Goal: Task Accomplishment & Management: Use online tool/utility

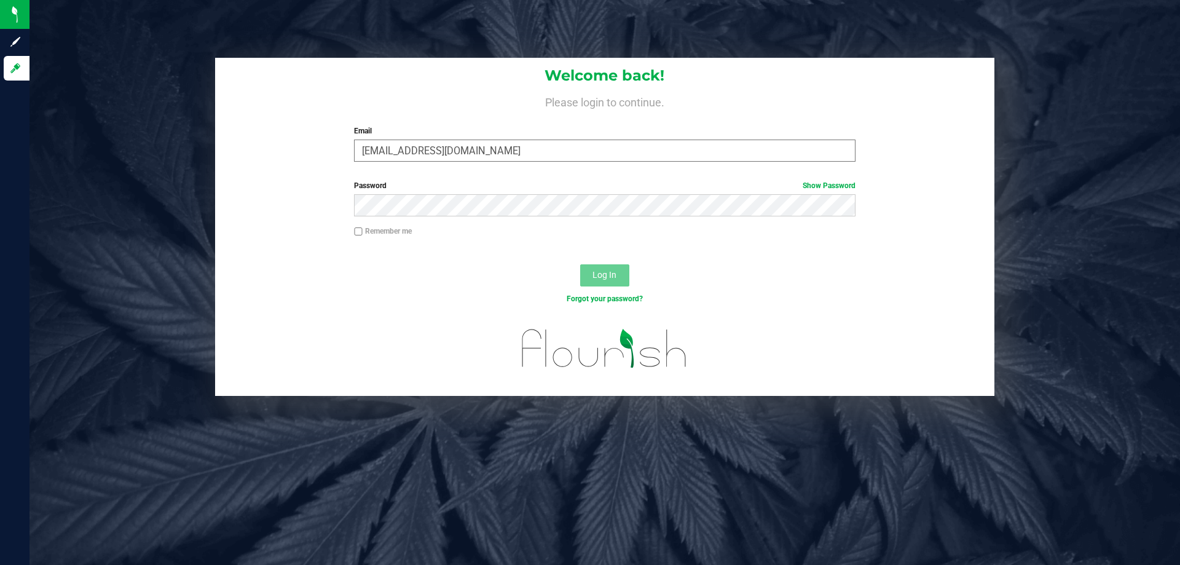
type input "[EMAIL_ADDRESS][DOMAIN_NAME]"
click at [580, 264] on button "Log In" at bounding box center [604, 275] width 49 height 22
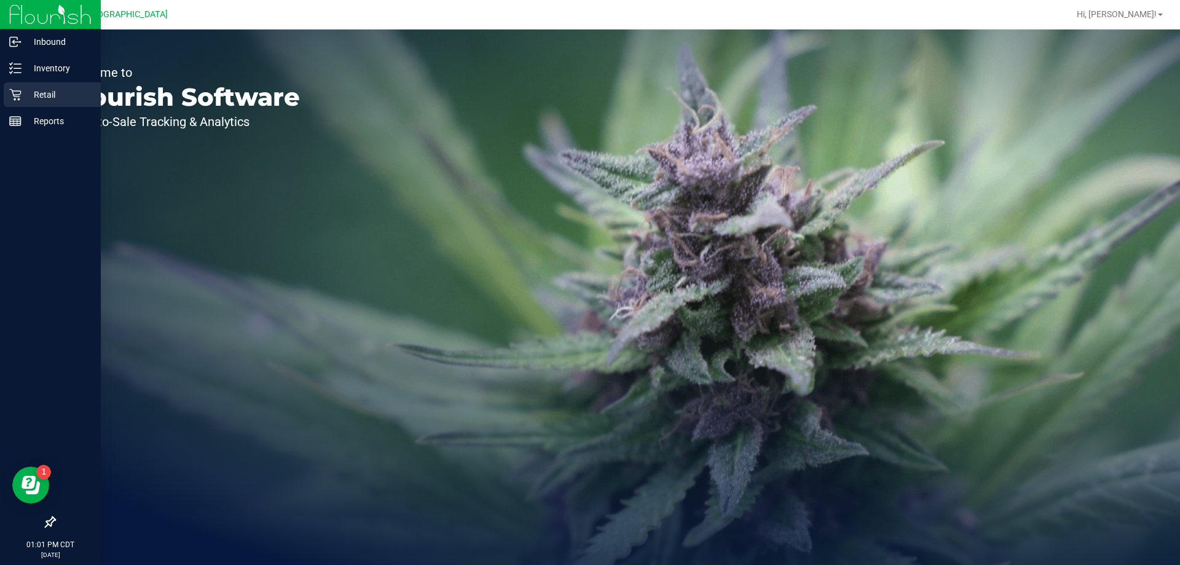
click at [34, 93] on p "Retail" at bounding box center [59, 94] width 74 height 15
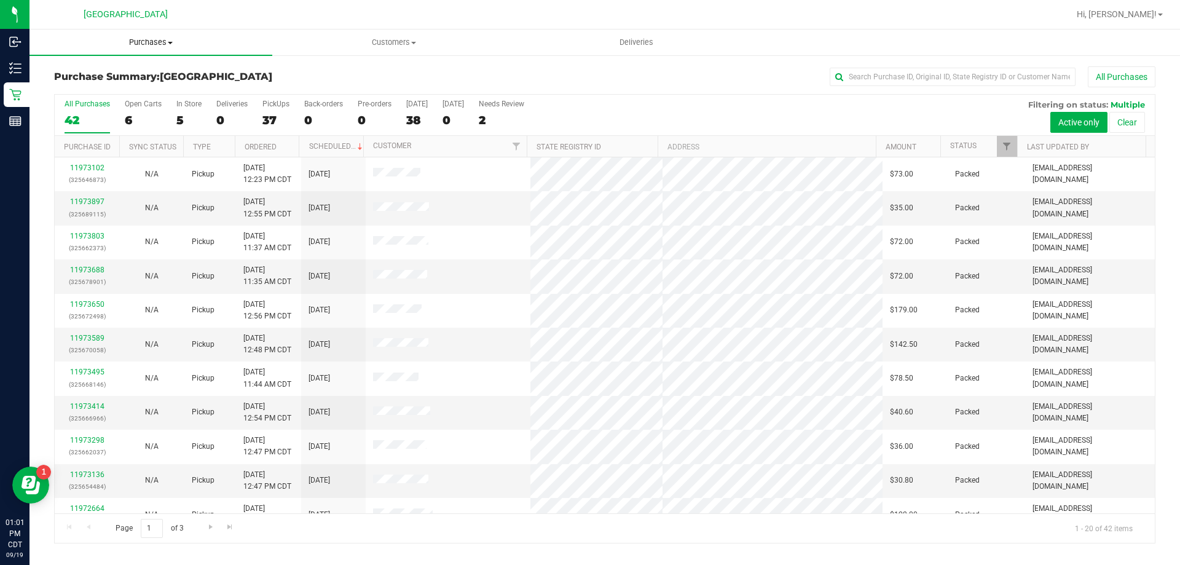
click at [157, 40] on span "Purchases" at bounding box center [151, 42] width 243 height 11
click at [136, 93] on li "Fulfillment" at bounding box center [151, 89] width 243 height 15
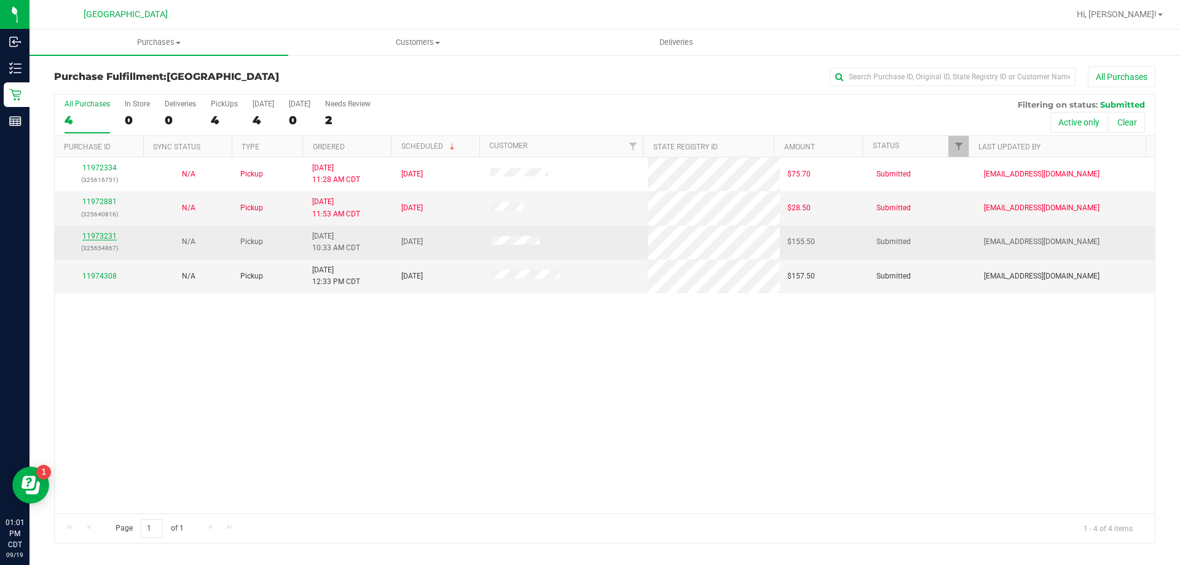
click at [109, 235] on link "11973231" at bounding box center [99, 236] width 34 height 9
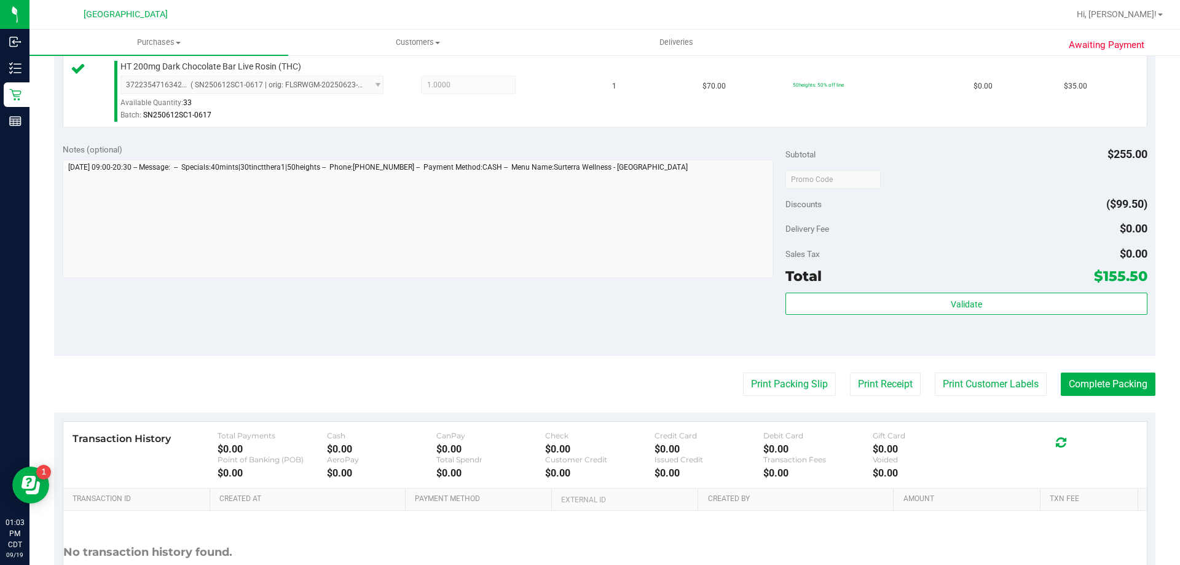
scroll to position [615, 0]
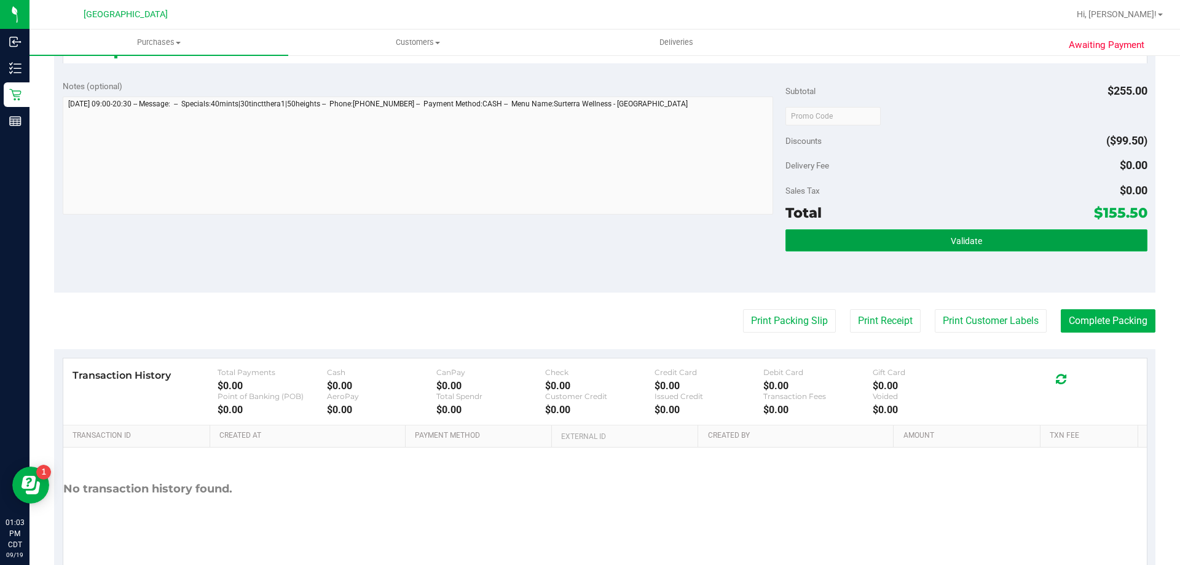
click at [990, 245] on button "Validate" at bounding box center [967, 240] width 362 height 22
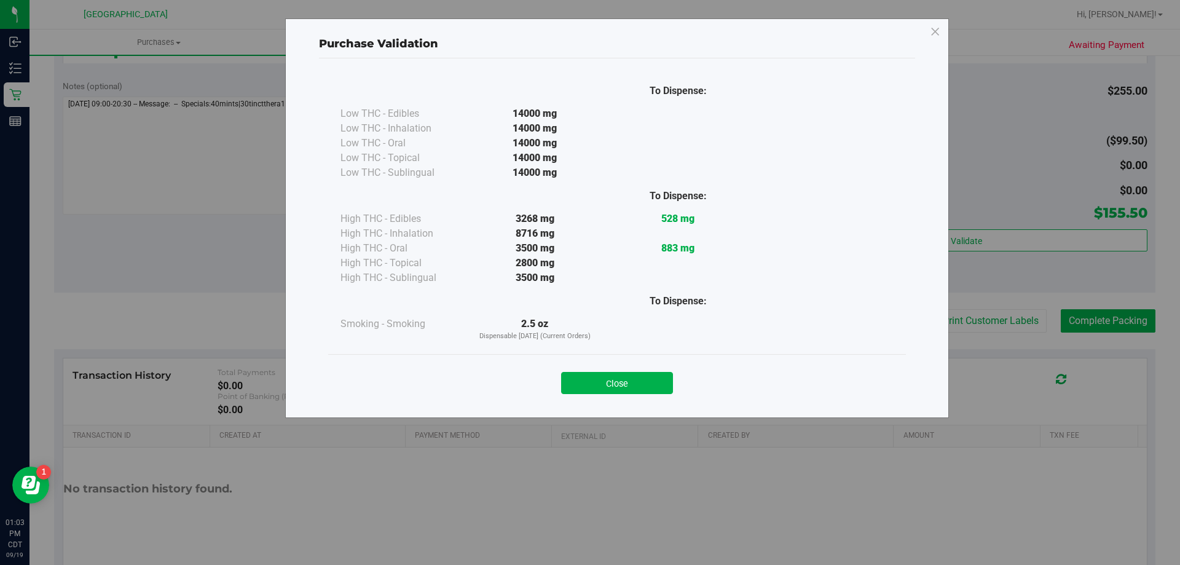
click at [587, 394] on div "Close" at bounding box center [617, 379] width 578 height 50
click at [606, 379] on button "Close" at bounding box center [617, 383] width 112 height 22
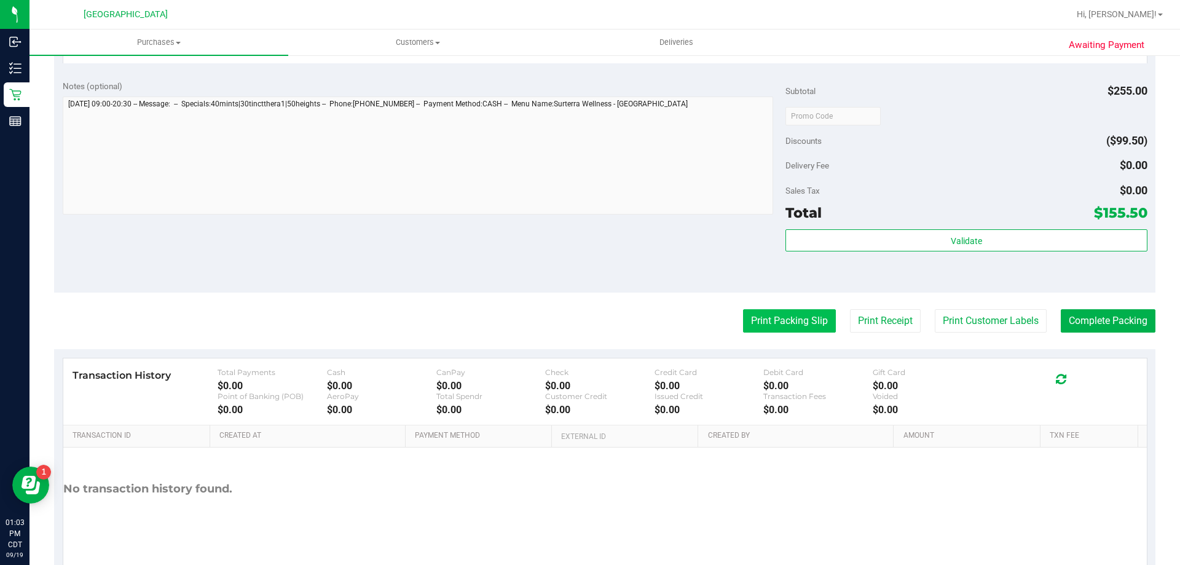
click at [780, 316] on button "Print Packing Slip" at bounding box center [789, 320] width 93 height 23
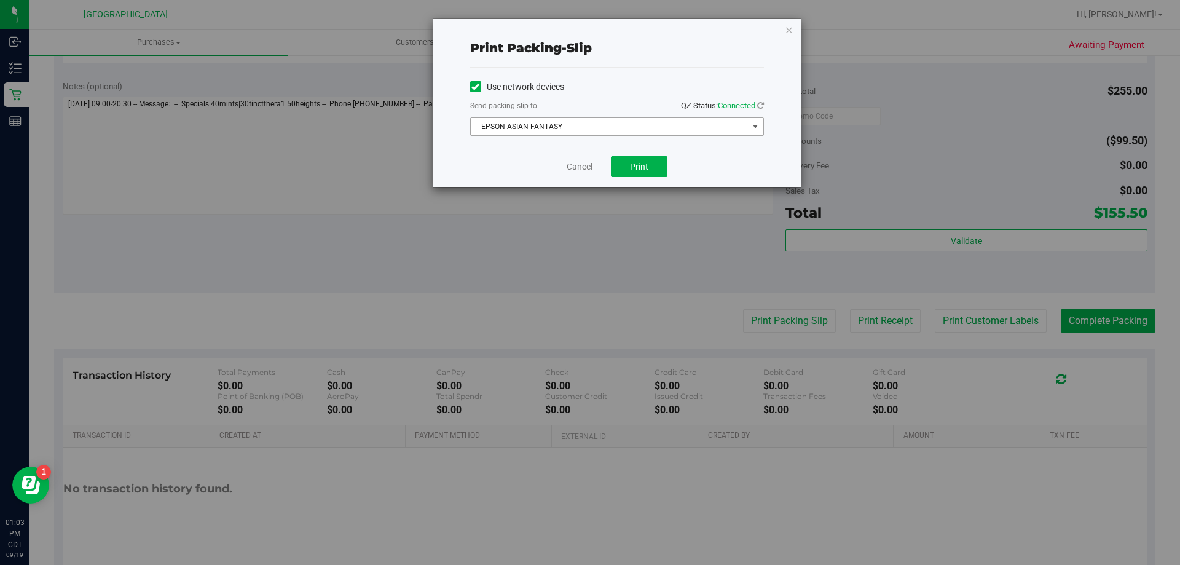
click at [603, 106] on div "Send packing-slip to: QZ Status: Connected" at bounding box center [617, 106] width 294 height 15
click at [589, 130] on span "EPSON ASIAN-FANTASY" at bounding box center [609, 126] width 277 height 17
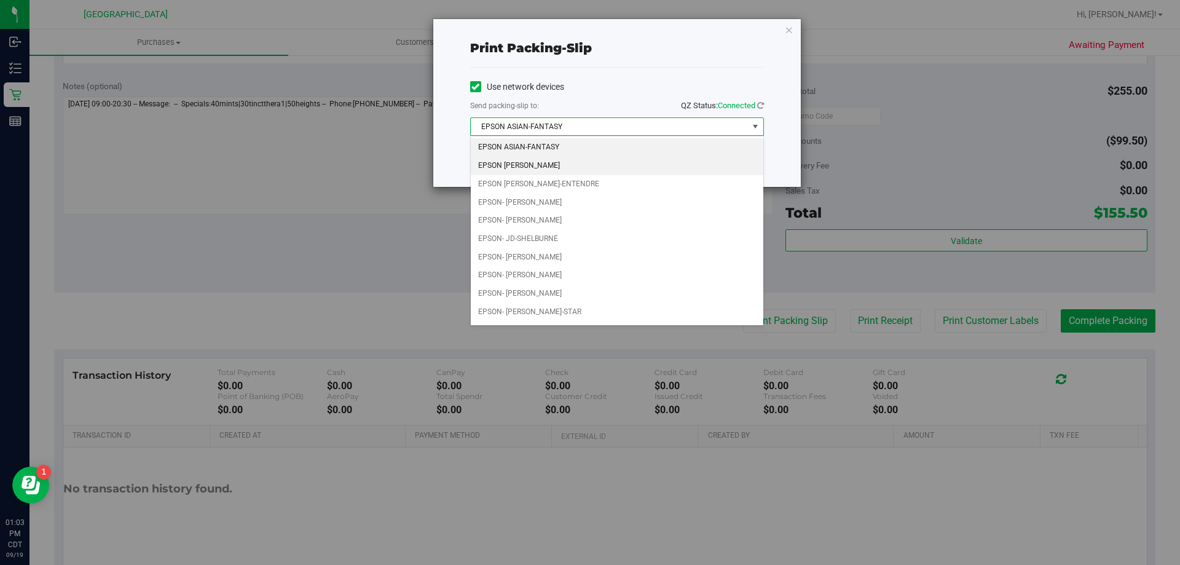
click at [559, 162] on li "EPSON JAY MCCARROLL" at bounding box center [617, 166] width 293 height 18
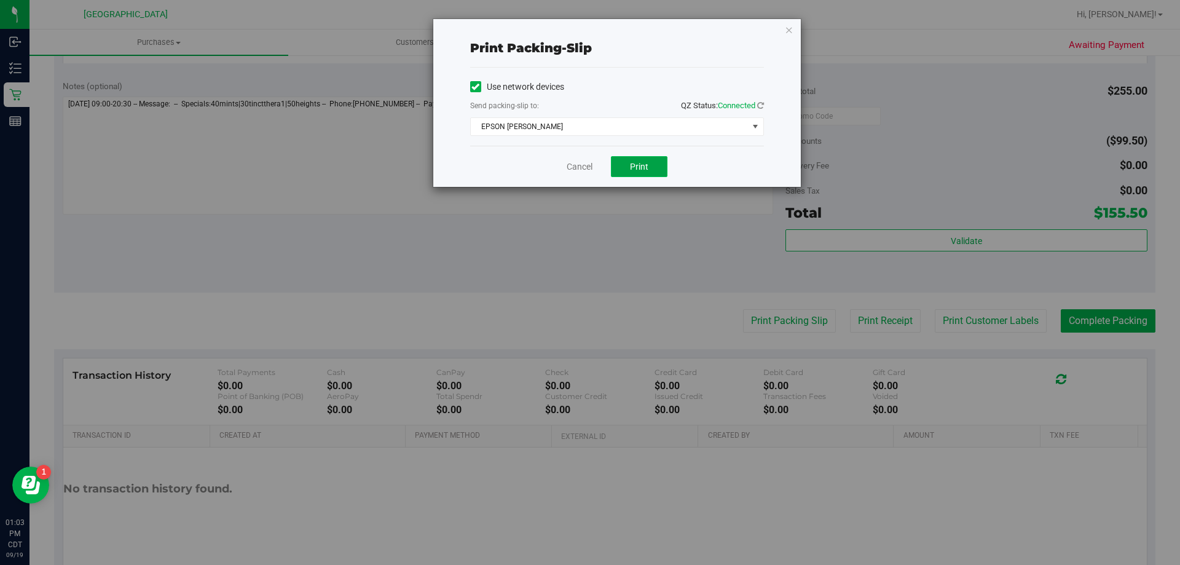
click at [647, 169] on span "Print" at bounding box center [639, 167] width 18 height 10
click at [576, 162] on link "Cancel" at bounding box center [580, 166] width 26 height 13
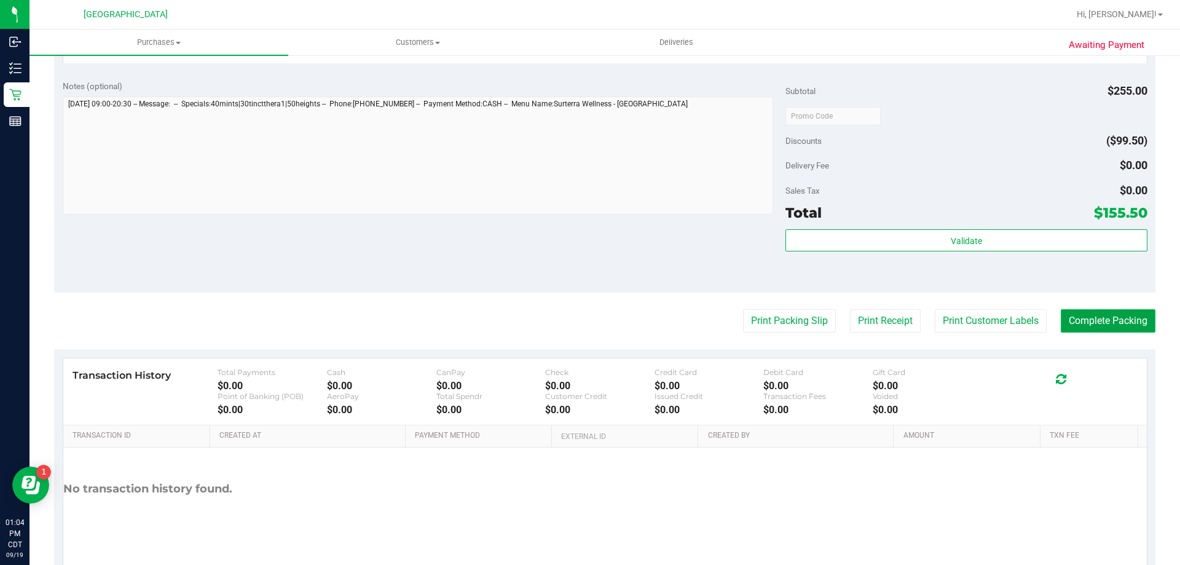
click at [1117, 314] on button "Complete Packing" at bounding box center [1108, 320] width 95 height 23
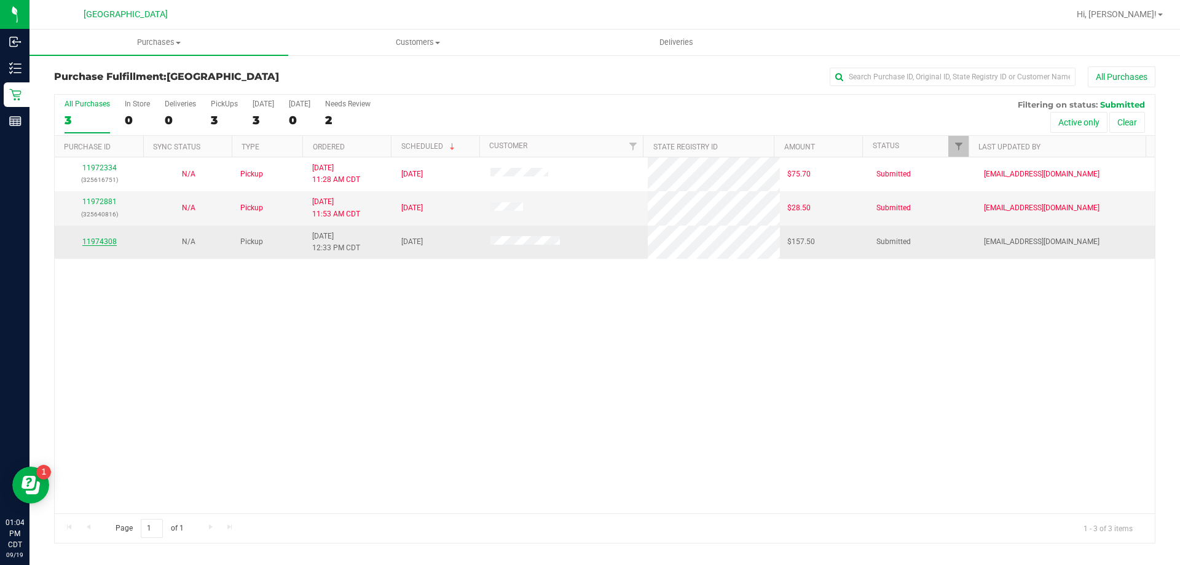
click at [95, 240] on link "11974308" at bounding box center [99, 241] width 34 height 9
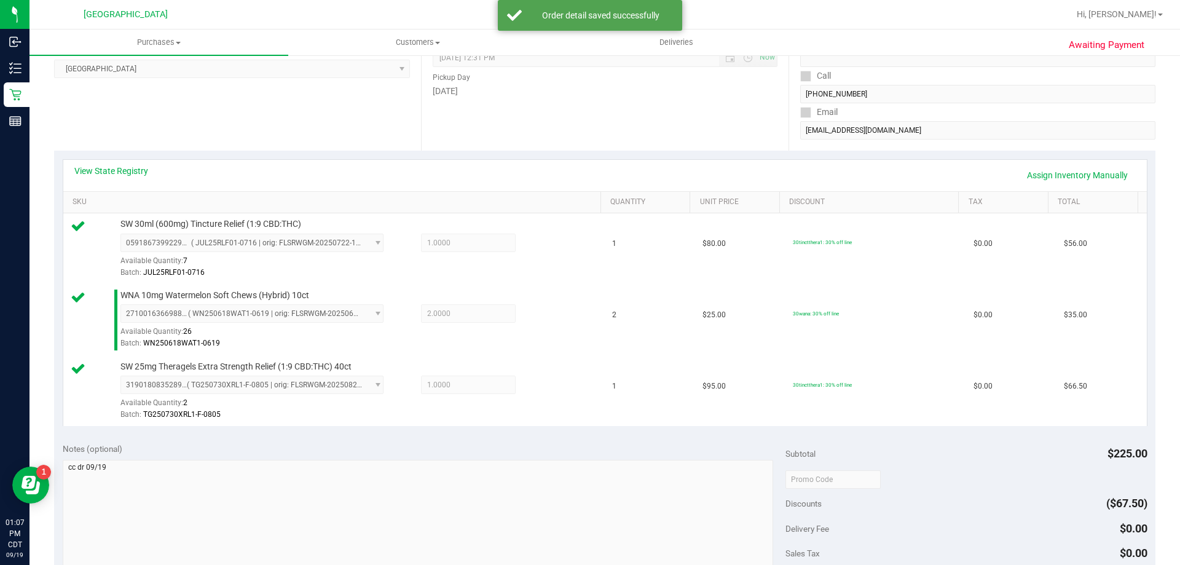
scroll to position [307, 0]
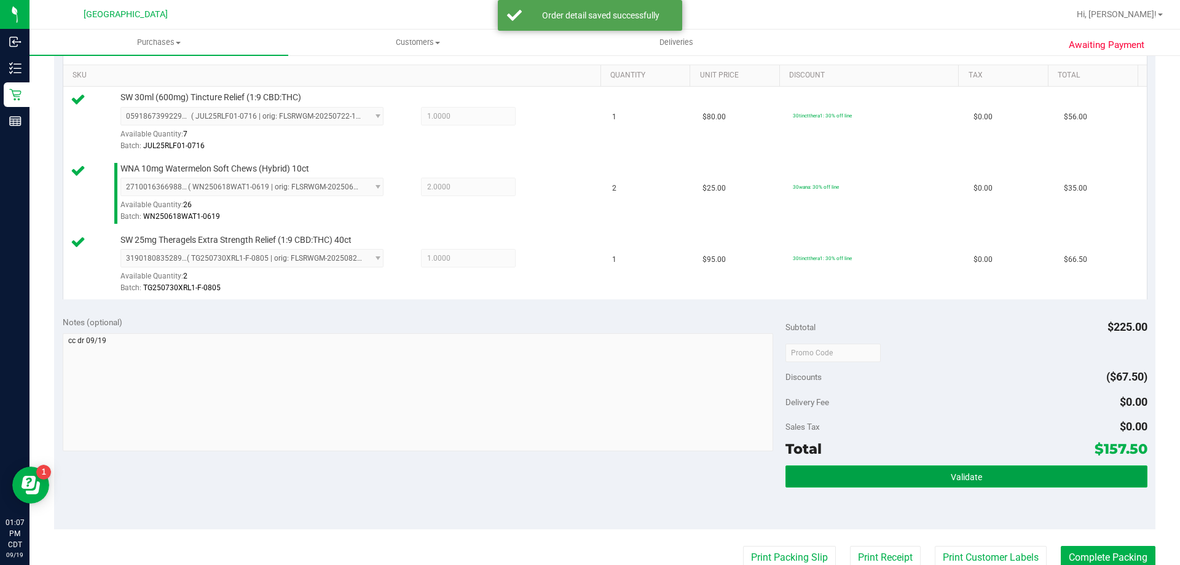
drag, startPoint x: 960, startPoint y: 482, endPoint x: 963, endPoint y: 476, distance: 6.6
click at [961, 479] on span "Validate" at bounding box center [966, 477] width 31 height 10
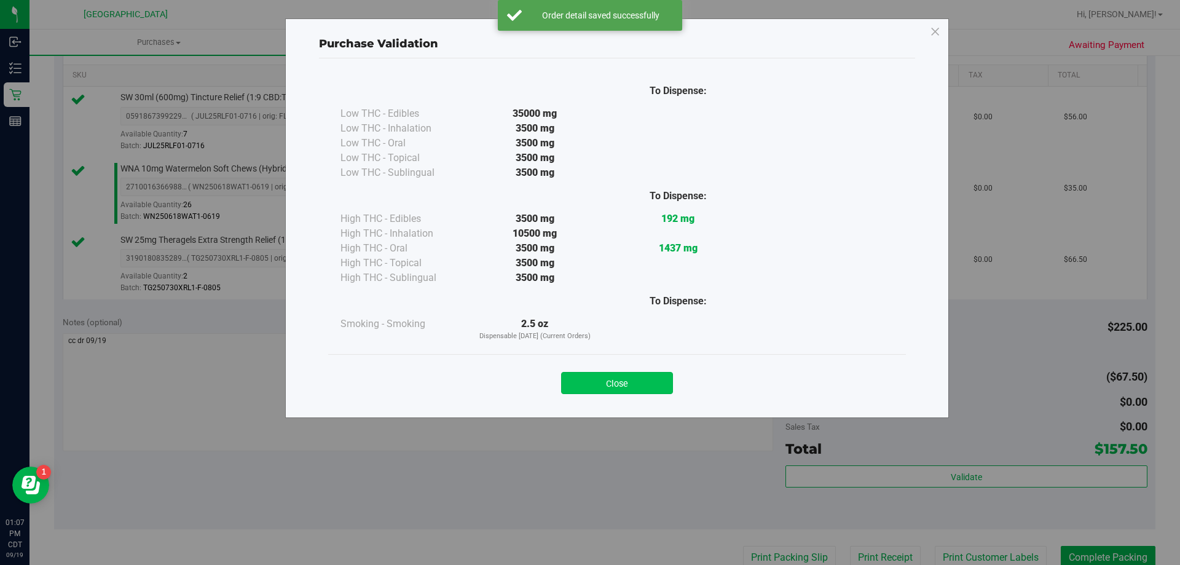
click at [625, 373] on button "Close" at bounding box center [617, 383] width 112 height 22
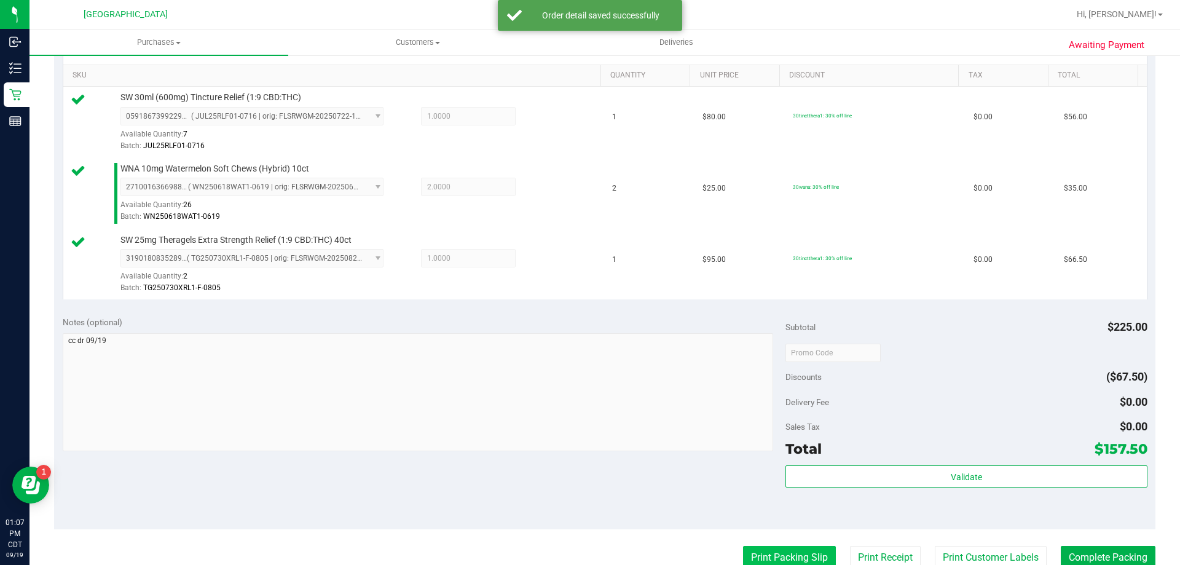
click at [772, 555] on button "Print Packing Slip" at bounding box center [789, 557] width 93 height 23
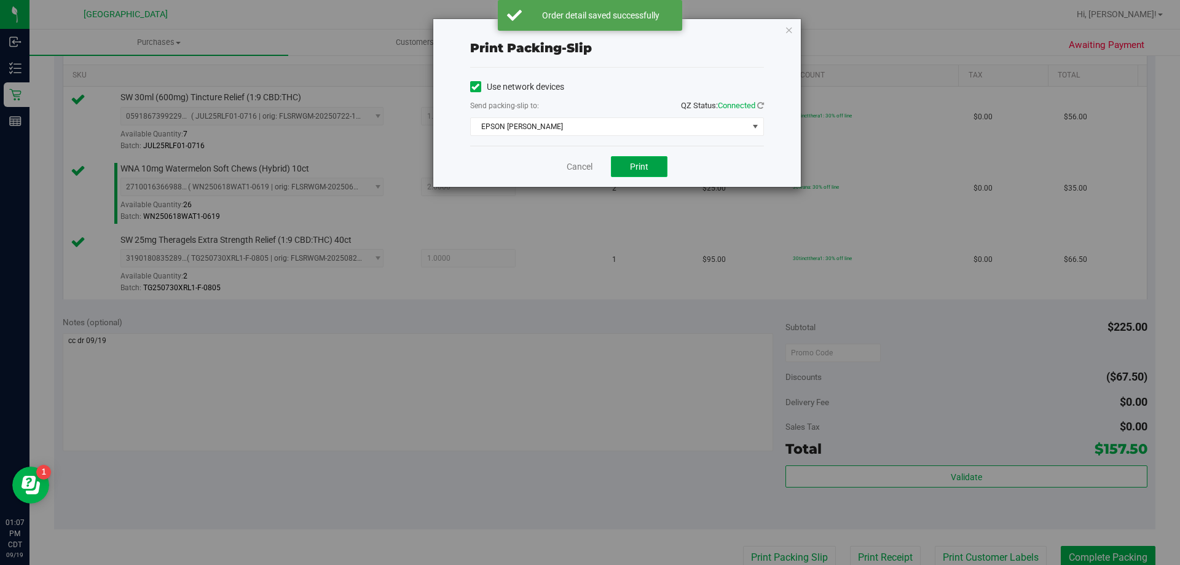
click at [634, 167] on span "Print" at bounding box center [639, 167] width 18 height 10
click at [575, 169] on link "Cancel" at bounding box center [580, 166] width 26 height 13
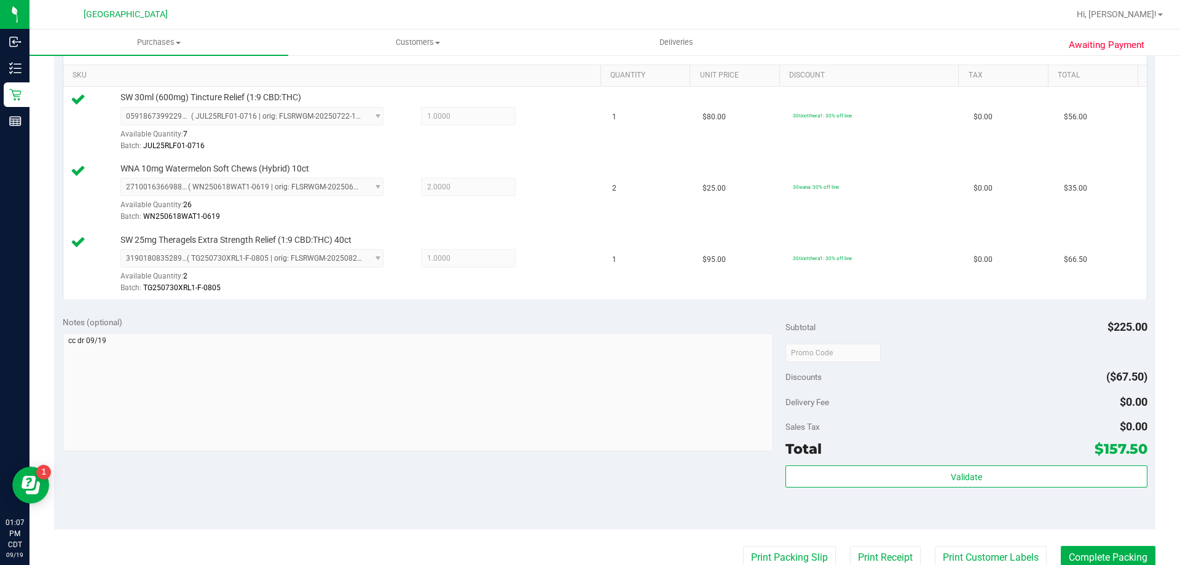
scroll to position [312, 0]
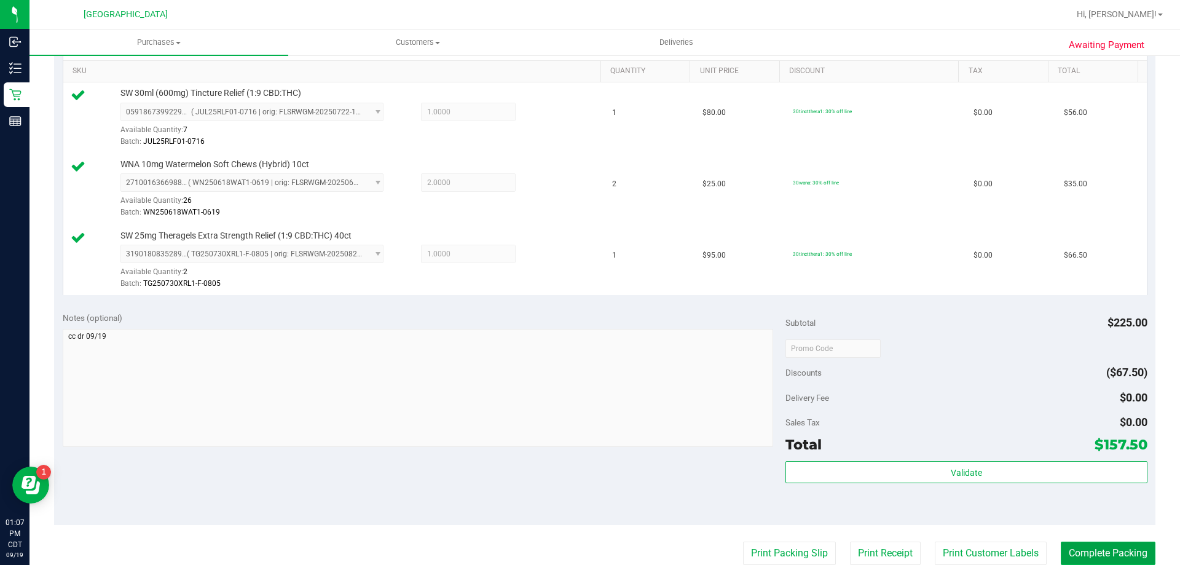
click at [1109, 555] on button "Complete Packing" at bounding box center [1108, 553] width 95 height 23
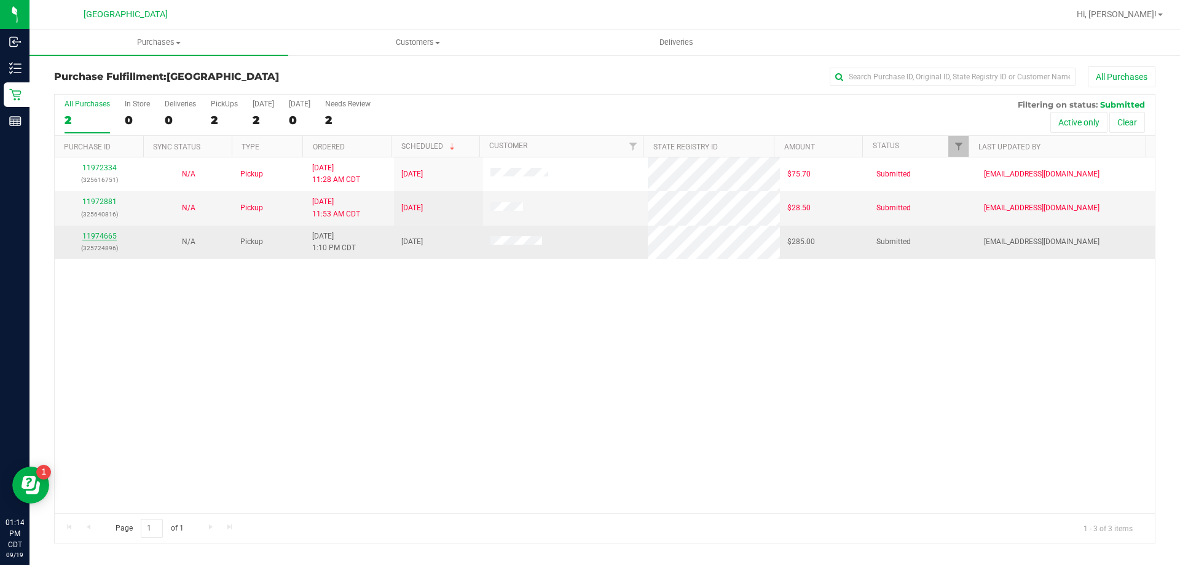
click at [99, 233] on link "11974665" at bounding box center [99, 236] width 34 height 9
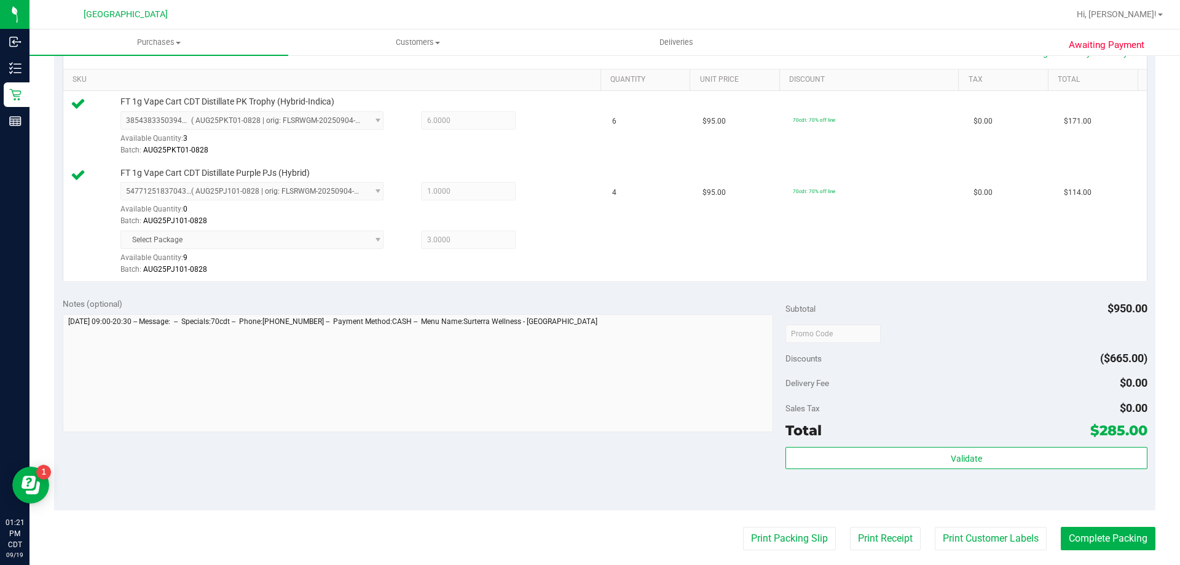
scroll to position [369, 0]
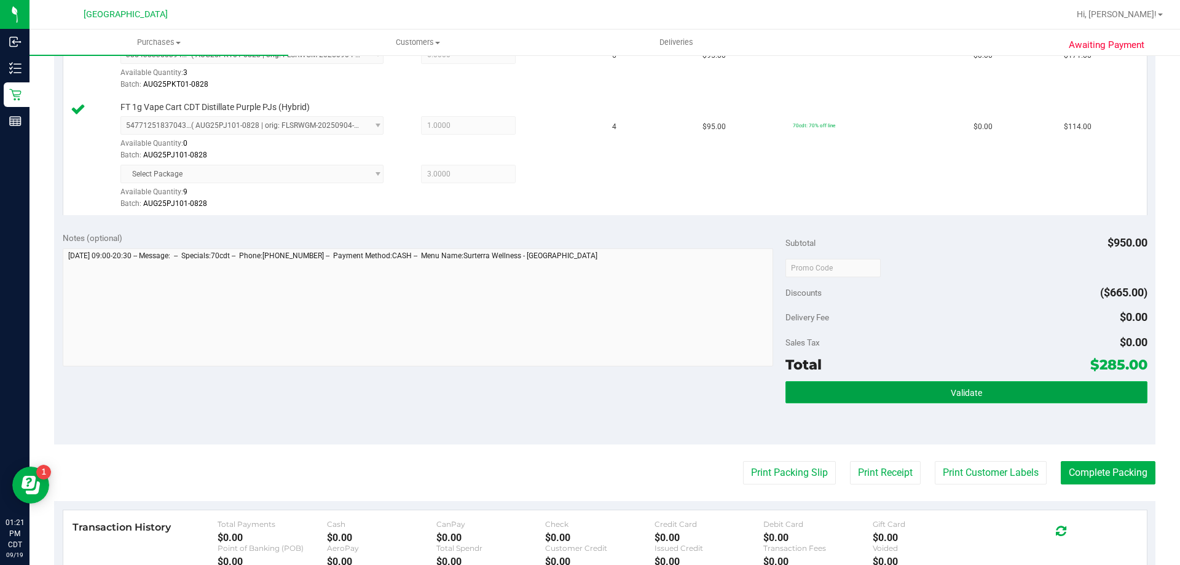
click at [915, 396] on button "Validate" at bounding box center [967, 392] width 362 height 22
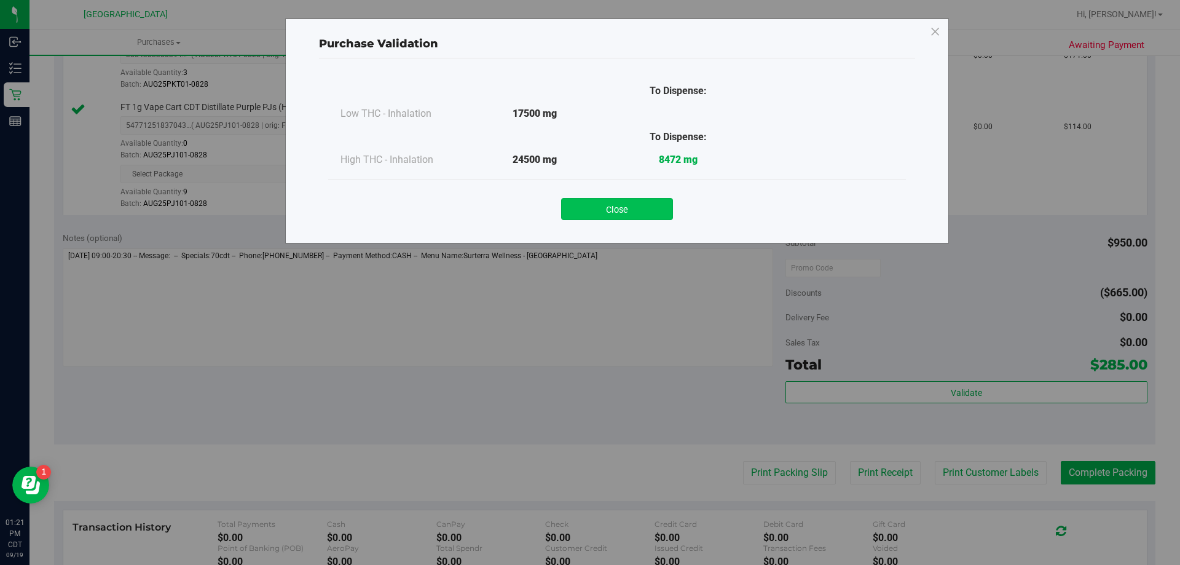
click at [648, 212] on button "Close" at bounding box center [617, 209] width 112 height 22
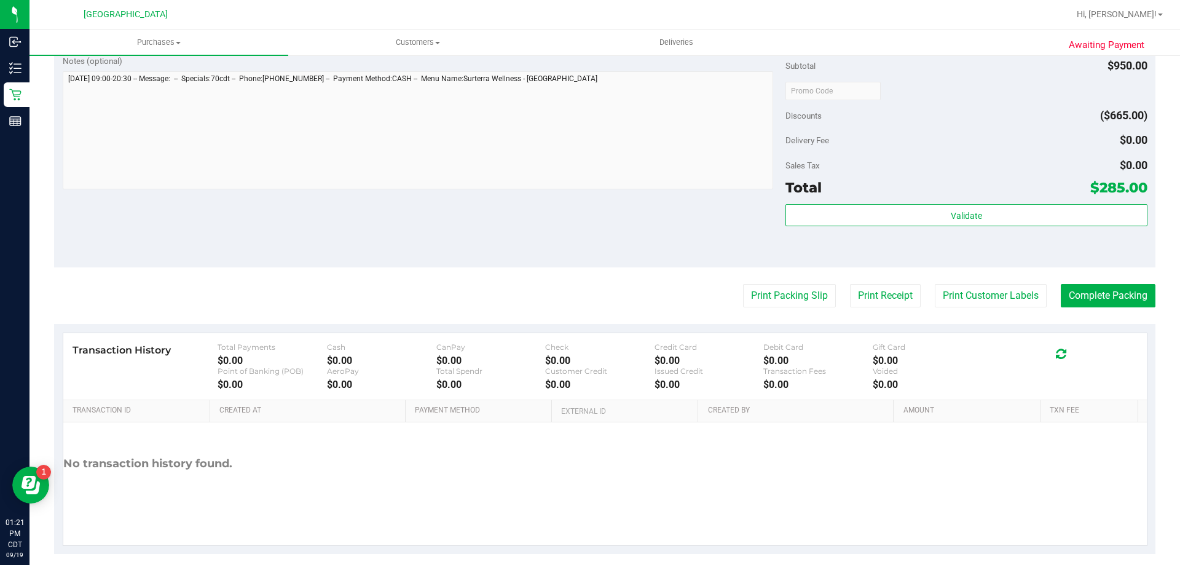
scroll to position [553, 0]
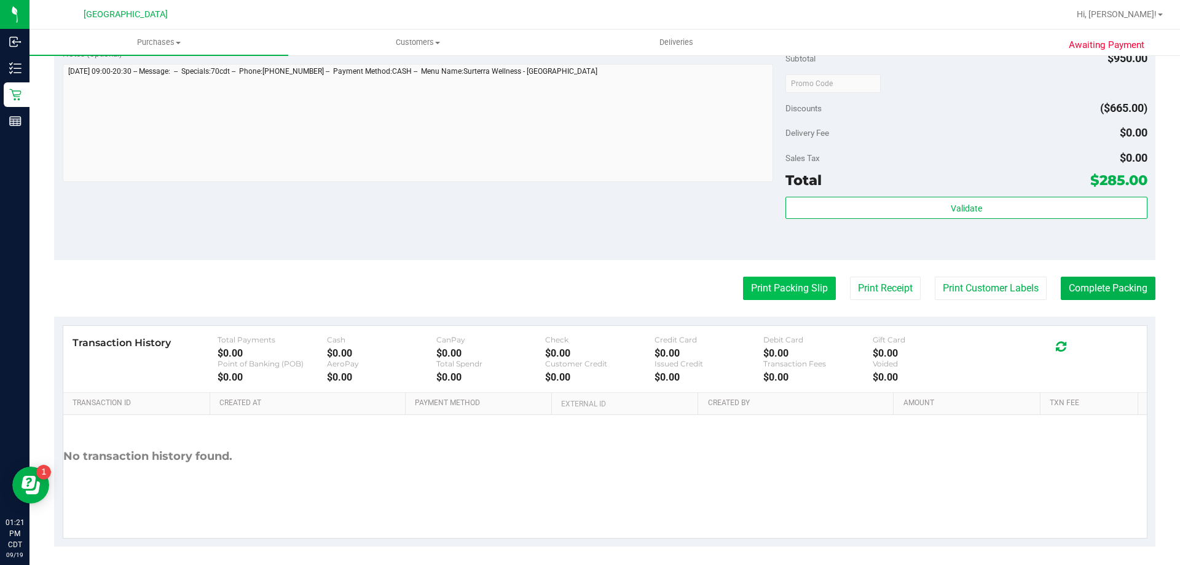
click at [780, 283] on button "Print Packing Slip" at bounding box center [789, 288] width 93 height 23
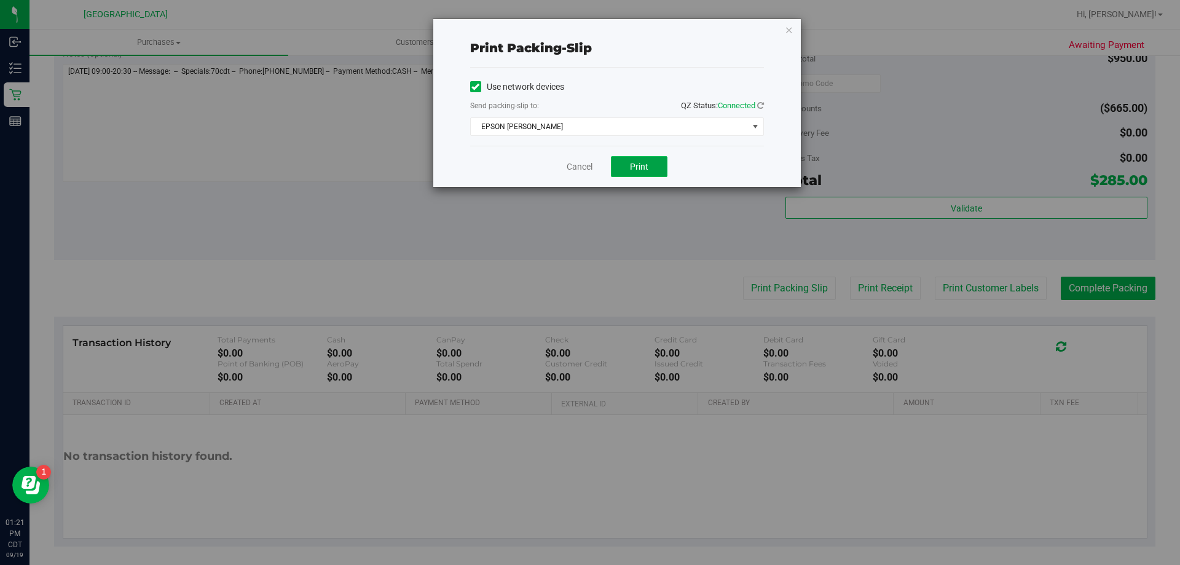
click at [655, 163] on button "Print" at bounding box center [639, 166] width 57 height 21
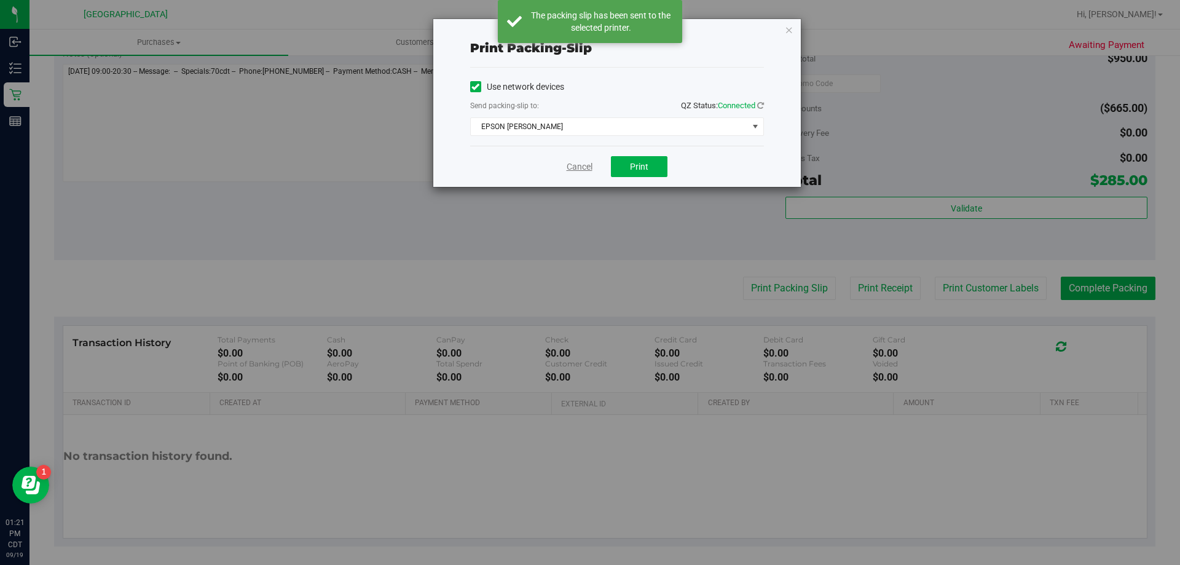
click at [582, 168] on link "Cancel" at bounding box center [580, 166] width 26 height 13
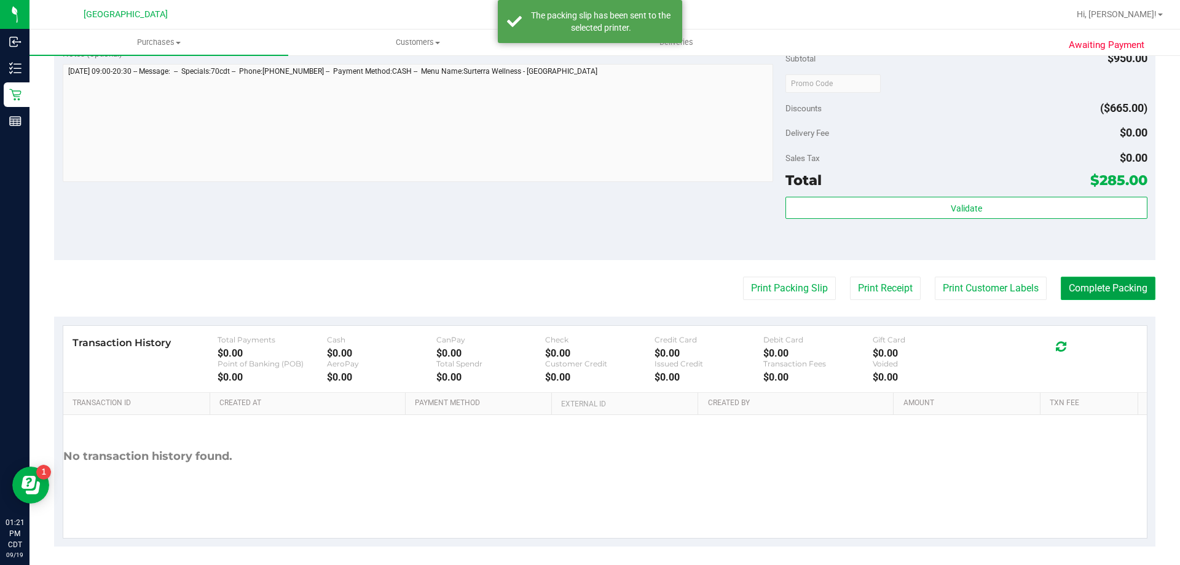
click at [1103, 285] on button "Complete Packing" at bounding box center [1108, 288] width 95 height 23
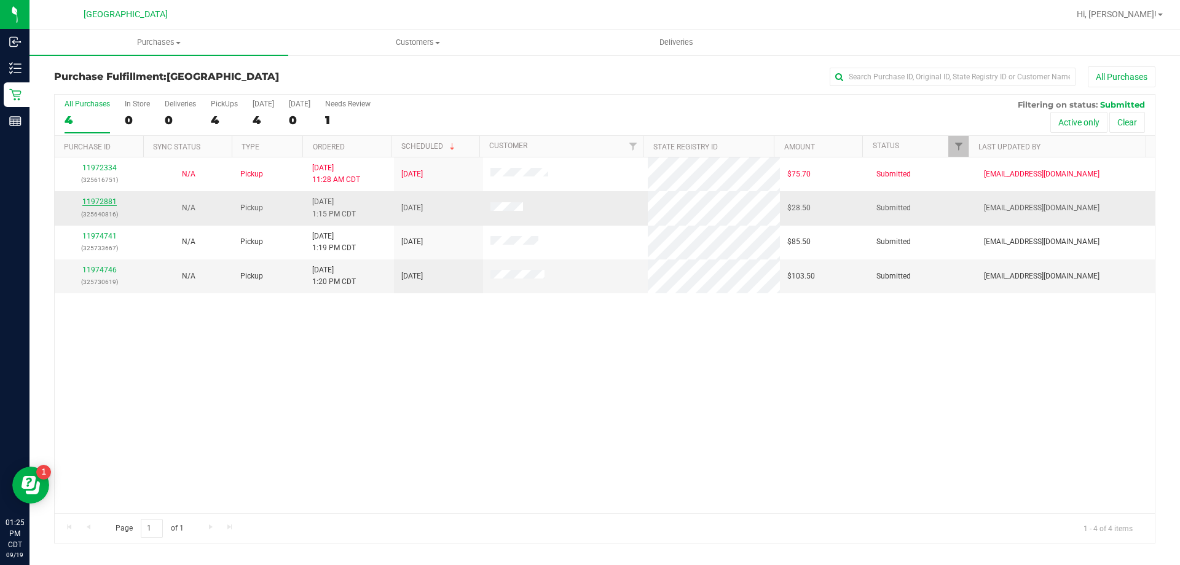
click at [92, 200] on link "11972881" at bounding box center [99, 201] width 34 height 9
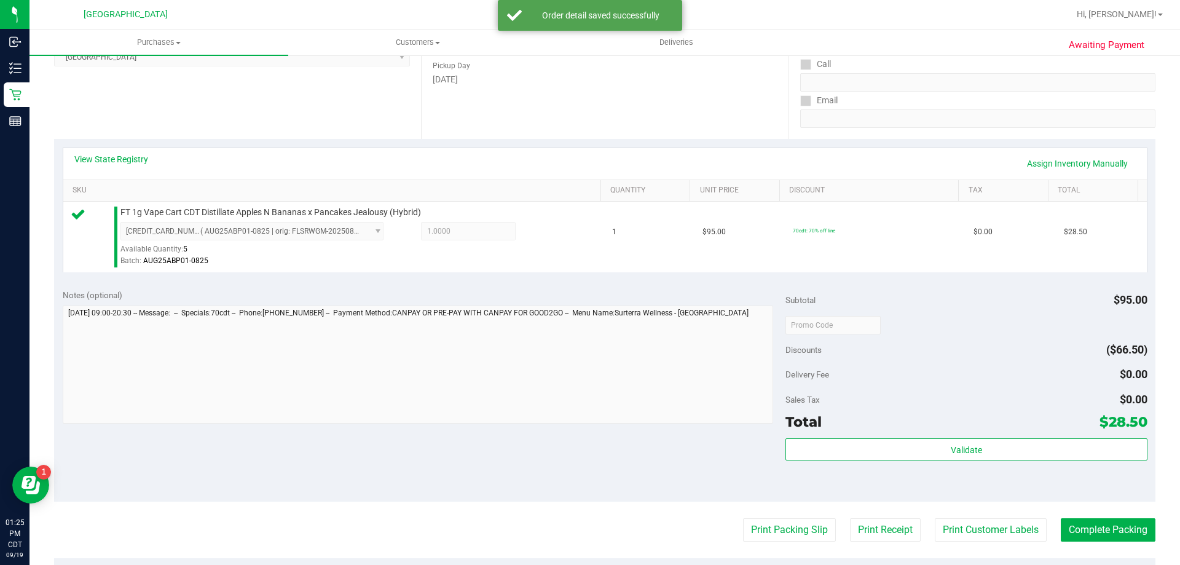
scroll to position [307, 0]
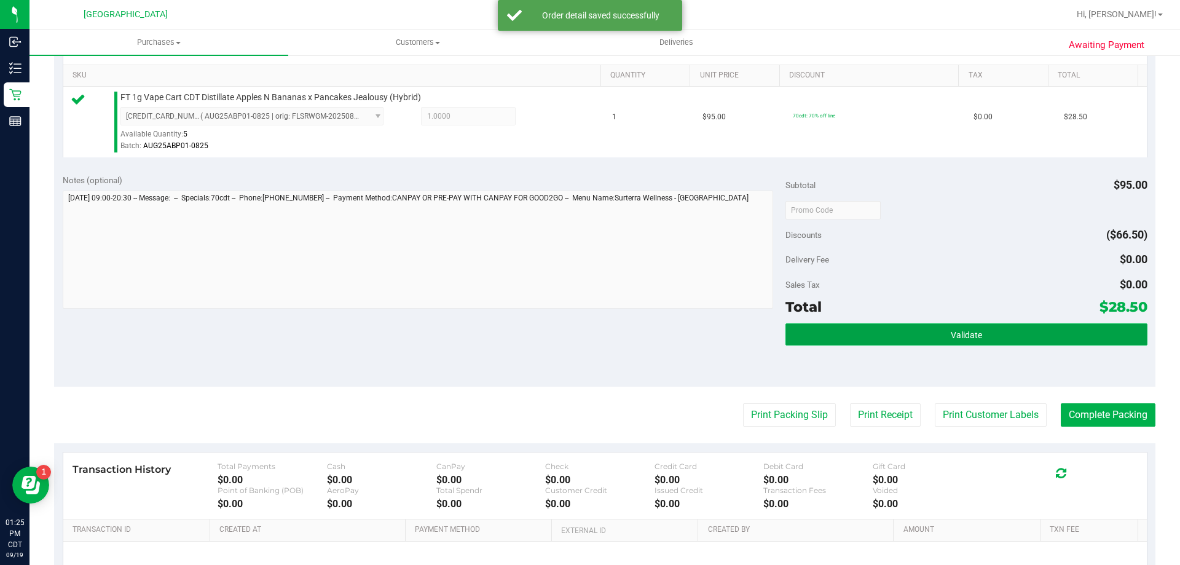
click at [1054, 330] on button "Validate" at bounding box center [967, 334] width 362 height 22
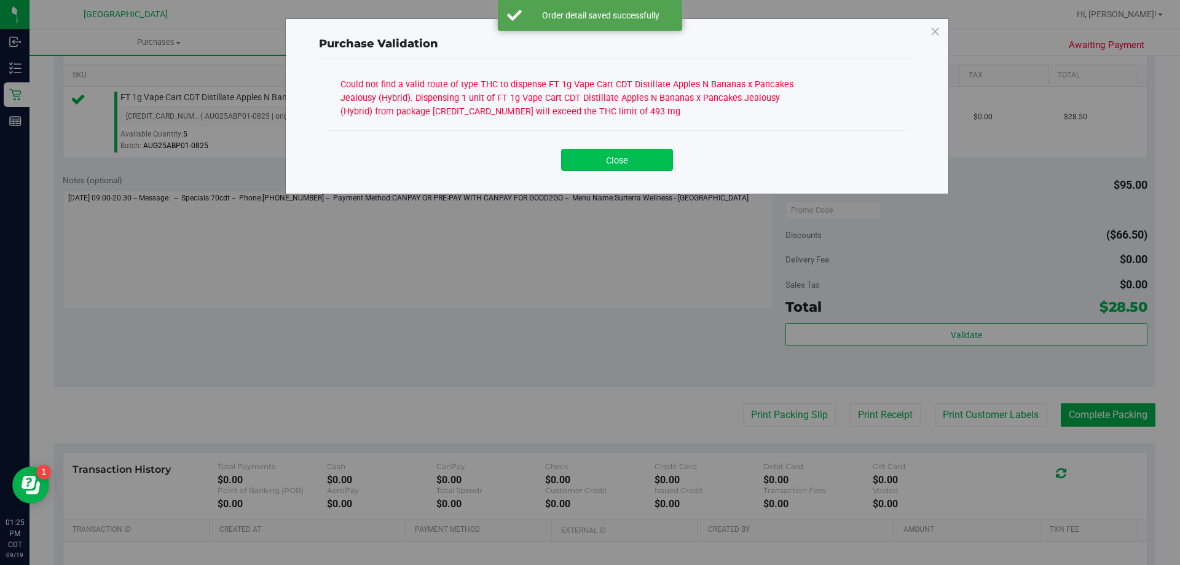
click at [643, 162] on button "Close" at bounding box center [617, 160] width 112 height 22
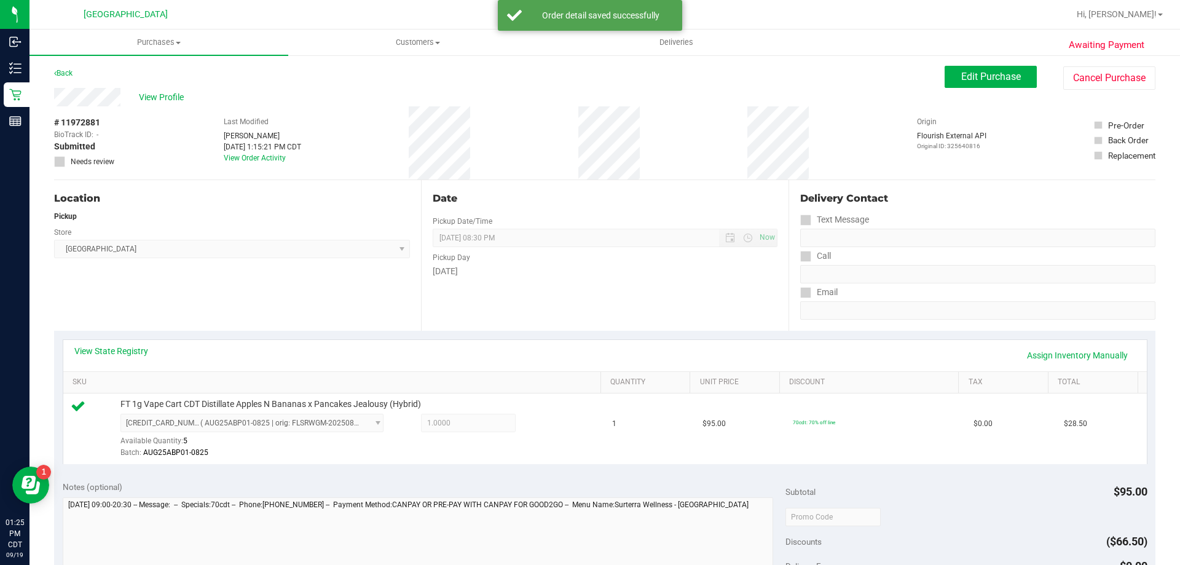
scroll to position [0, 0]
click at [967, 76] on span "Edit Purchase" at bounding box center [992, 77] width 60 height 12
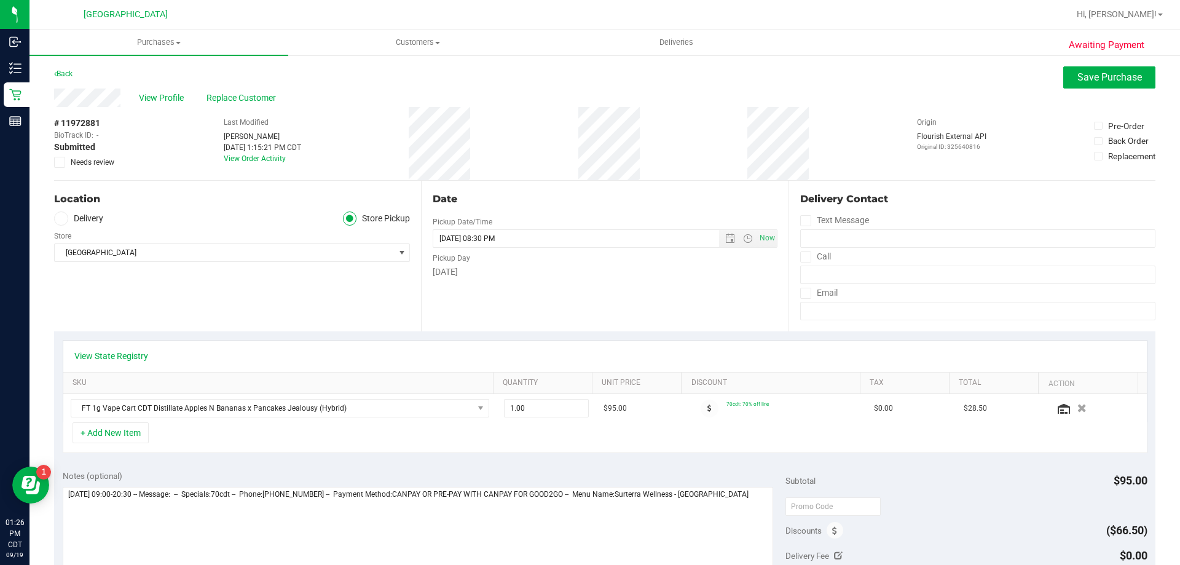
click at [63, 162] on icon at bounding box center [60, 162] width 8 height 0
click at [0, 0] on input "Needs review" at bounding box center [0, 0] width 0 height 0
click at [1113, 78] on span "Save Purchase" at bounding box center [1110, 77] width 65 height 12
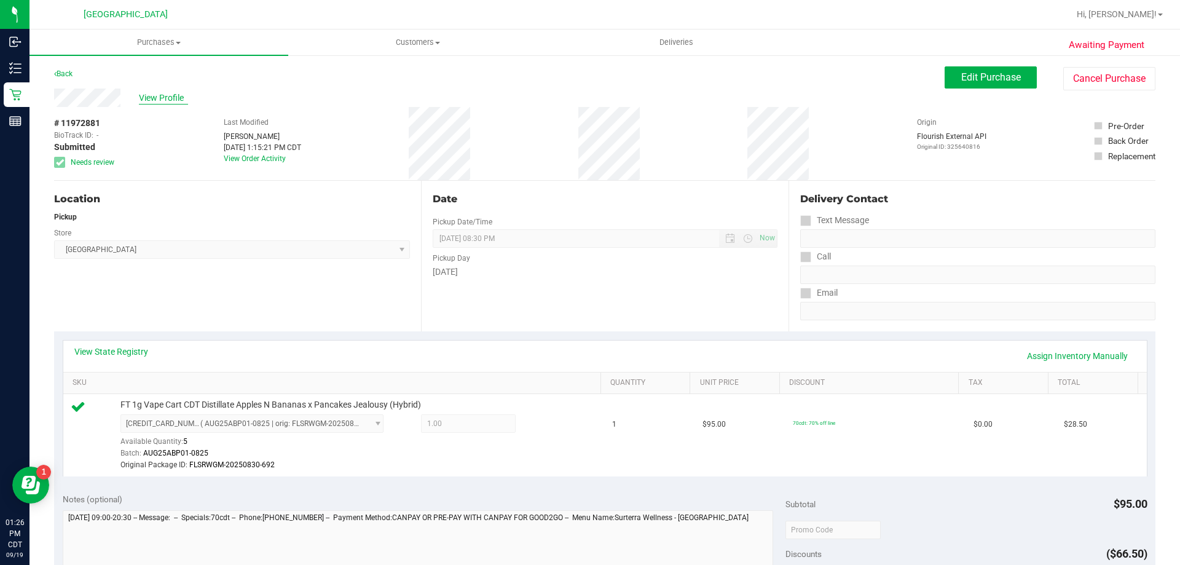
click at [144, 98] on span "View Profile" at bounding box center [163, 98] width 49 height 13
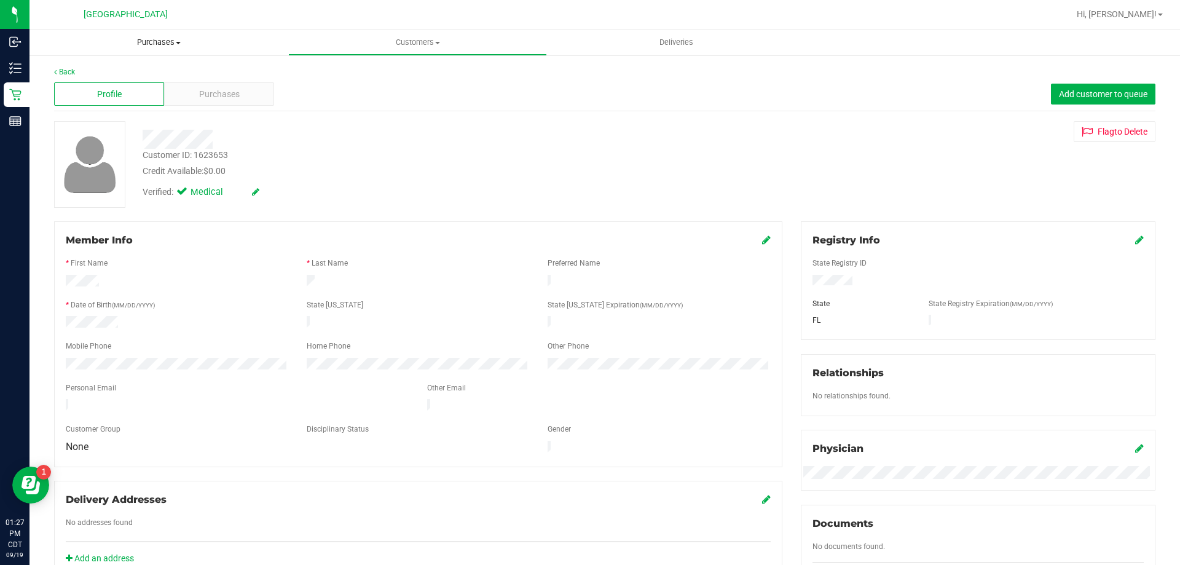
click at [163, 44] on span "Purchases" at bounding box center [159, 42] width 259 height 11
click at [90, 85] on span "Fulfillment" at bounding box center [68, 89] width 76 height 10
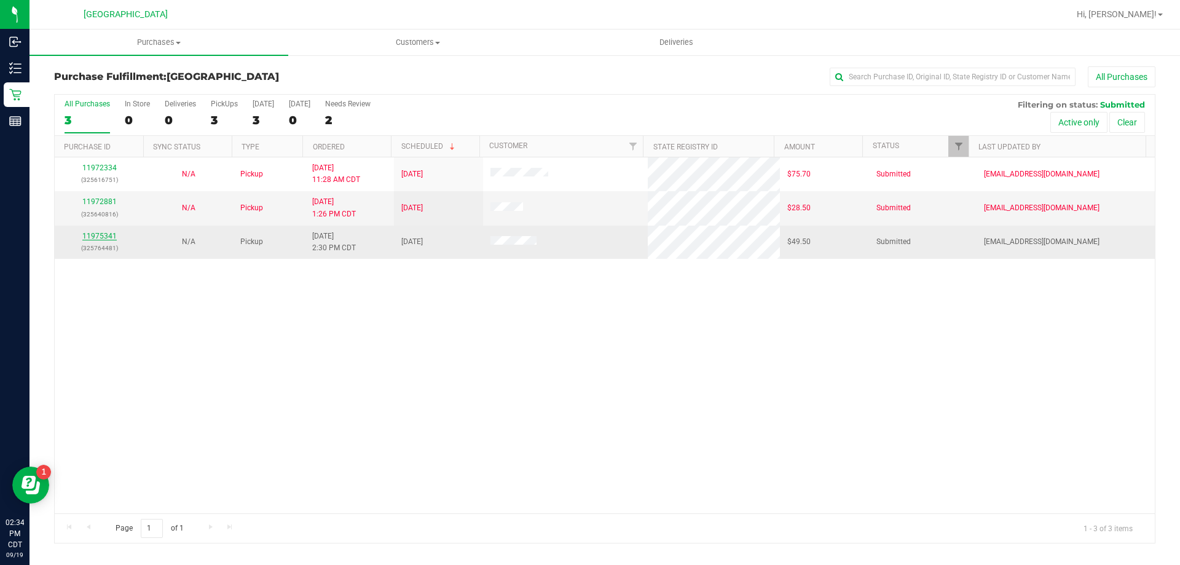
click at [105, 234] on link "11975341" at bounding box center [99, 236] width 34 height 9
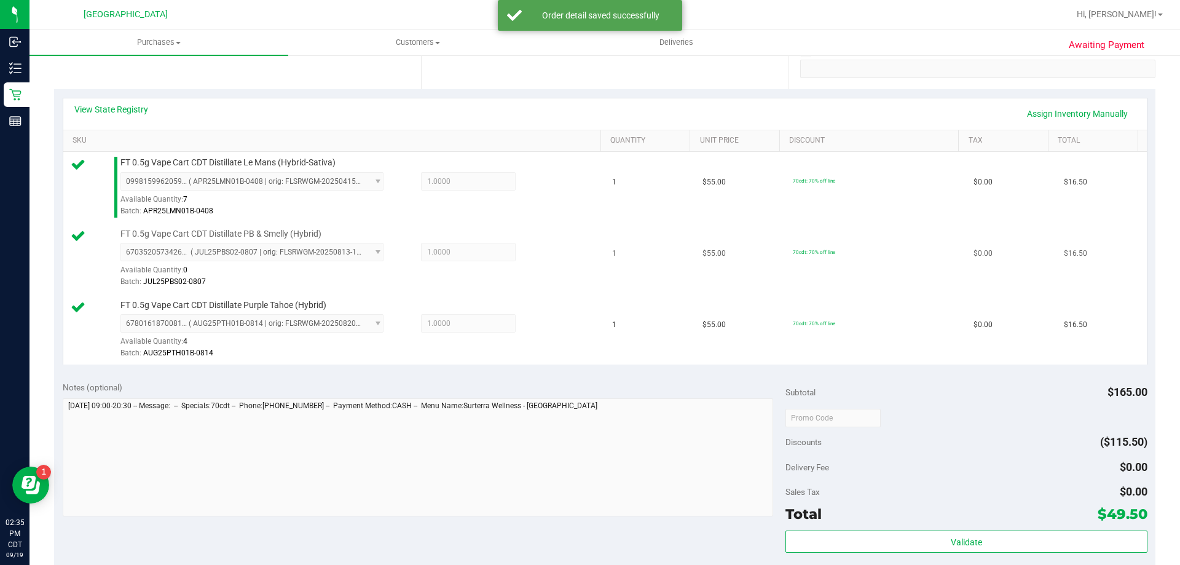
scroll to position [246, 0]
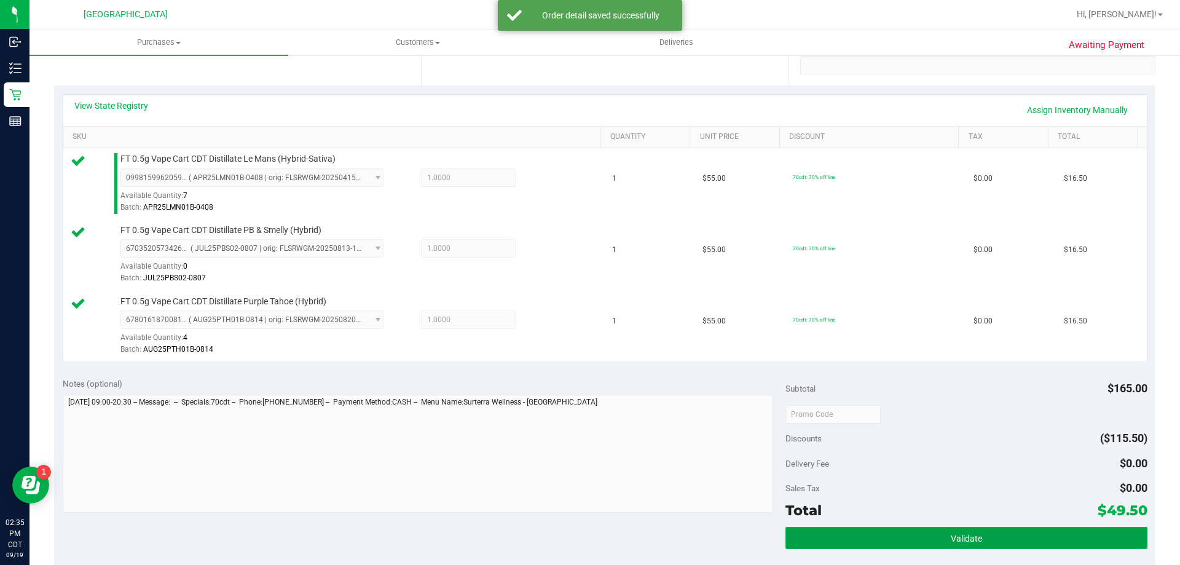
click at [1021, 536] on button "Validate" at bounding box center [967, 538] width 362 height 22
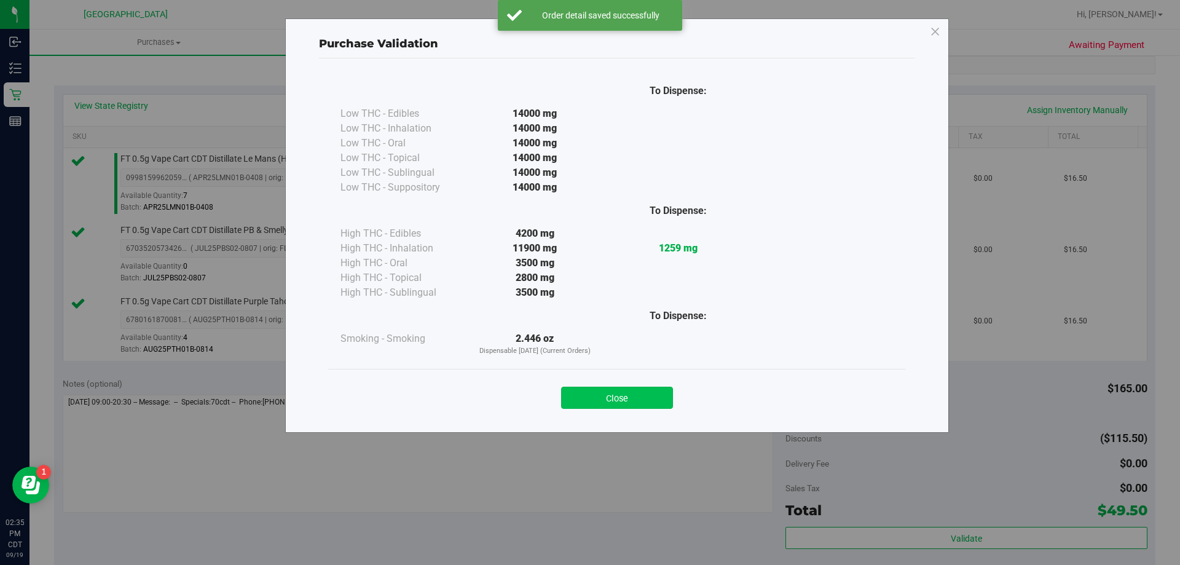
click at [618, 407] on button "Close" at bounding box center [617, 398] width 112 height 22
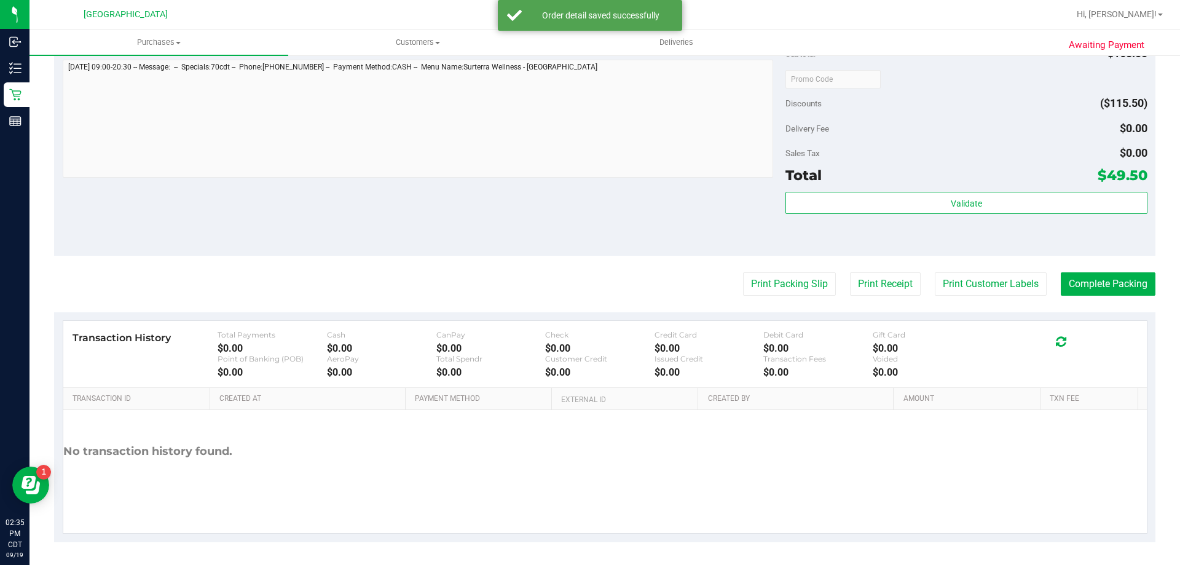
scroll to position [583, 0]
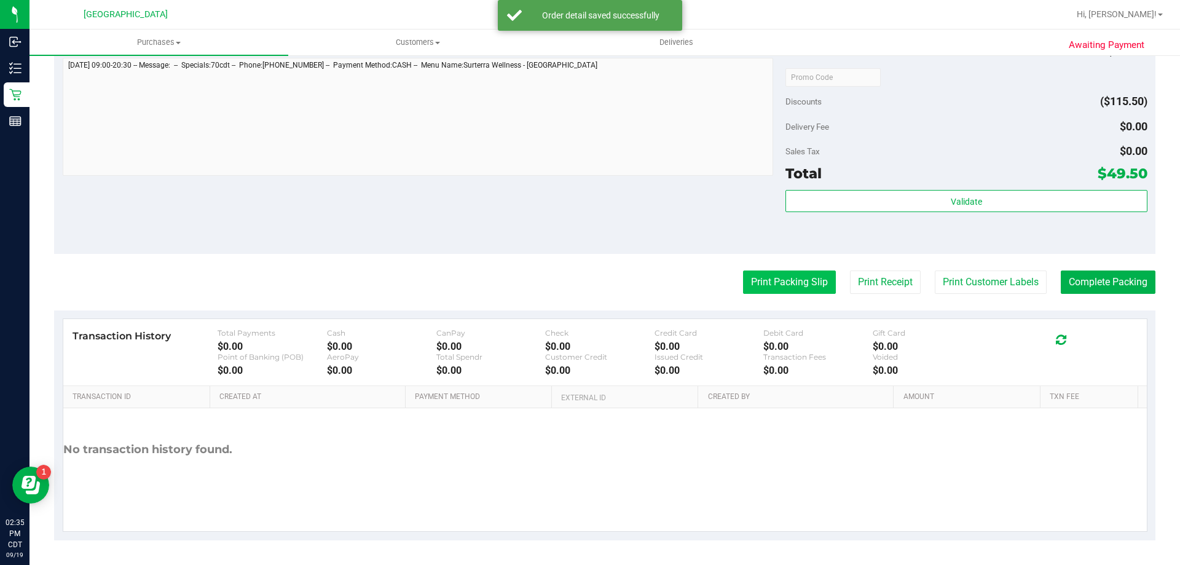
click at [808, 285] on button "Print Packing Slip" at bounding box center [789, 282] width 93 height 23
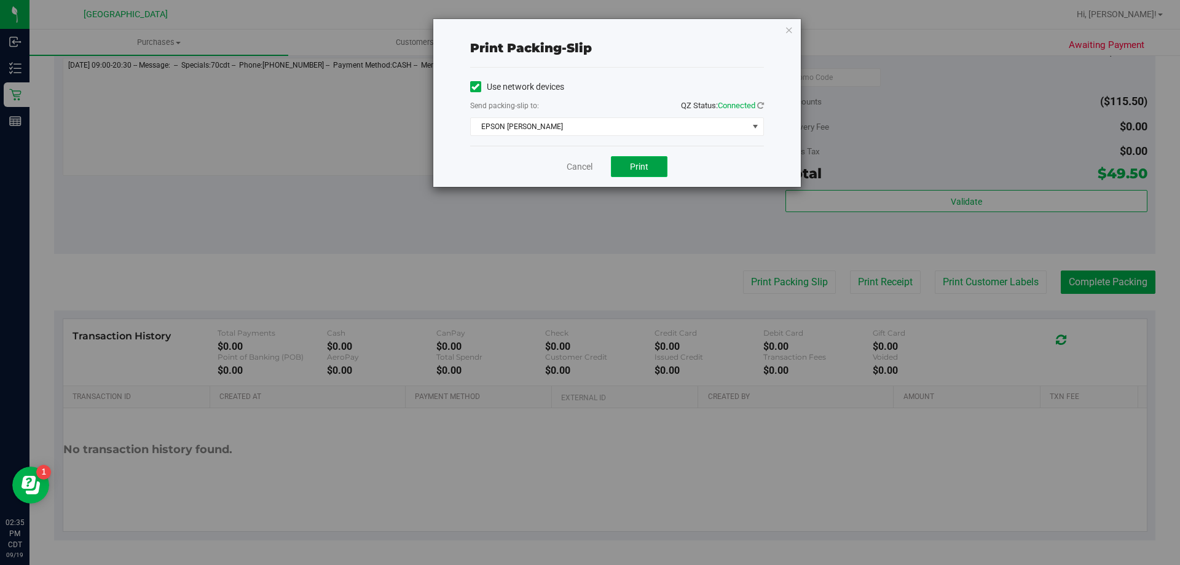
click at [633, 164] on span "Print" at bounding box center [639, 167] width 18 height 10
click at [589, 166] on link "Cancel" at bounding box center [580, 166] width 26 height 13
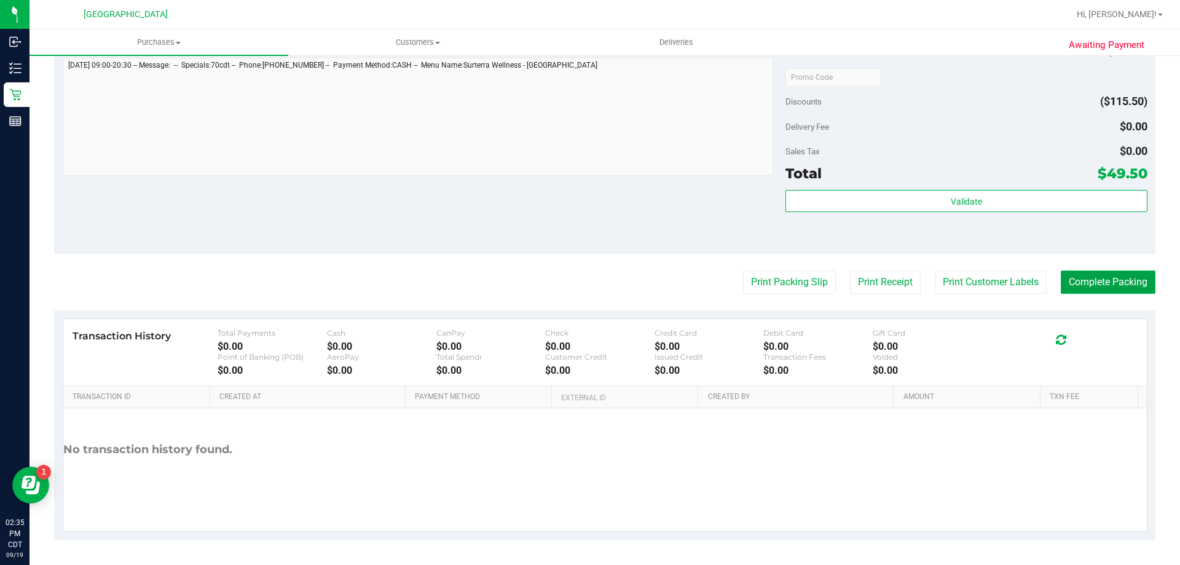
click at [1096, 279] on button "Complete Packing" at bounding box center [1108, 282] width 95 height 23
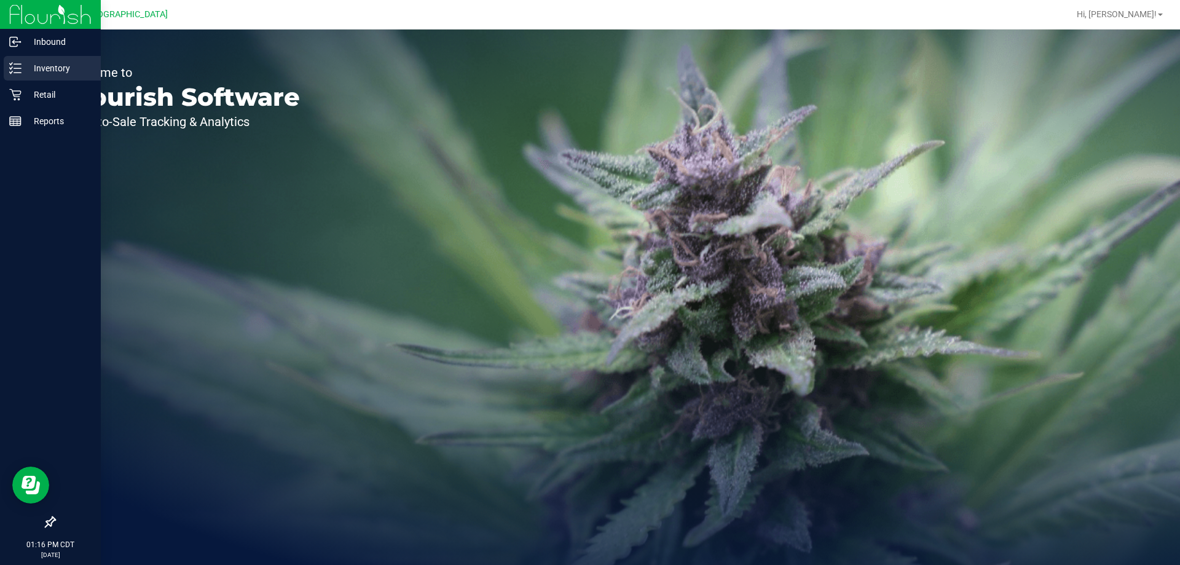
click at [35, 65] on p "Inventory" at bounding box center [59, 68] width 74 height 15
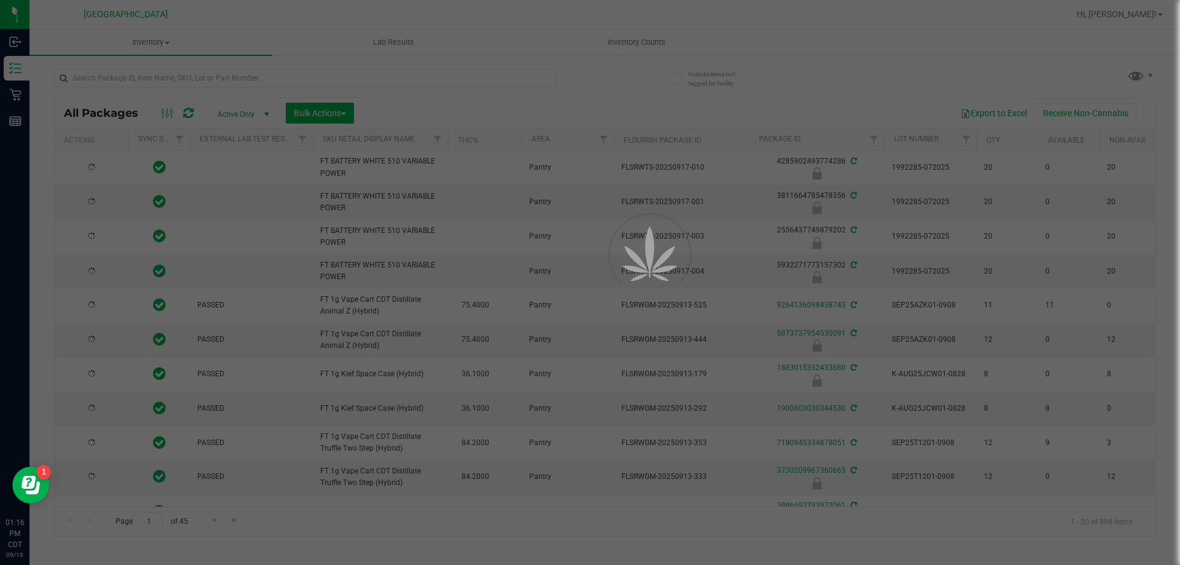
click at [162, 73] on div at bounding box center [590, 282] width 1180 height 565
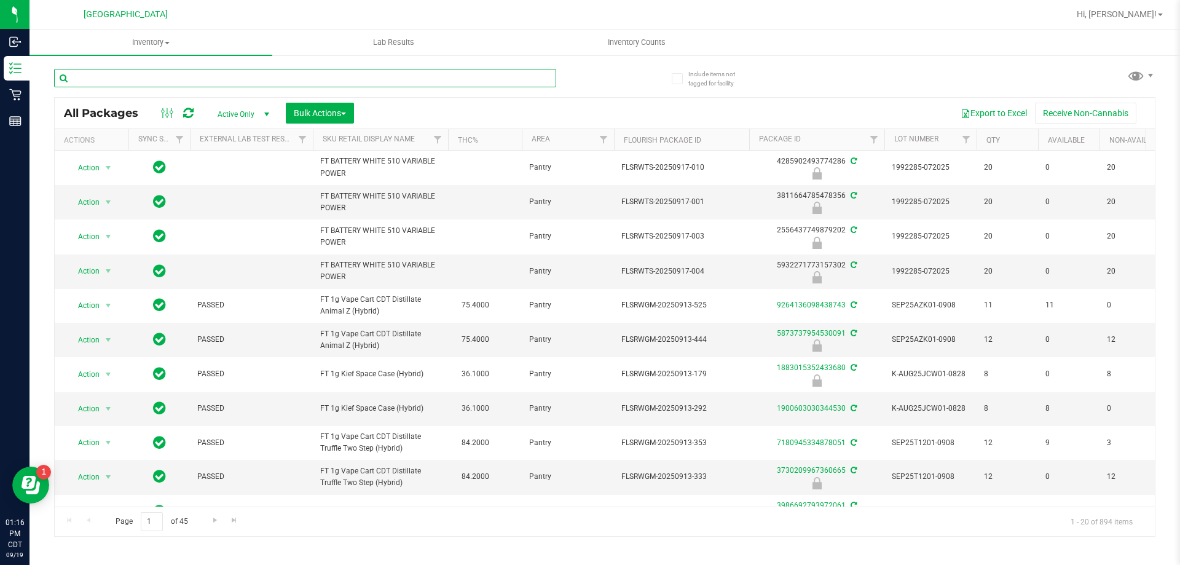
click at [149, 80] on input "text" at bounding box center [305, 78] width 502 height 18
type input "1005255363936530"
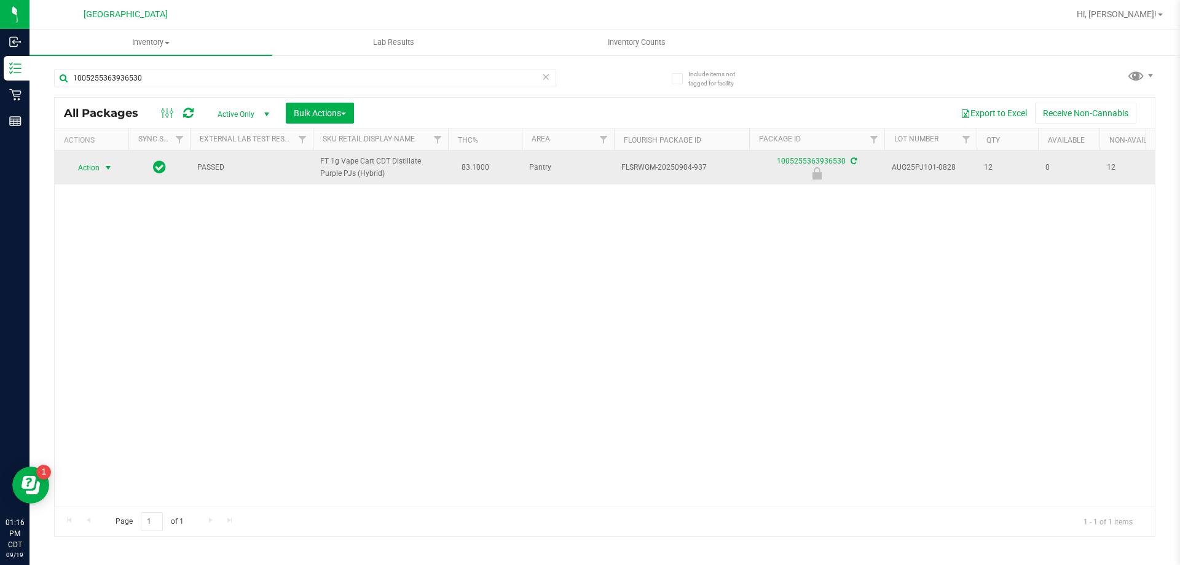
click at [97, 170] on span "Action" at bounding box center [83, 167] width 33 height 17
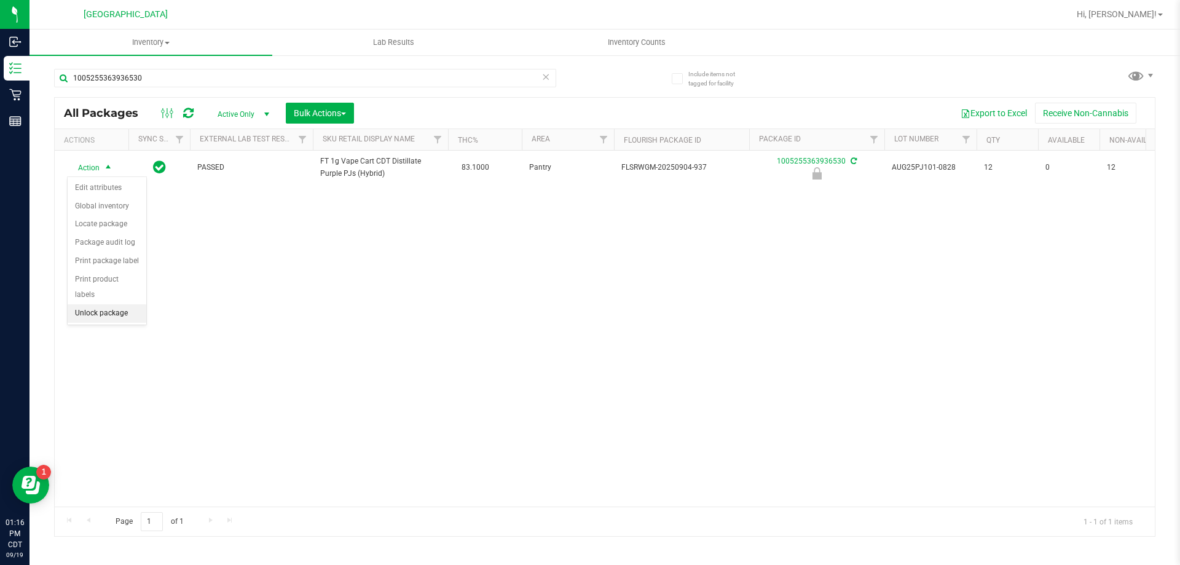
click at [103, 304] on li "Unlock package" at bounding box center [107, 313] width 79 height 18
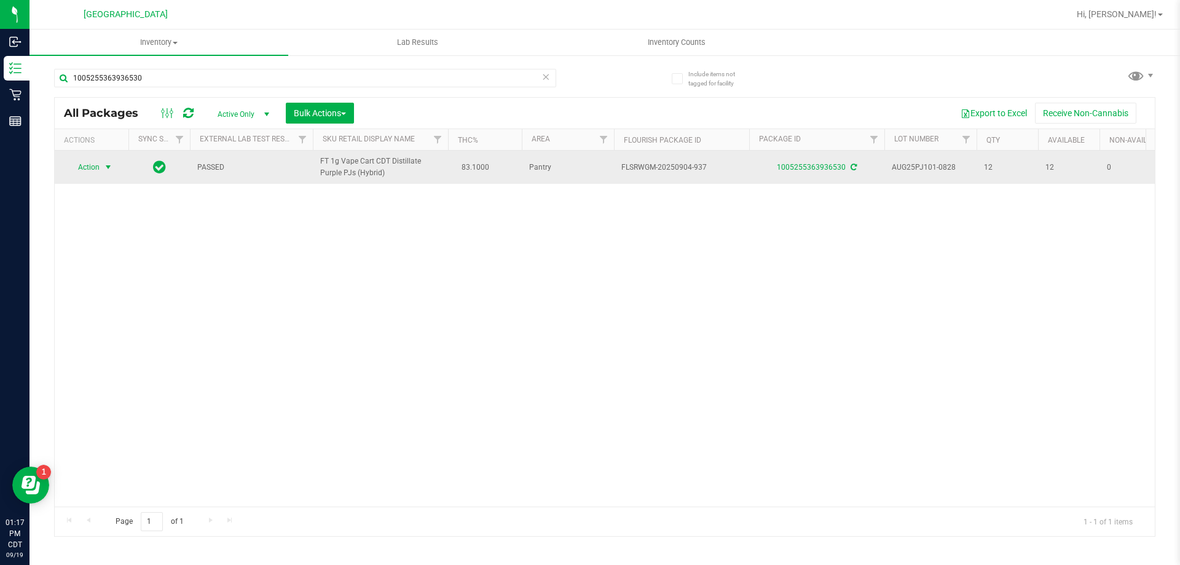
click at [82, 170] on span "Action" at bounding box center [83, 167] width 33 height 17
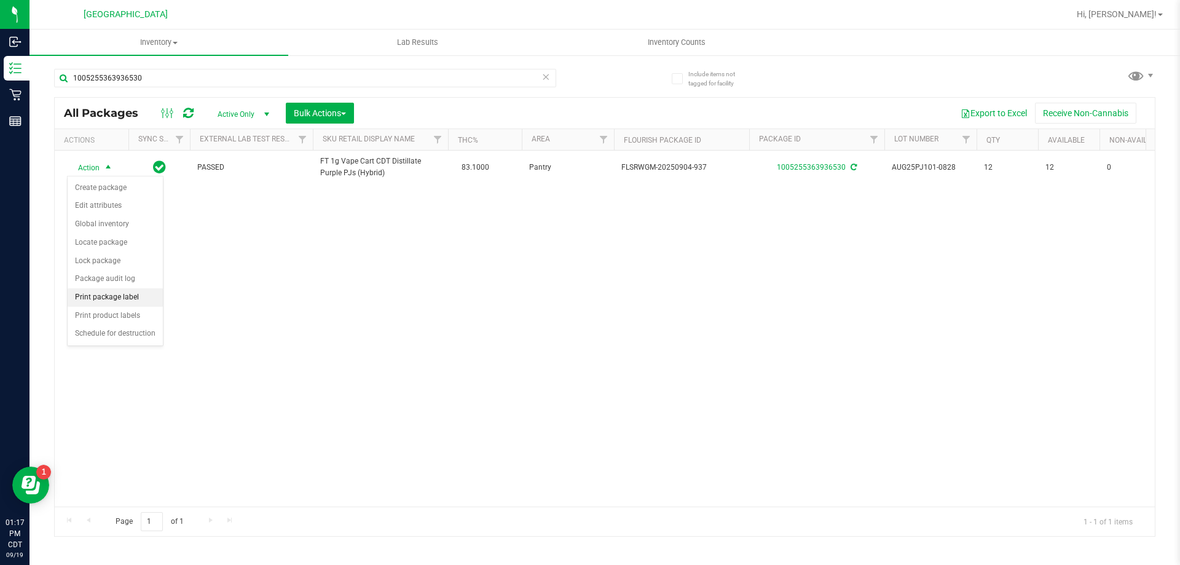
click at [127, 294] on li "Print package label" at bounding box center [115, 297] width 95 height 18
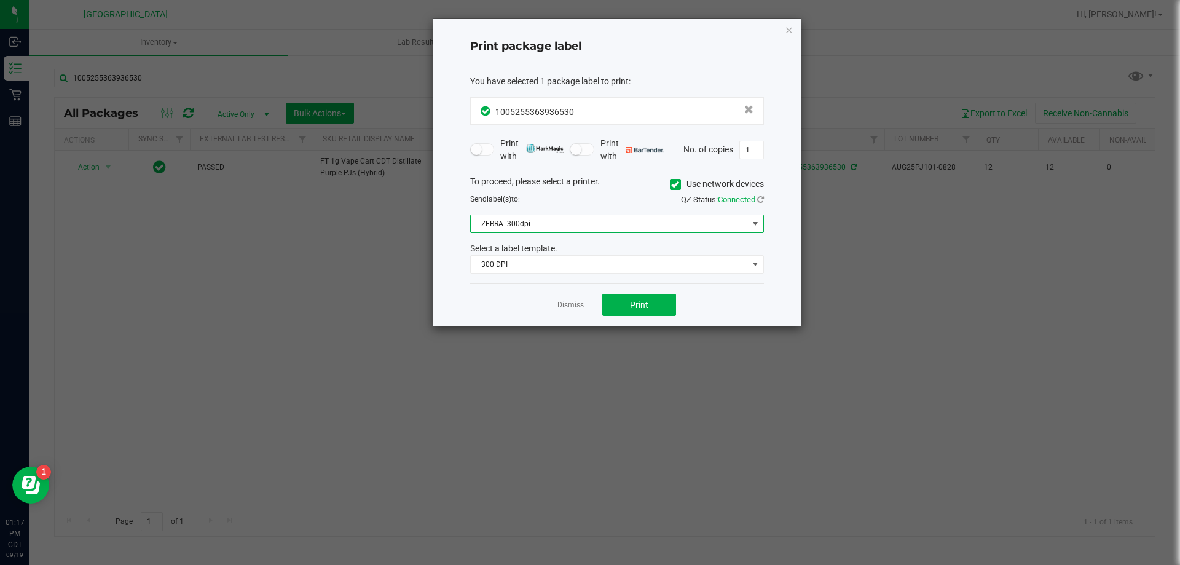
click at [637, 230] on span "ZEBRA- 300dpi" at bounding box center [609, 223] width 277 height 17
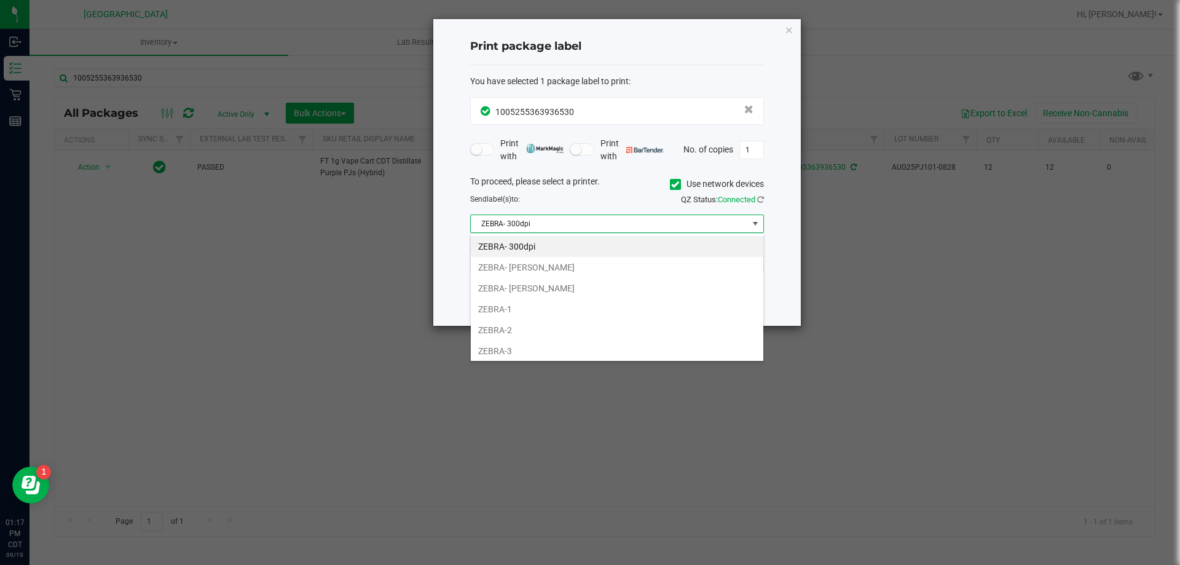
scroll to position [18, 294]
click at [542, 288] on li "ZEBRA- [PERSON_NAME]" at bounding box center [617, 288] width 293 height 21
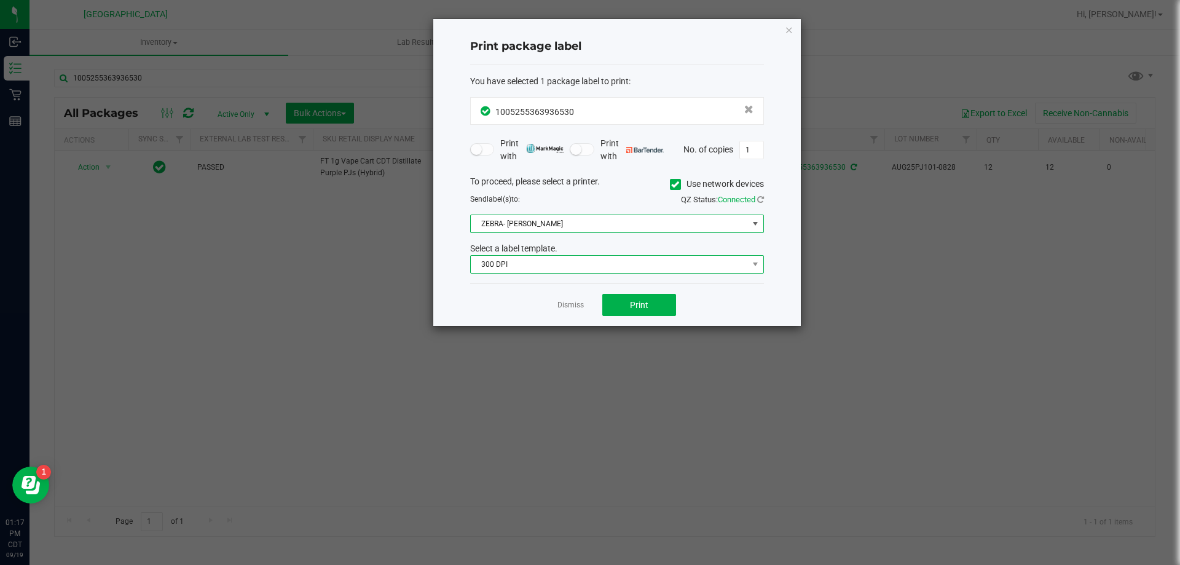
click at [556, 267] on span "300 DPI" at bounding box center [609, 264] width 277 height 17
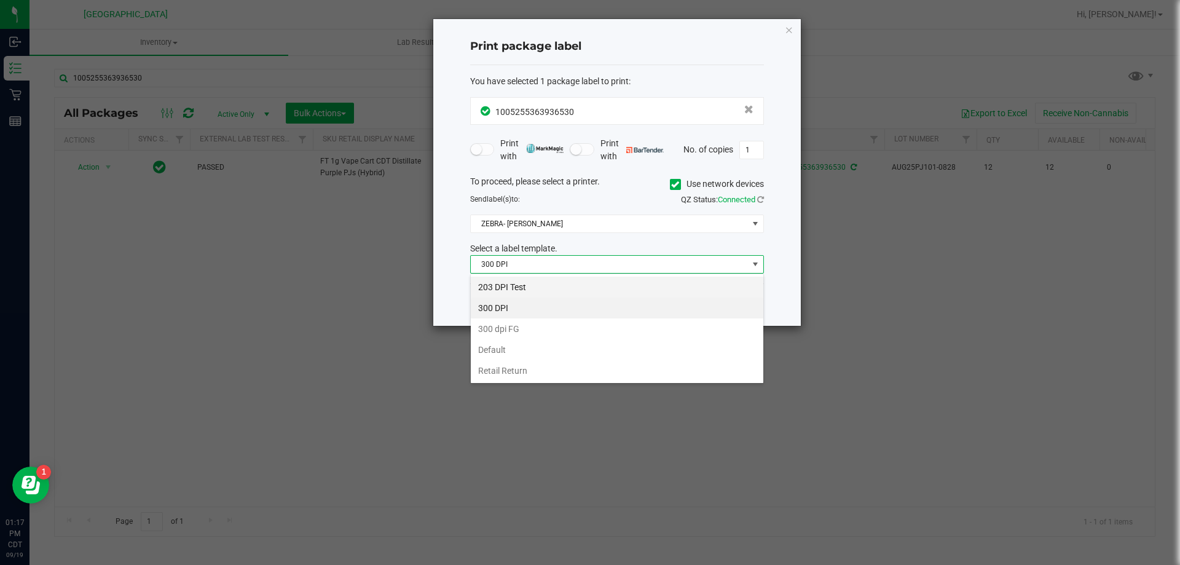
click at [537, 283] on li "203 DPI Test" at bounding box center [617, 287] width 293 height 21
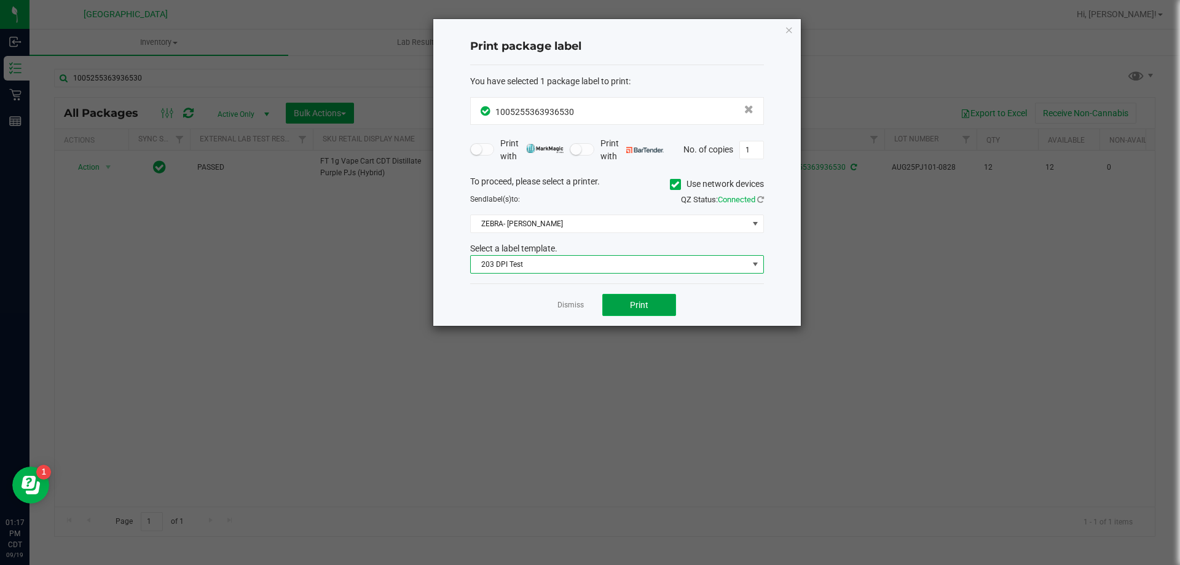
click at [615, 299] on button "Print" at bounding box center [640, 305] width 74 height 22
click at [623, 308] on button "Print" at bounding box center [640, 305] width 74 height 22
click at [564, 305] on link "Dismiss" at bounding box center [571, 305] width 26 height 10
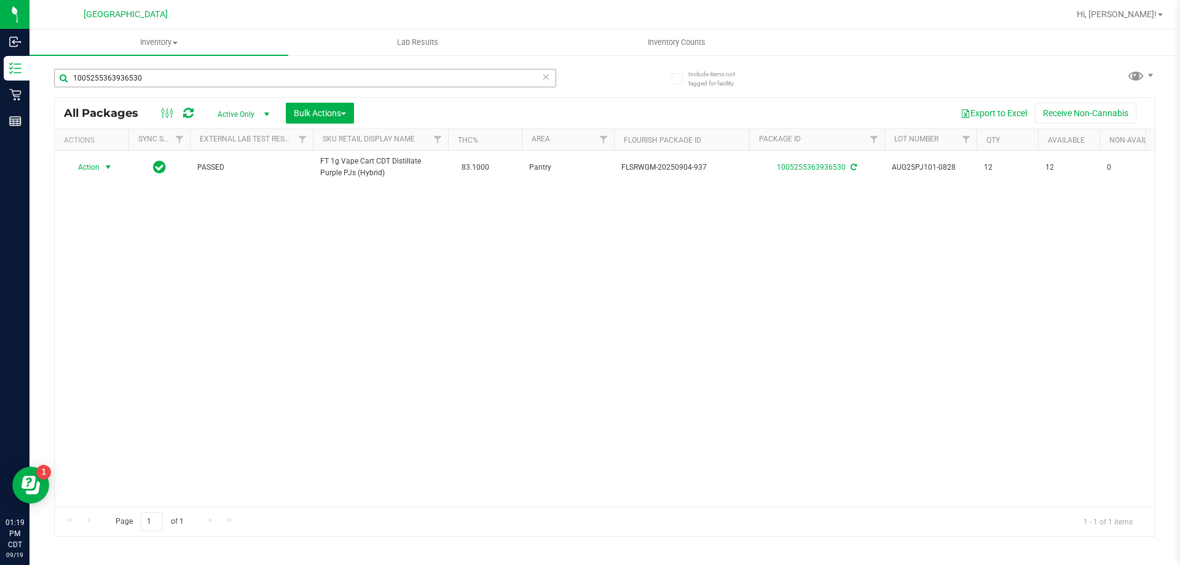
drag, startPoint x: 233, startPoint y: 65, endPoint x: 135, endPoint y: 73, distance: 98.1
drag, startPoint x: 135, startPoint y: 73, endPoint x: 543, endPoint y: 78, distance: 407.7
click at [543, 78] on icon at bounding box center [546, 76] width 9 height 15
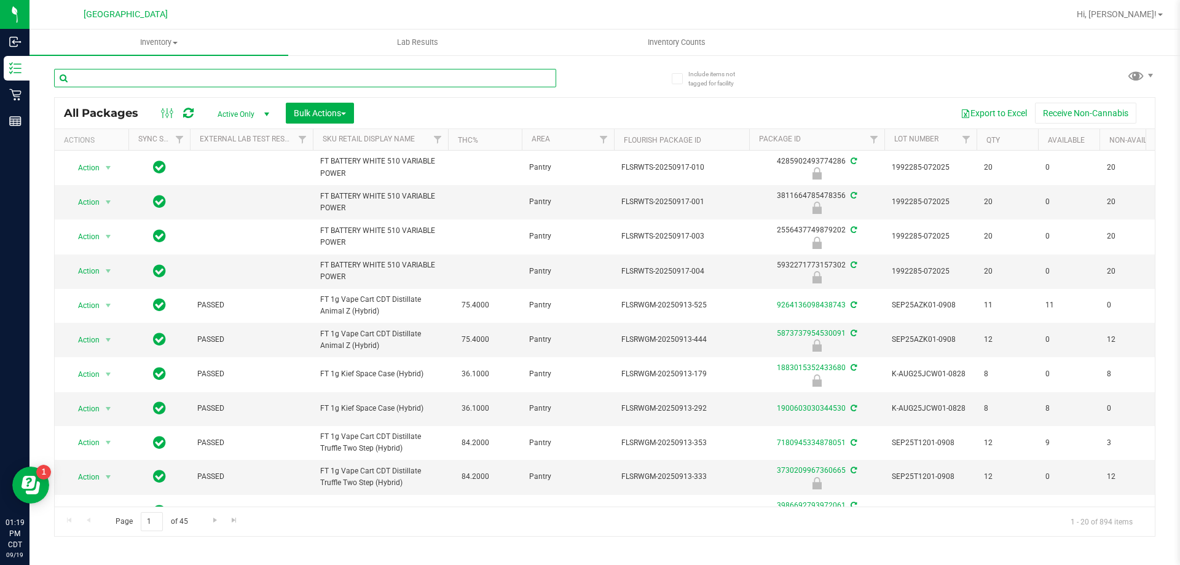
click at [389, 76] on input "text" at bounding box center [305, 78] width 502 height 18
type input "AUG25PJ101-0828"
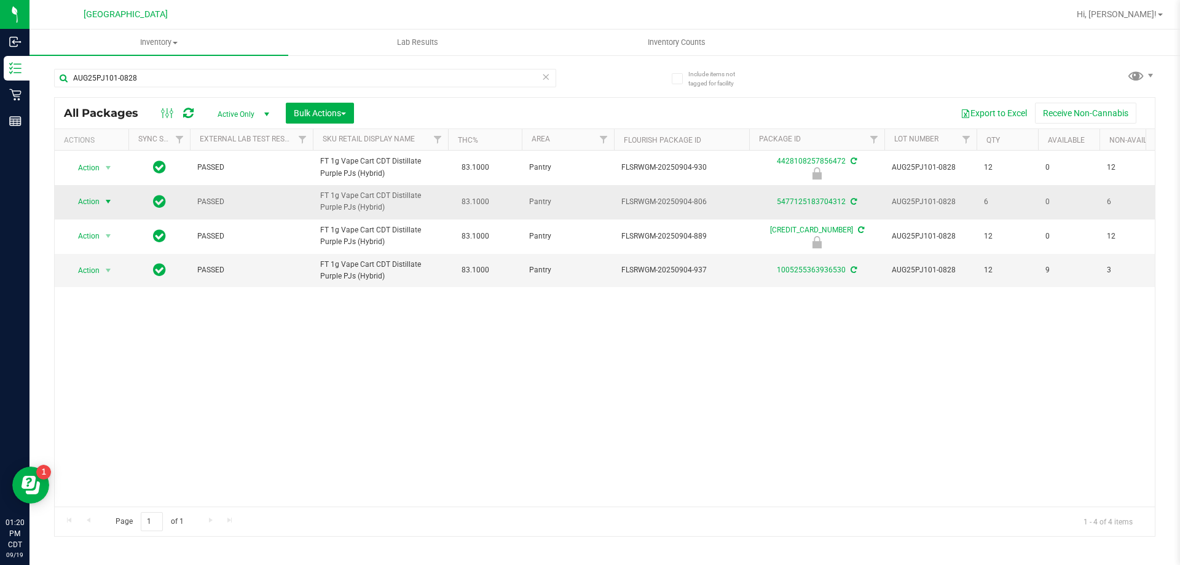
click at [100, 196] on span "Action" at bounding box center [83, 201] width 33 height 17
click at [112, 327] on li "Print package label" at bounding box center [115, 332] width 95 height 18
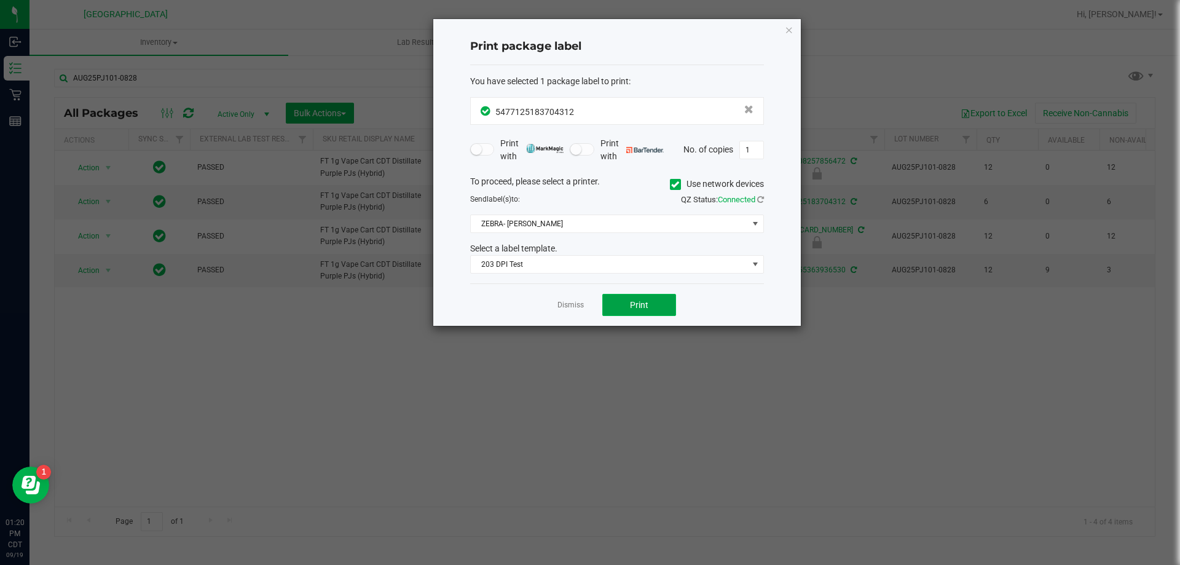
click at [650, 309] on button "Print" at bounding box center [640, 305] width 74 height 22
click at [566, 294] on div "Dismiss Print" at bounding box center [617, 304] width 294 height 42
drag, startPoint x: 566, startPoint y: 313, endPoint x: 571, endPoint y: 297, distance: 16.7
click at [568, 311] on div "Dismiss Print" at bounding box center [617, 304] width 294 height 42
drag, startPoint x: 572, startPoint y: 294, endPoint x: 565, endPoint y: 317, distance: 23.1
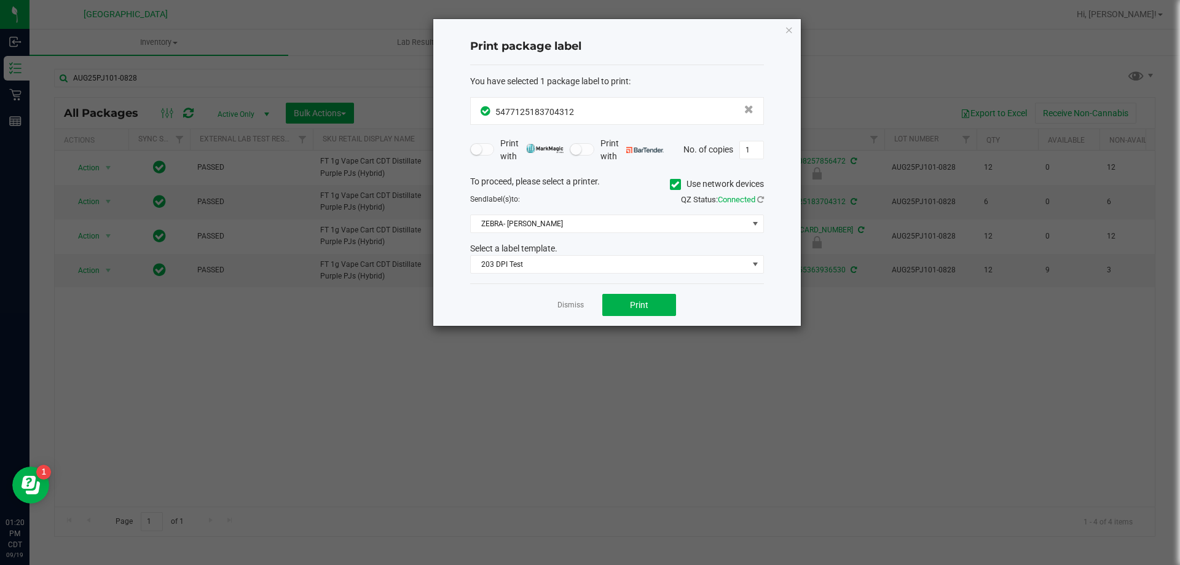
click at [572, 300] on div "Dismiss Print" at bounding box center [617, 304] width 294 height 42
click at [570, 306] on link "Dismiss" at bounding box center [571, 305] width 26 height 10
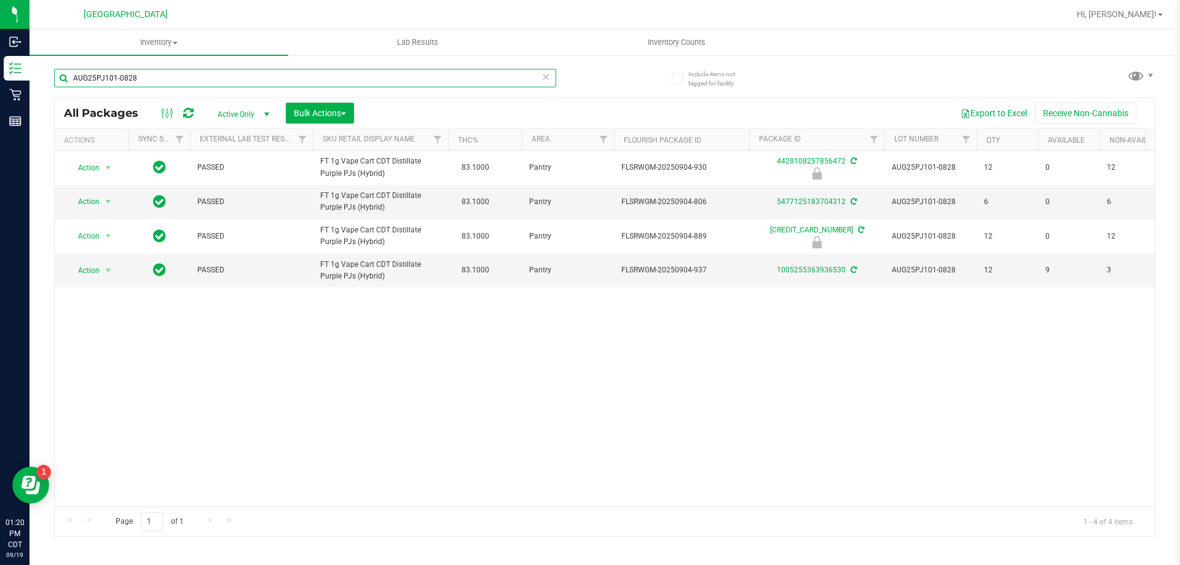
drag, startPoint x: 205, startPoint y: 79, endPoint x: 54, endPoint y: 68, distance: 151.6
click at [54, 69] on div "AUG25PJ101-0828" at bounding box center [305, 78] width 502 height 18
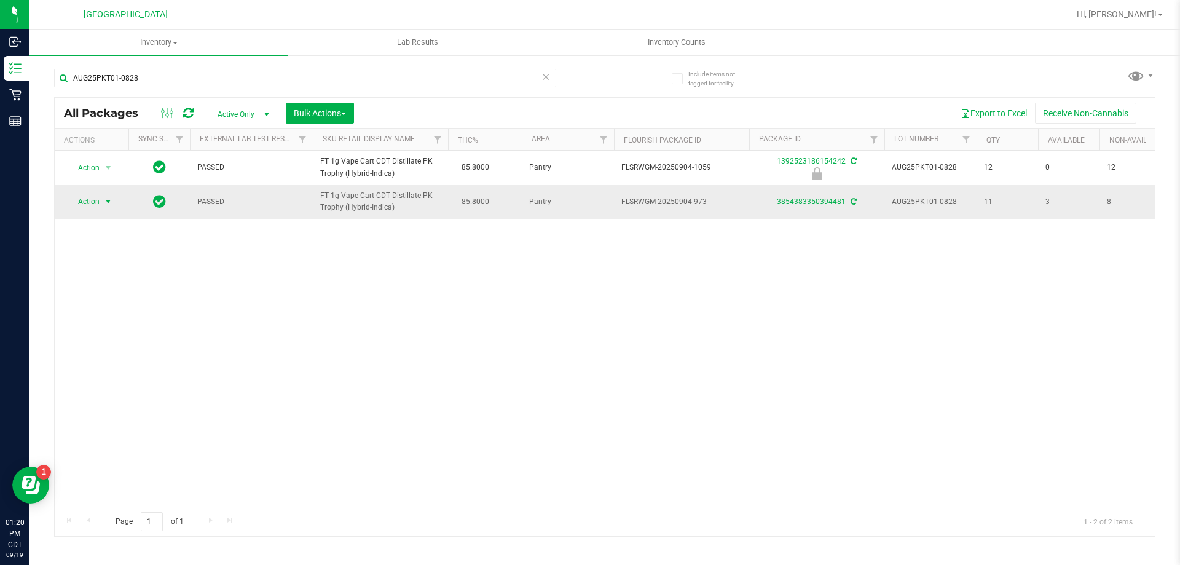
click at [108, 200] on span "select" at bounding box center [108, 202] width 10 height 10
click at [116, 329] on li "Print package label" at bounding box center [115, 332] width 95 height 18
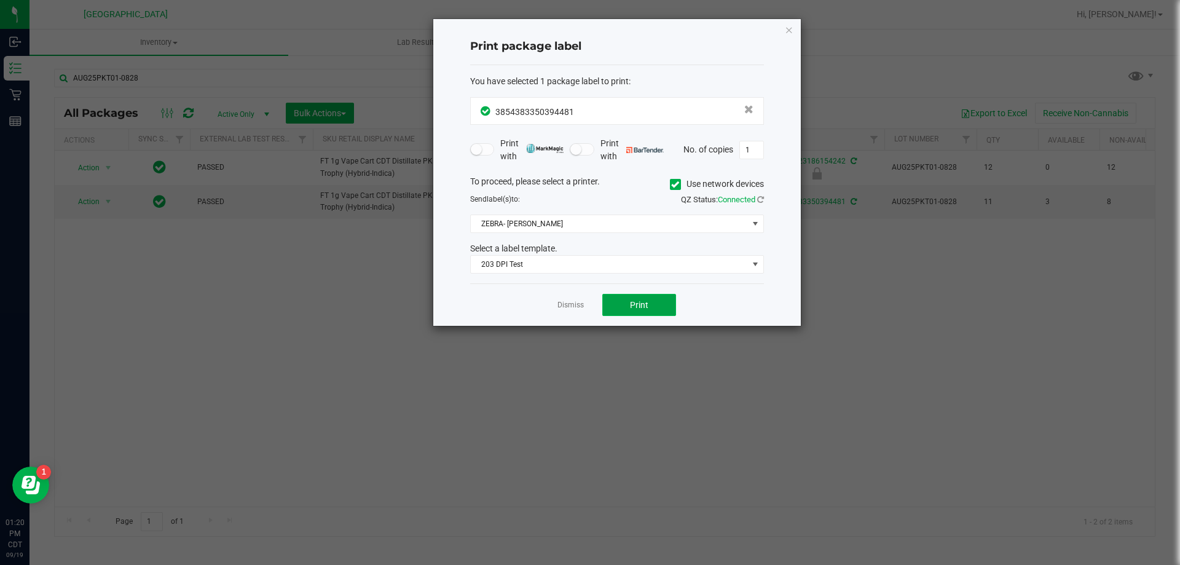
click at [630, 304] on button "Print" at bounding box center [640, 305] width 74 height 22
click at [573, 303] on link "Dismiss" at bounding box center [571, 305] width 26 height 10
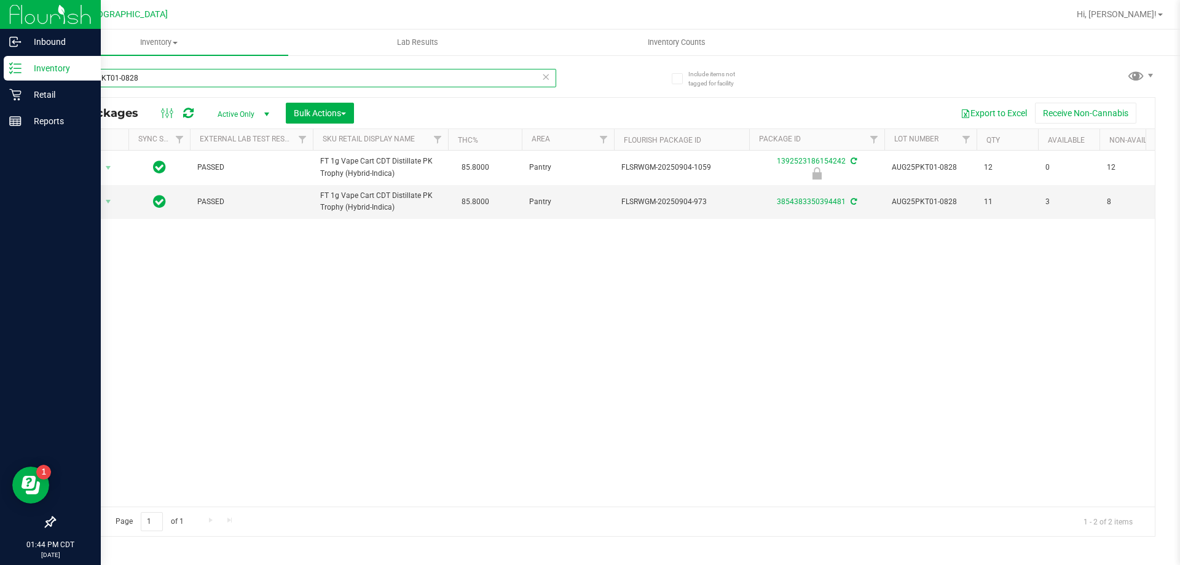
drag, startPoint x: 182, startPoint y: 77, endPoint x: 0, endPoint y: 66, distance: 182.4
click at [0, 67] on div "Inbound Inventory Retail Reports 01:44 PM CDT [DATE] 09/19 [GEOGRAPHIC_DATA] Hi…" at bounding box center [590, 282] width 1180 height 565
type input "straw"
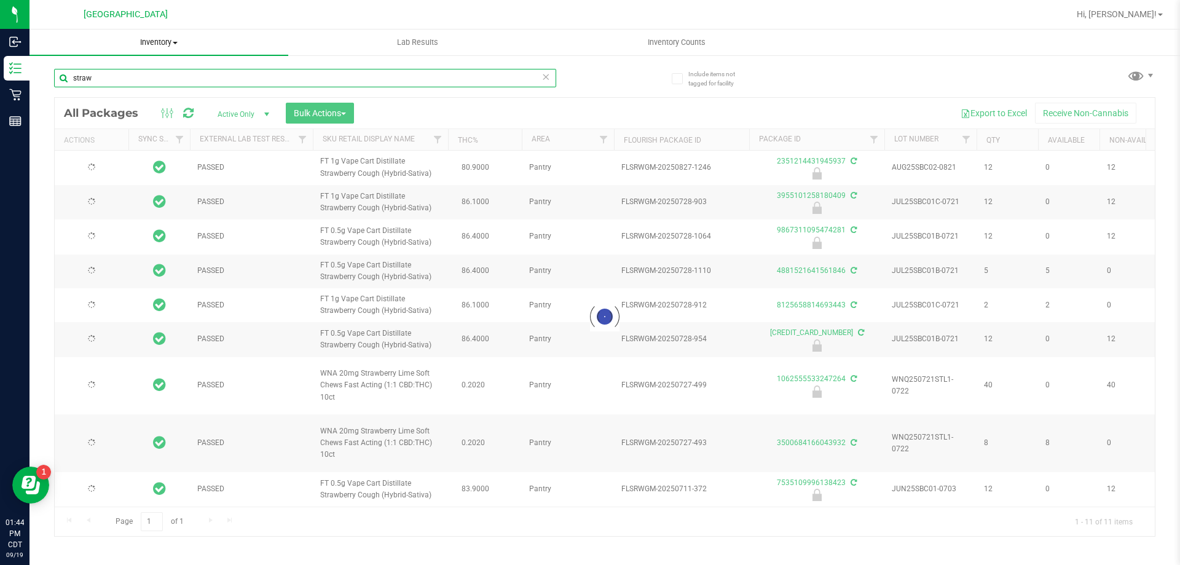
type input "[DATE]"
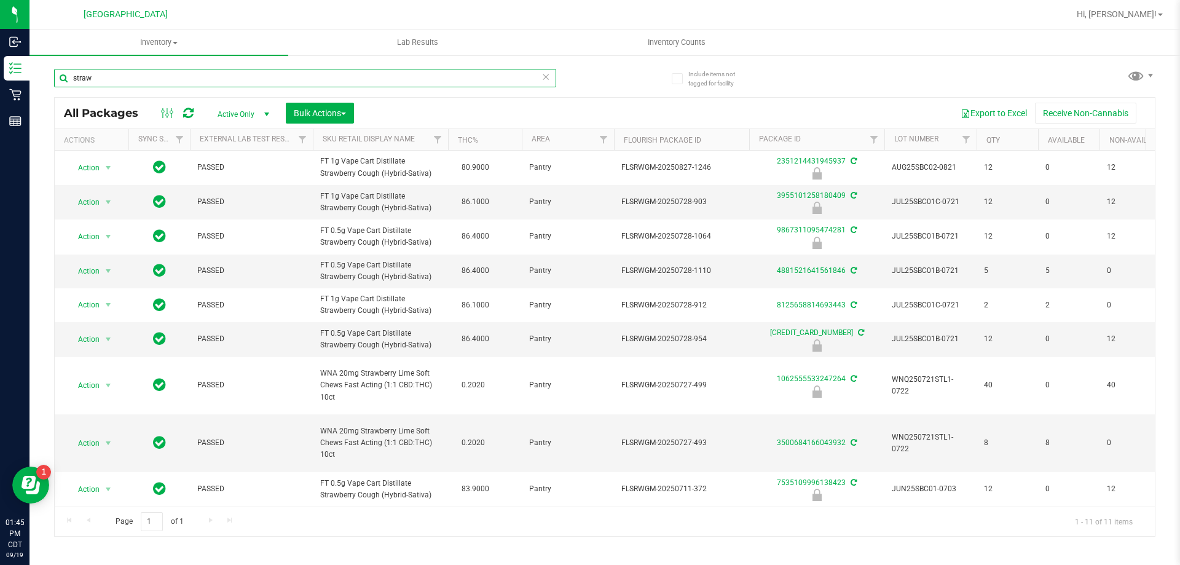
type input "straw"
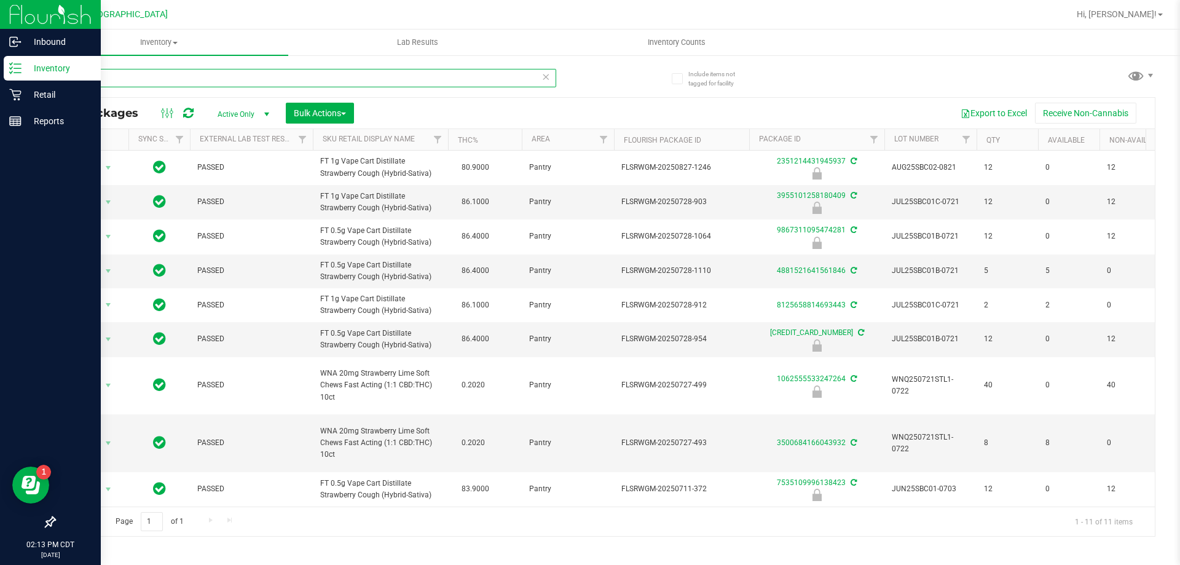
drag, startPoint x: 192, startPoint y: 76, endPoint x: 12, endPoint y: 82, distance: 180.9
click at [12, 82] on div "Inbound Inventory Retail Reports 02:13 PM CDT [DATE] 09/19 [GEOGRAPHIC_DATA] Hi…" at bounding box center [590, 282] width 1180 height 565
type input "5553157748754923"
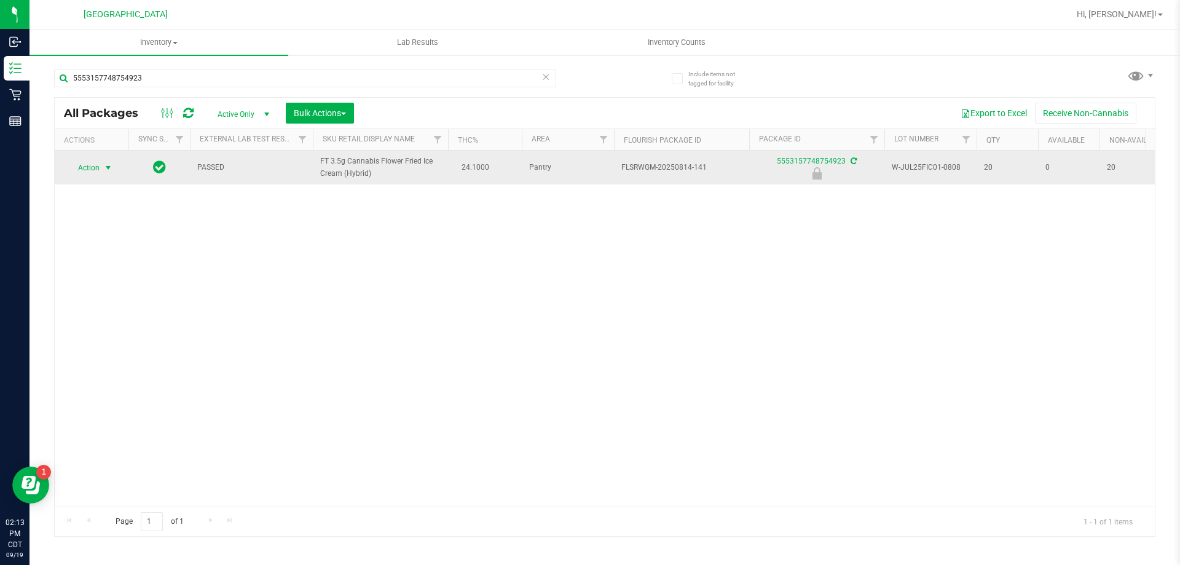
click at [83, 172] on span "Action" at bounding box center [83, 167] width 33 height 17
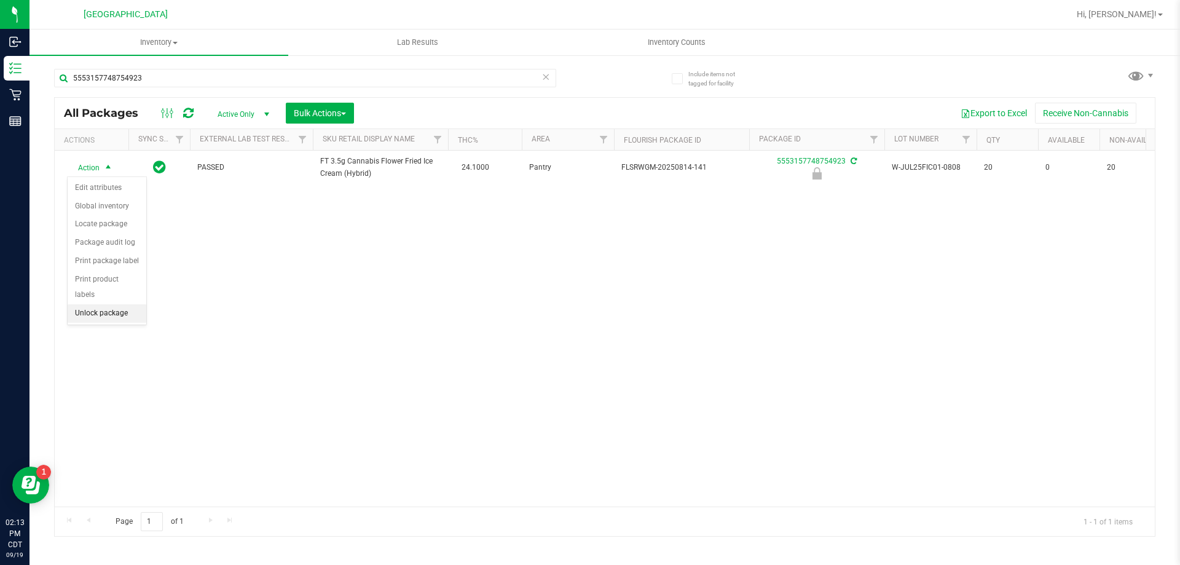
click at [92, 304] on li "Unlock package" at bounding box center [107, 313] width 79 height 18
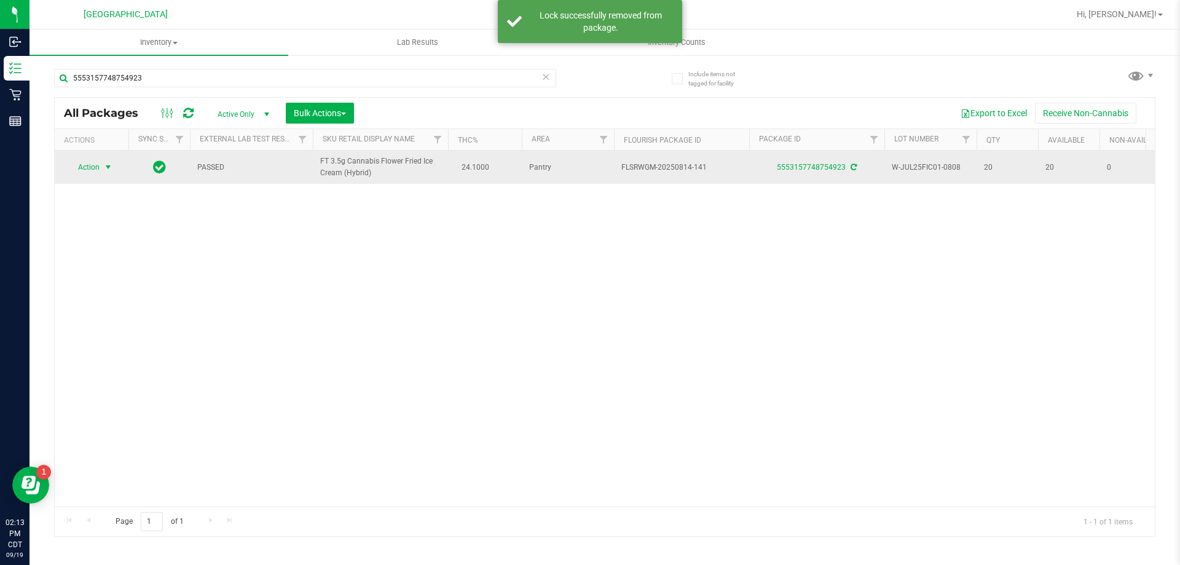
click at [97, 170] on span "Action" at bounding box center [83, 167] width 33 height 17
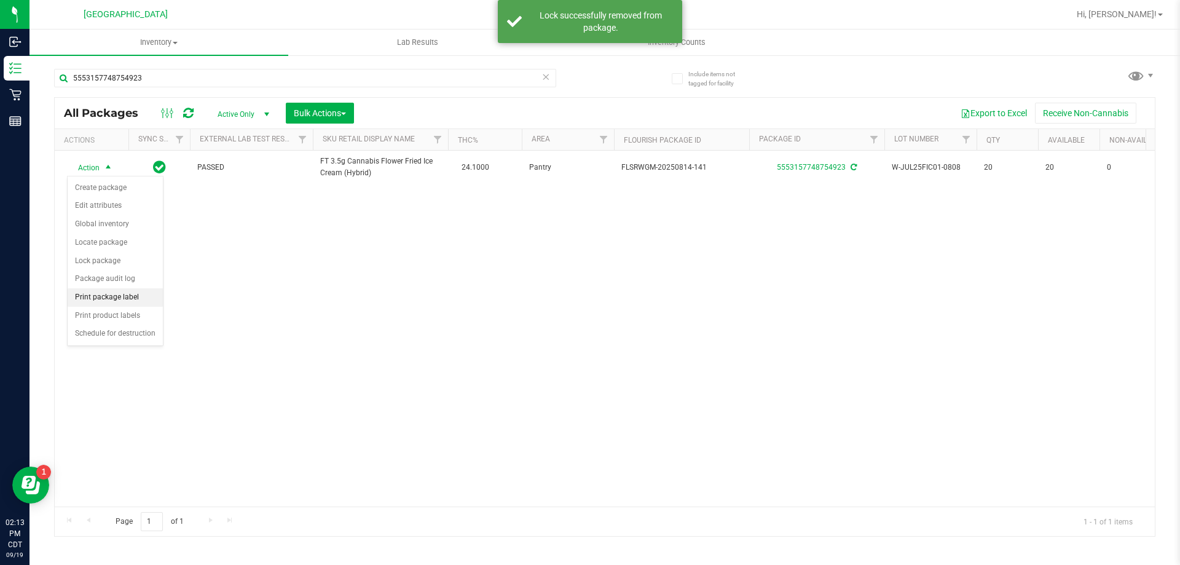
click at [106, 297] on li "Print package label" at bounding box center [115, 297] width 95 height 18
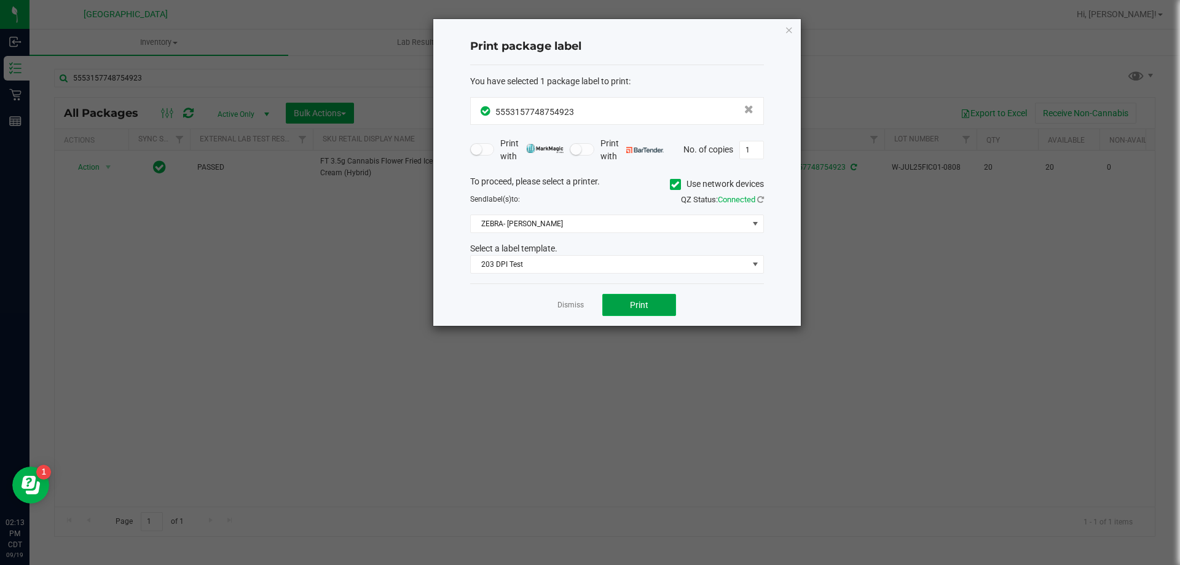
click at [625, 312] on button "Print" at bounding box center [640, 305] width 74 height 22
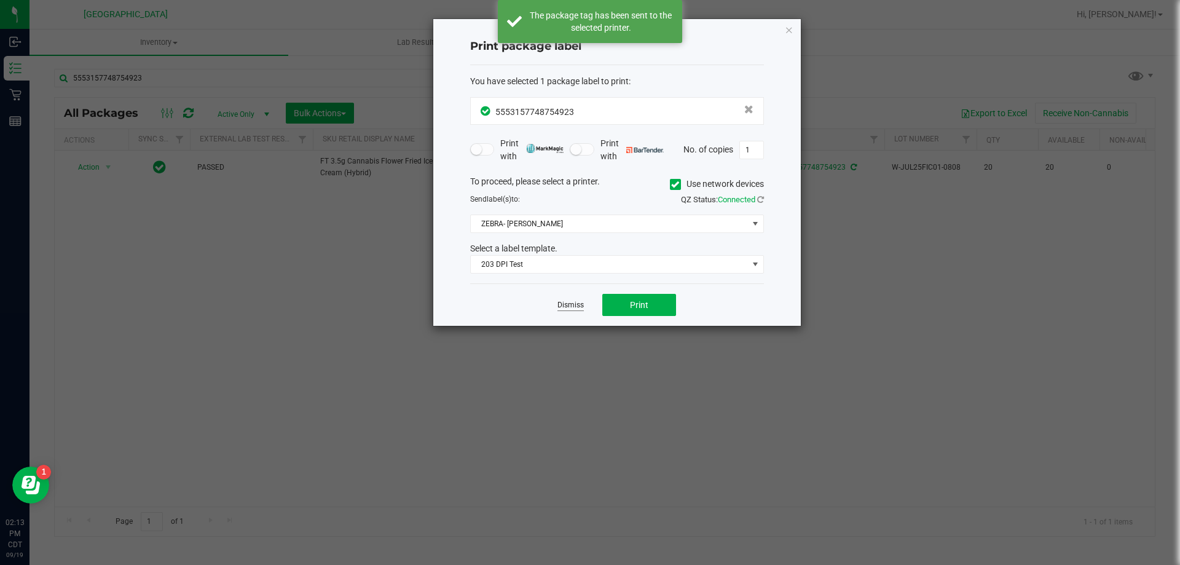
click at [565, 302] on link "Dismiss" at bounding box center [571, 305] width 26 height 10
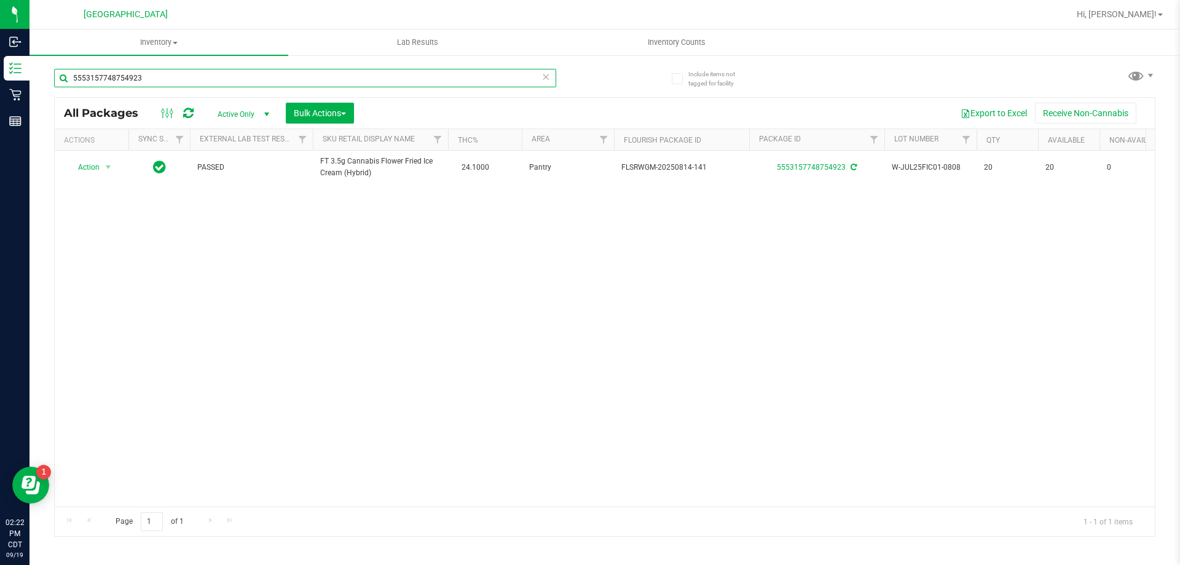
drag, startPoint x: 213, startPoint y: 81, endPoint x: 52, endPoint y: 56, distance: 163.6
click at [52, 56] on div "Include items not tagged for facility 5553157748754923 All Packages Active Only…" at bounding box center [605, 241] width 1151 height 375
type input "W-JUL25GPE01-0729"
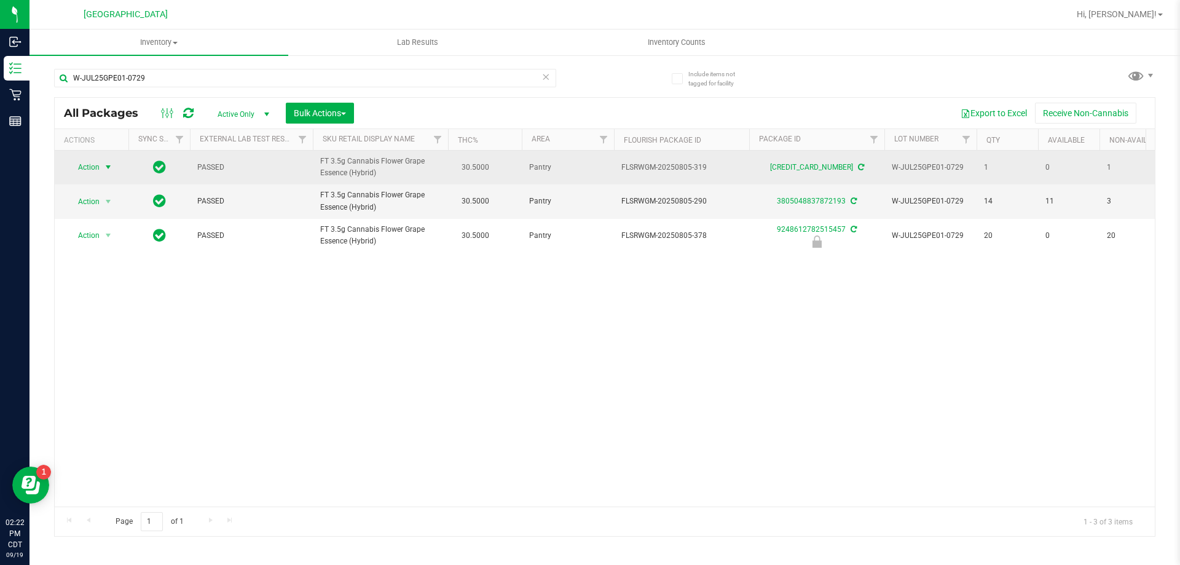
click at [100, 167] on span "Action" at bounding box center [83, 167] width 33 height 17
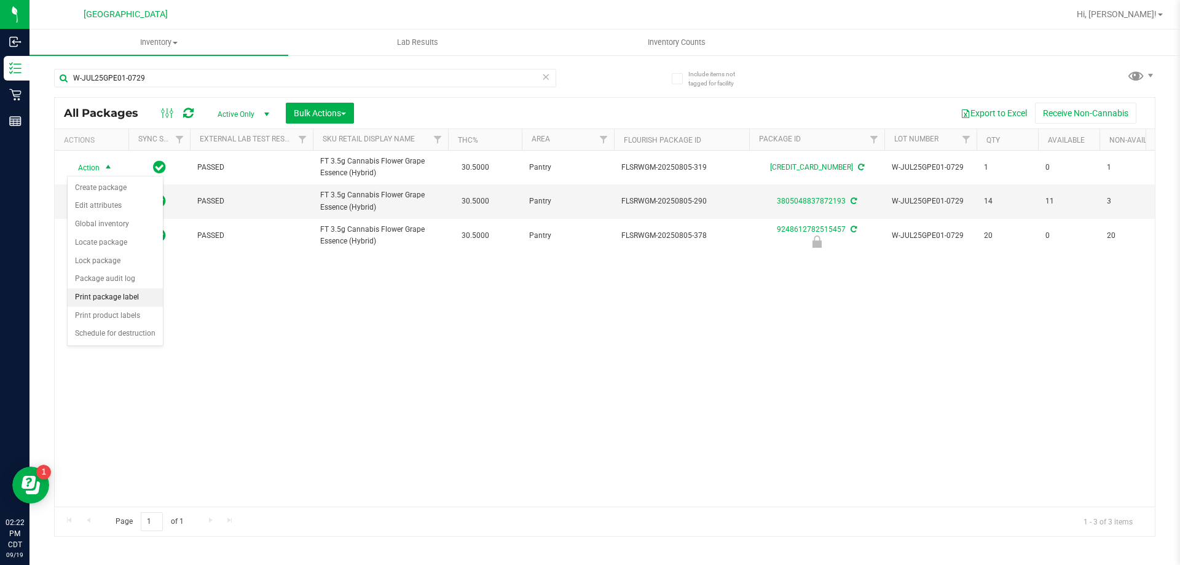
click at [106, 296] on li "Print package label" at bounding box center [115, 297] width 95 height 18
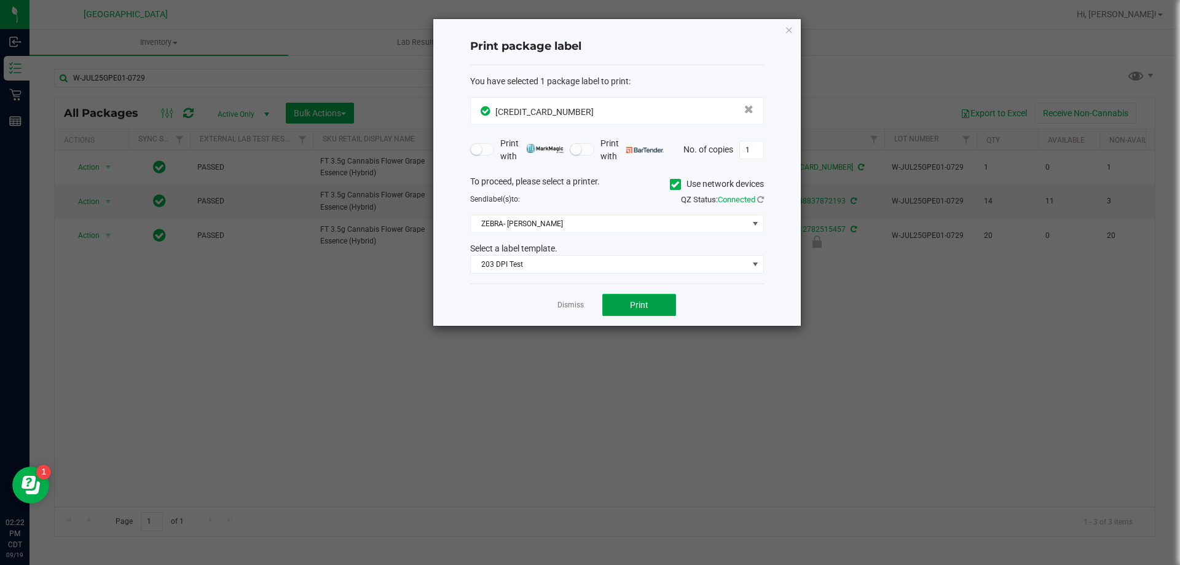
click at [654, 307] on button "Print" at bounding box center [640, 305] width 74 height 22
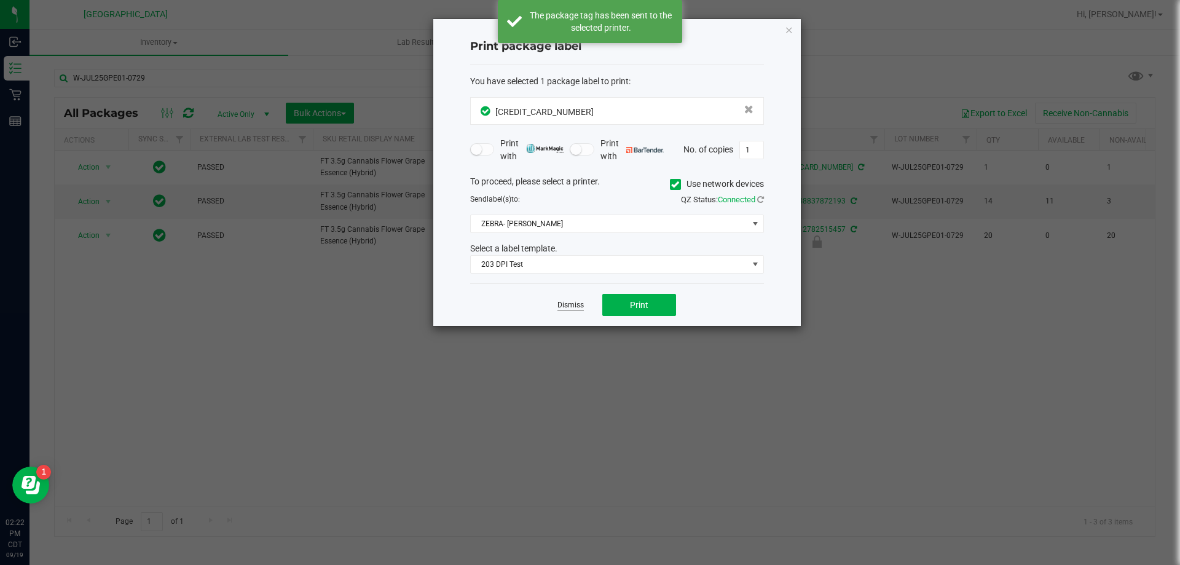
click at [563, 302] on link "Dismiss" at bounding box center [571, 305] width 26 height 10
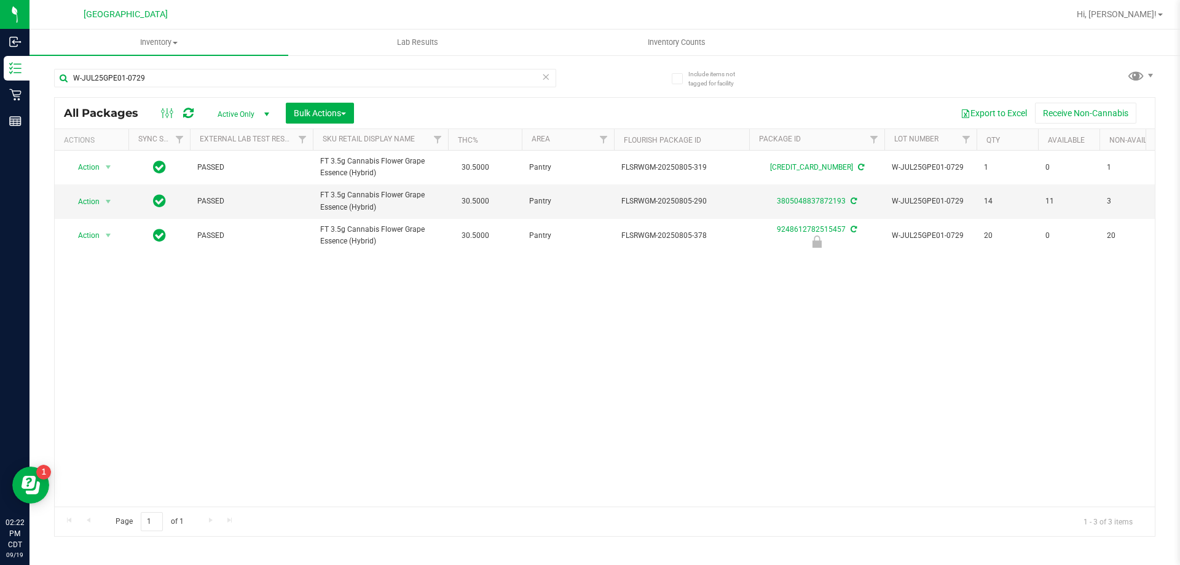
click at [544, 74] on icon at bounding box center [546, 76] width 9 height 15
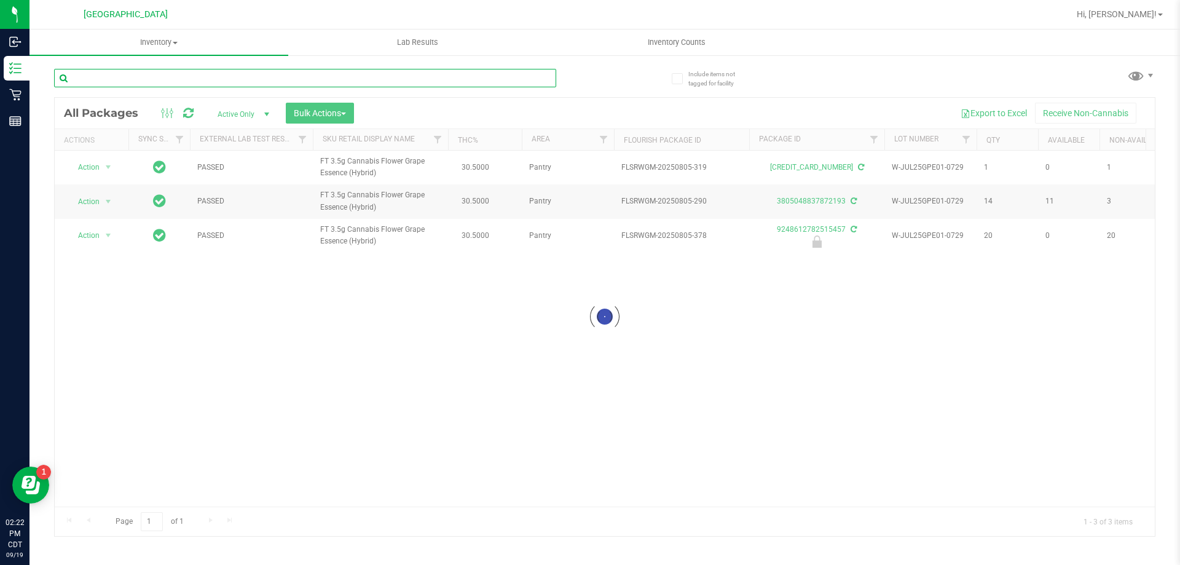
click at [89, 79] on input "text" at bounding box center [305, 78] width 502 height 18
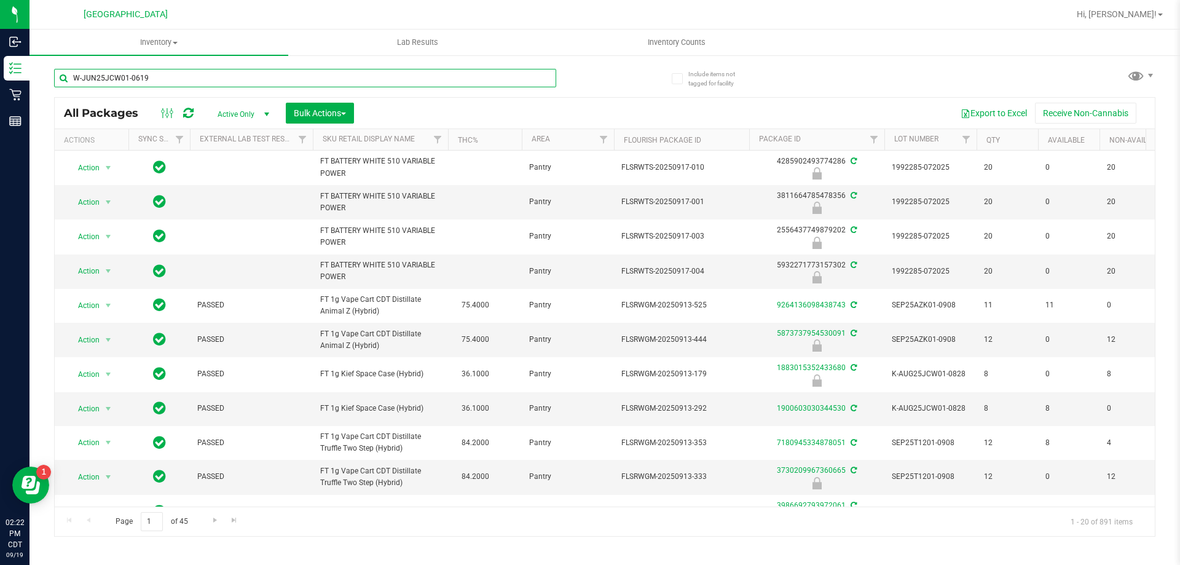
type input "W-JUN25JCW01-0619"
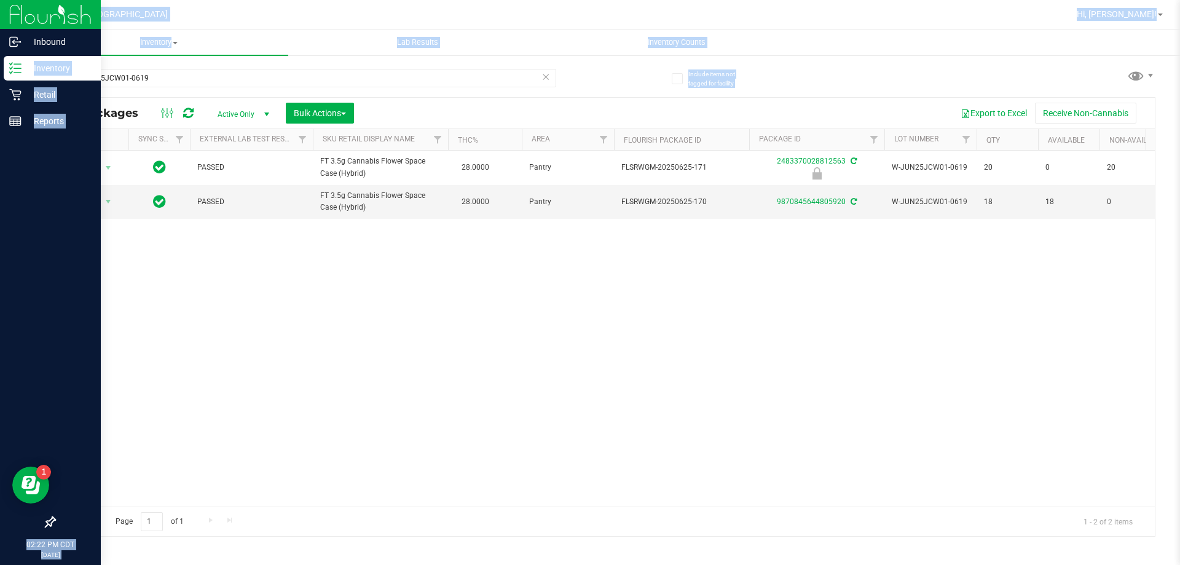
drag, startPoint x: 168, startPoint y: 92, endPoint x: 11, endPoint y: 59, distance: 160.9
click at [11, 59] on div "Inbound Inventory Retail Reports 02:22 PM CDT [DATE] 09/19 [GEOGRAPHIC_DATA] Hi…" at bounding box center [590, 282] width 1180 height 565
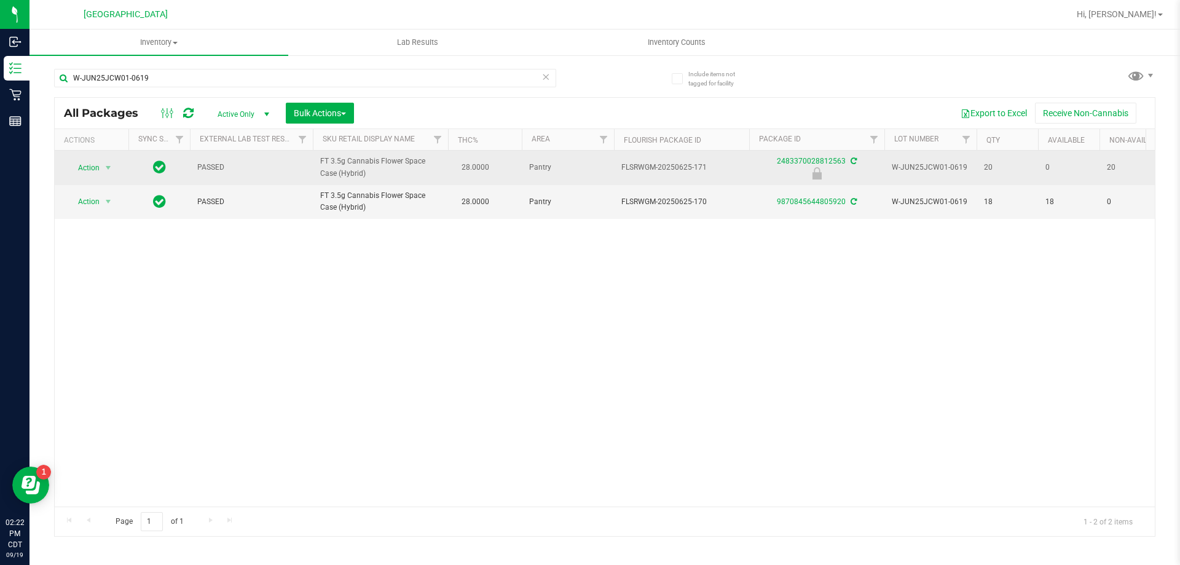
click at [531, 184] on td "Pantry" at bounding box center [568, 168] width 92 height 34
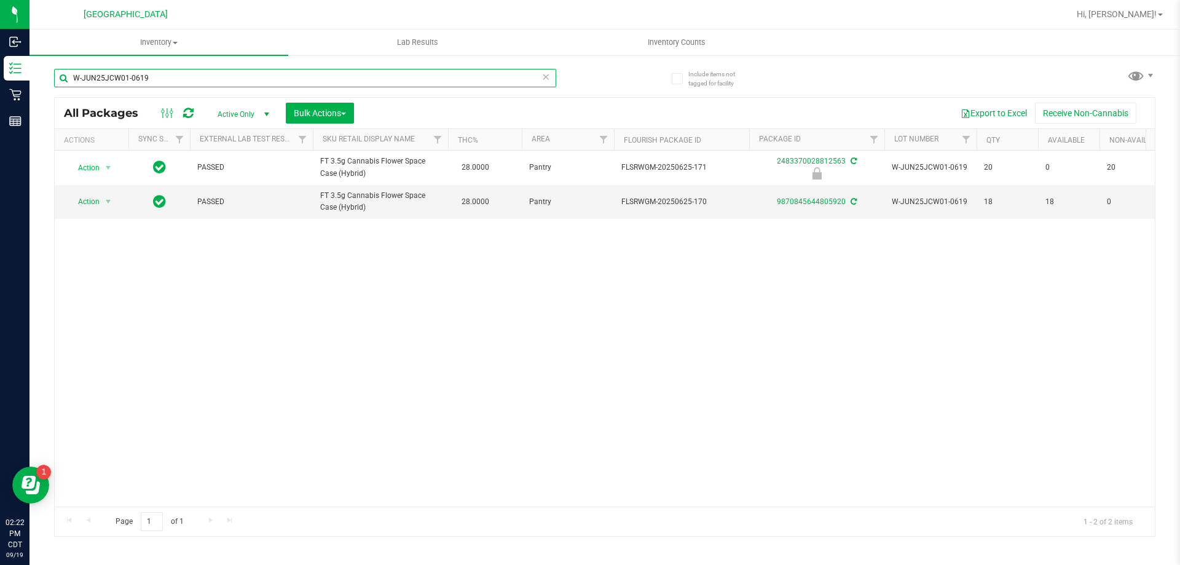
click at [550, 76] on input "W-JUN25JCW01-0619" at bounding box center [305, 78] width 502 height 18
click at [546, 79] on icon at bounding box center [546, 76] width 9 height 15
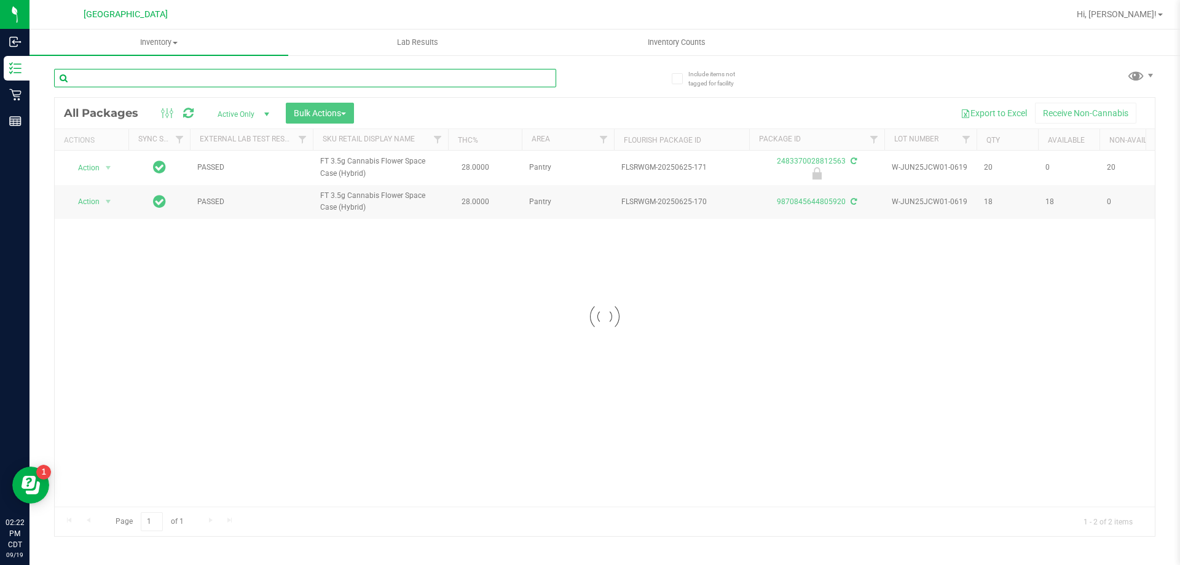
click at [293, 76] on input "text" at bounding box center [305, 78] width 502 height 18
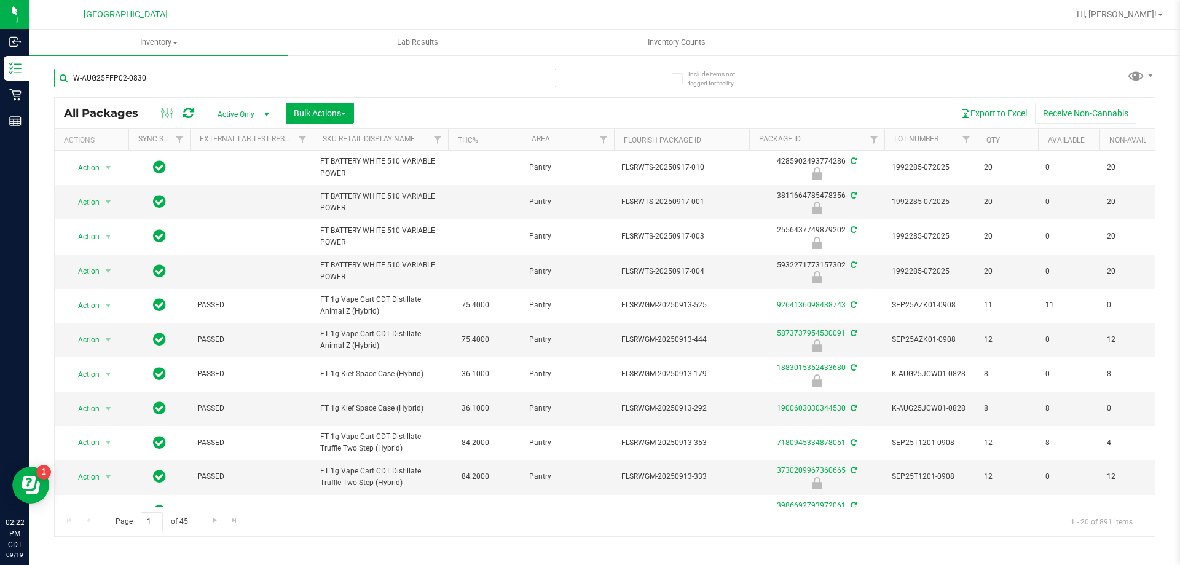
type input "W-AUG25FFP02-0830"
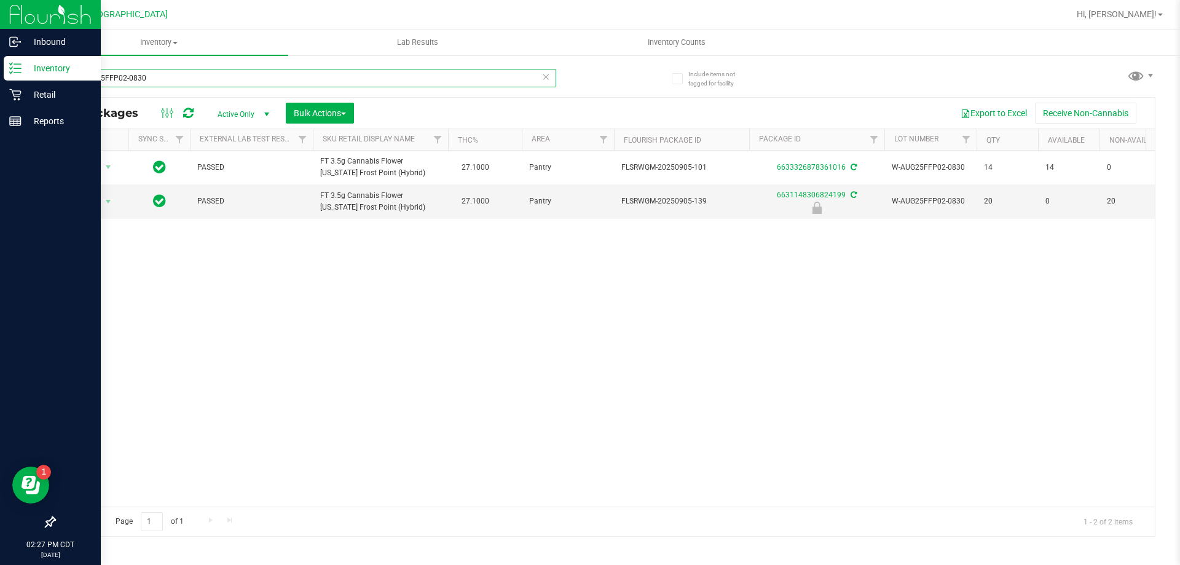
drag, startPoint x: 169, startPoint y: 81, endPoint x: 21, endPoint y: 71, distance: 148.5
click at [22, 76] on div "Inbound Inventory Retail Reports 02:27 PM CDT [DATE] 09/19 [GEOGRAPHIC_DATA] Hi…" at bounding box center [590, 282] width 1180 height 565
type input "3421012693100686"
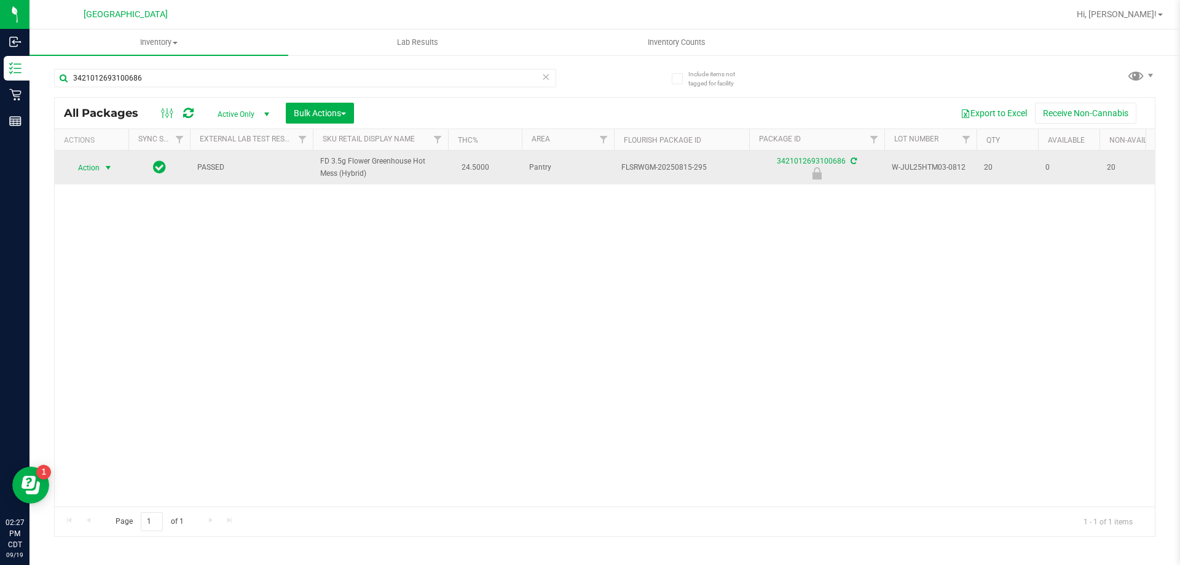
click at [93, 170] on span "Action" at bounding box center [83, 167] width 33 height 17
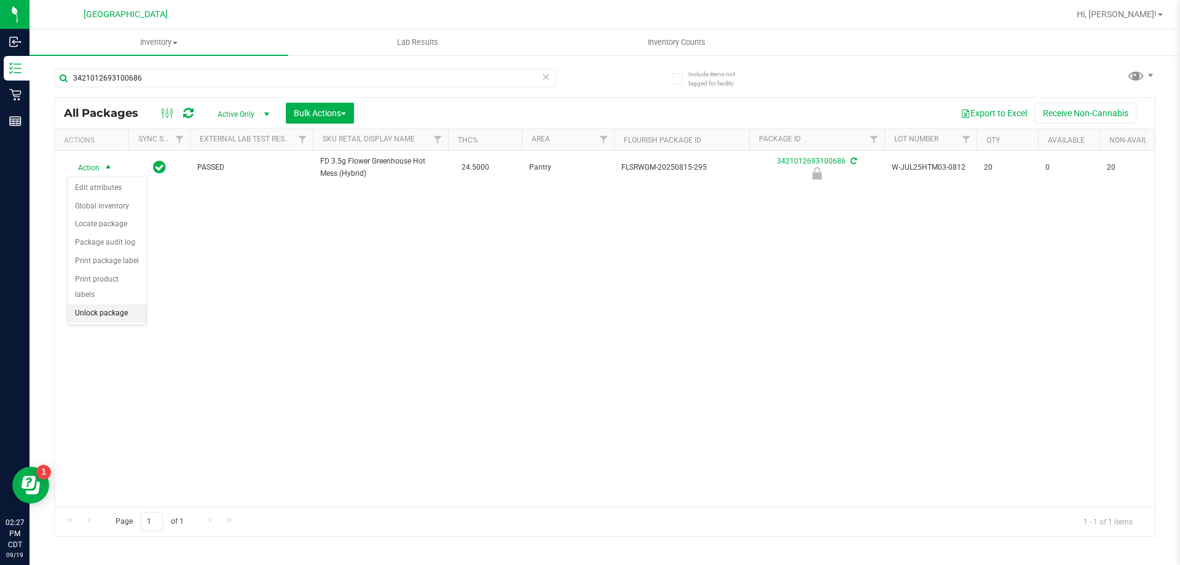
click at [92, 305] on li "Unlock package" at bounding box center [107, 313] width 79 height 18
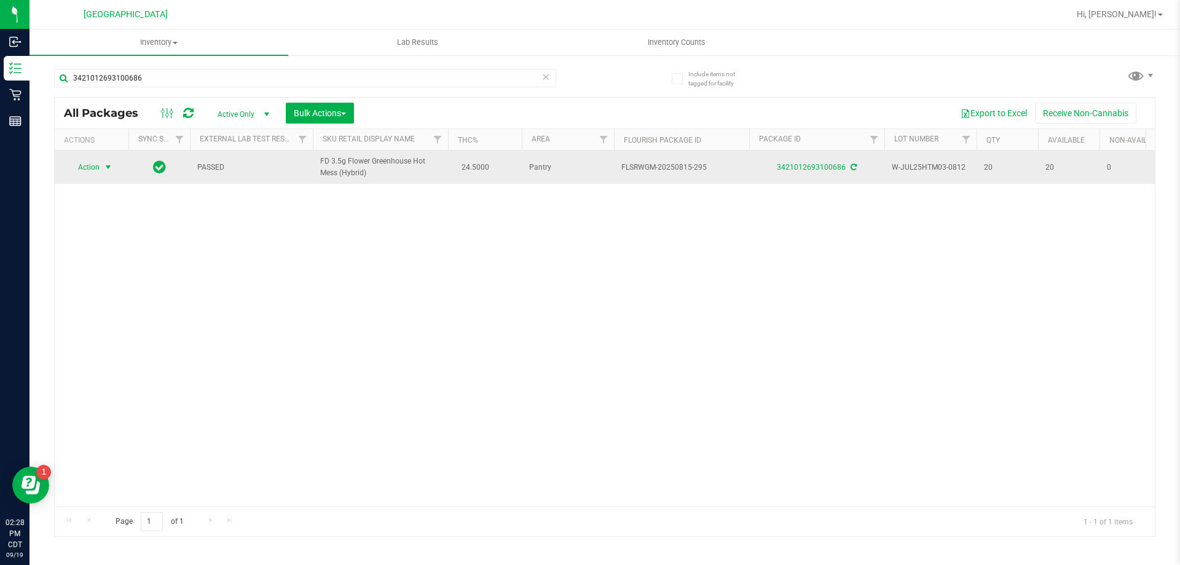
click at [97, 171] on span "Action" at bounding box center [83, 167] width 33 height 17
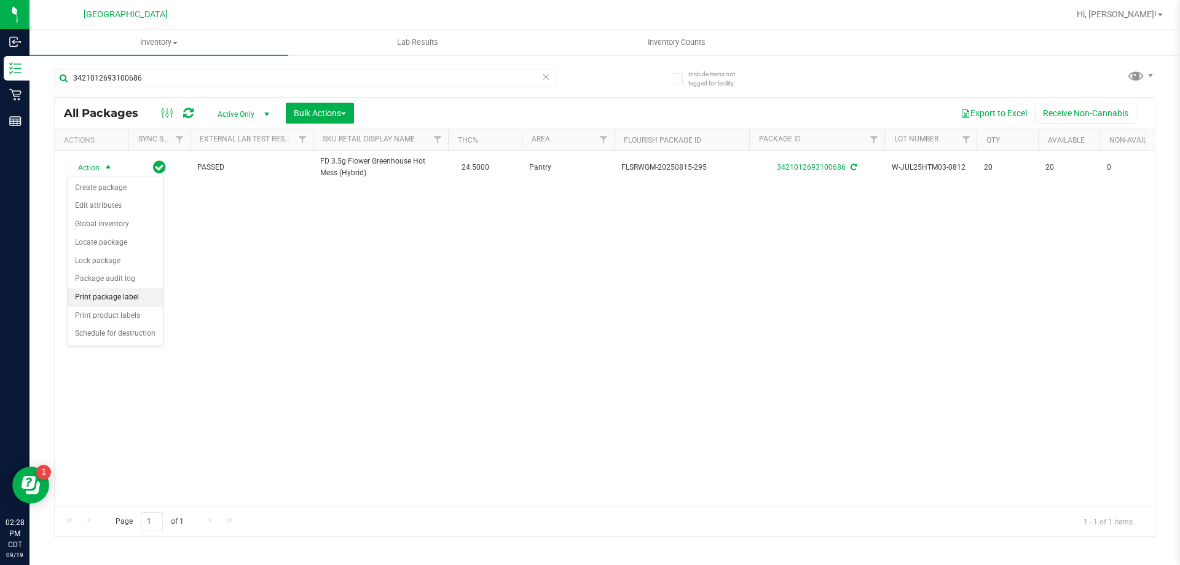
click at [117, 293] on li "Print package label" at bounding box center [115, 297] width 95 height 18
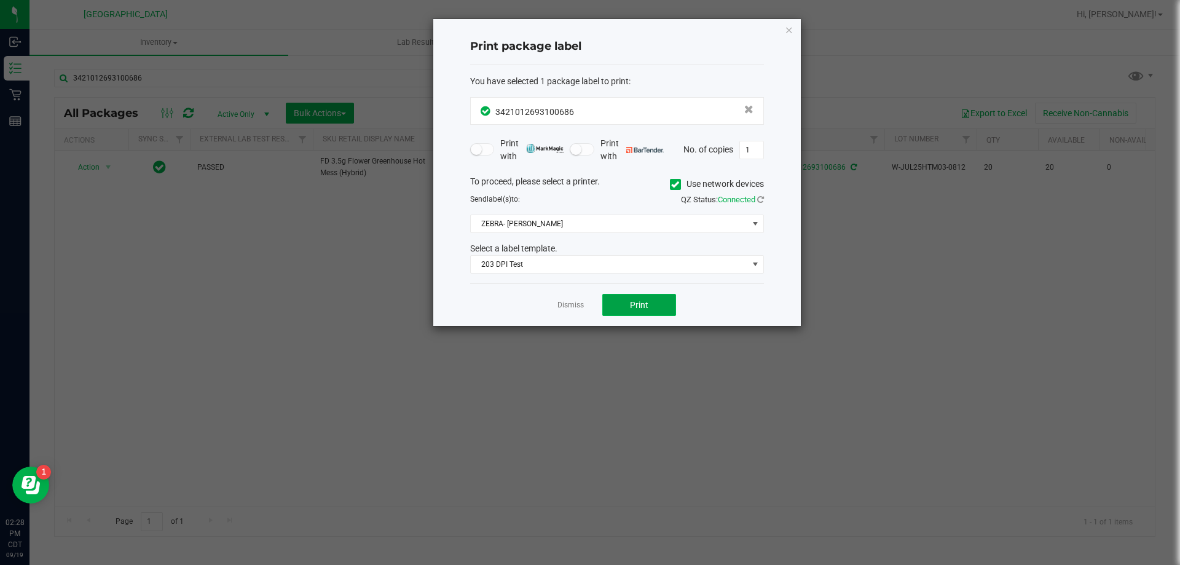
click at [636, 301] on span "Print" at bounding box center [639, 305] width 18 height 10
click at [558, 304] on div "Dismiss Print" at bounding box center [617, 304] width 294 height 42
click at [562, 304] on link "Dismiss" at bounding box center [571, 305] width 26 height 10
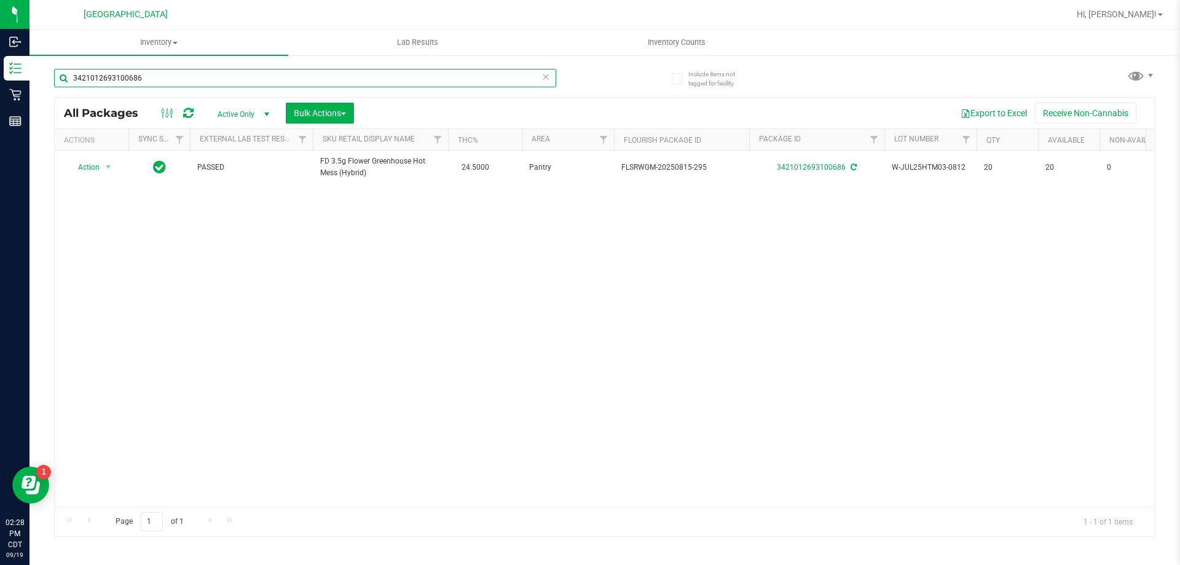
drag, startPoint x: 306, startPoint y: 79, endPoint x: 66, endPoint y: 76, distance: 240.4
click at [66, 76] on input "3421012693100686" at bounding box center [305, 78] width 502 height 18
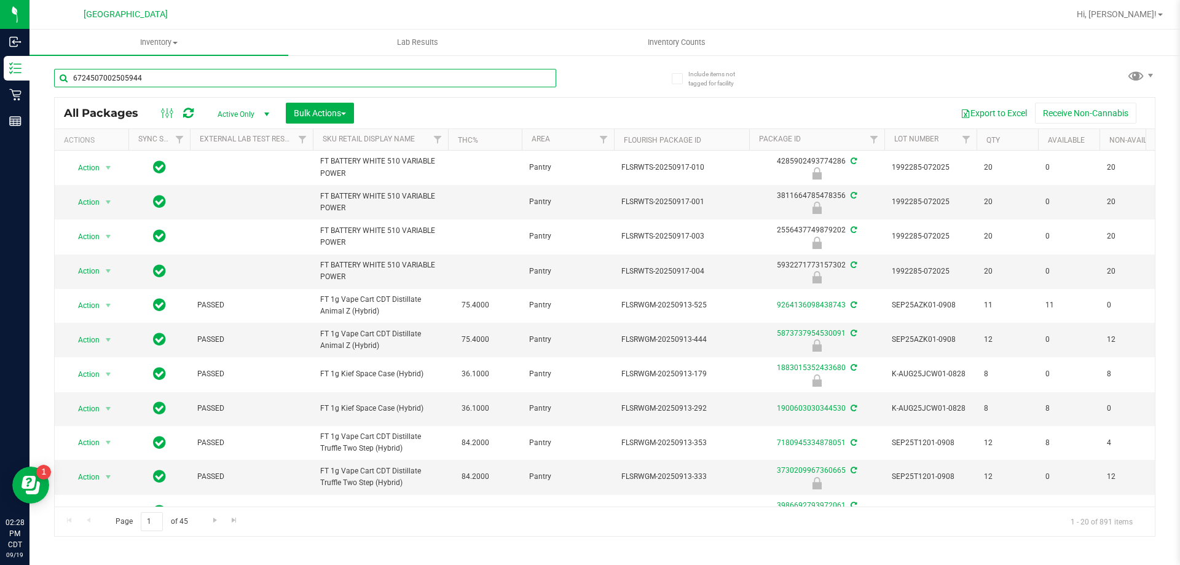
type input "6724507002505944"
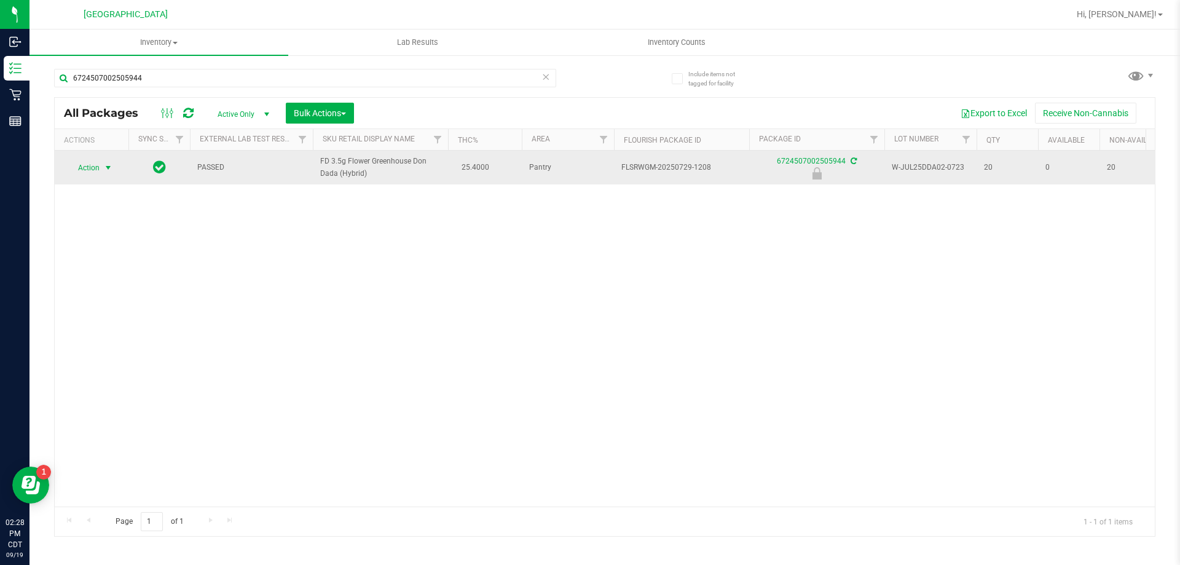
click at [98, 167] on span "Action" at bounding box center [83, 167] width 33 height 17
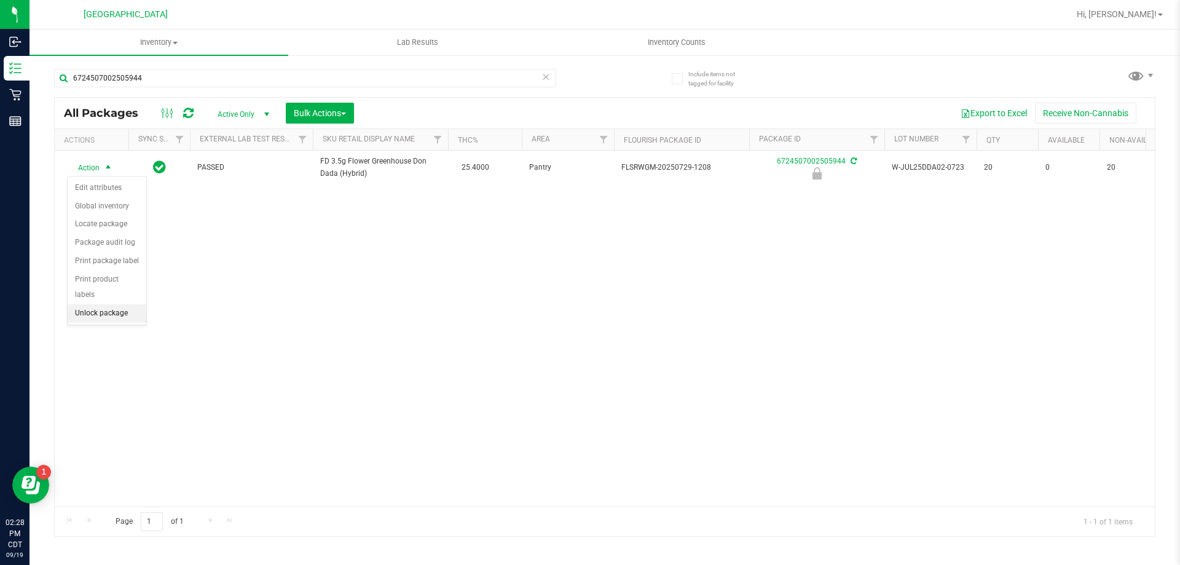
click at [109, 304] on li "Unlock package" at bounding box center [107, 313] width 79 height 18
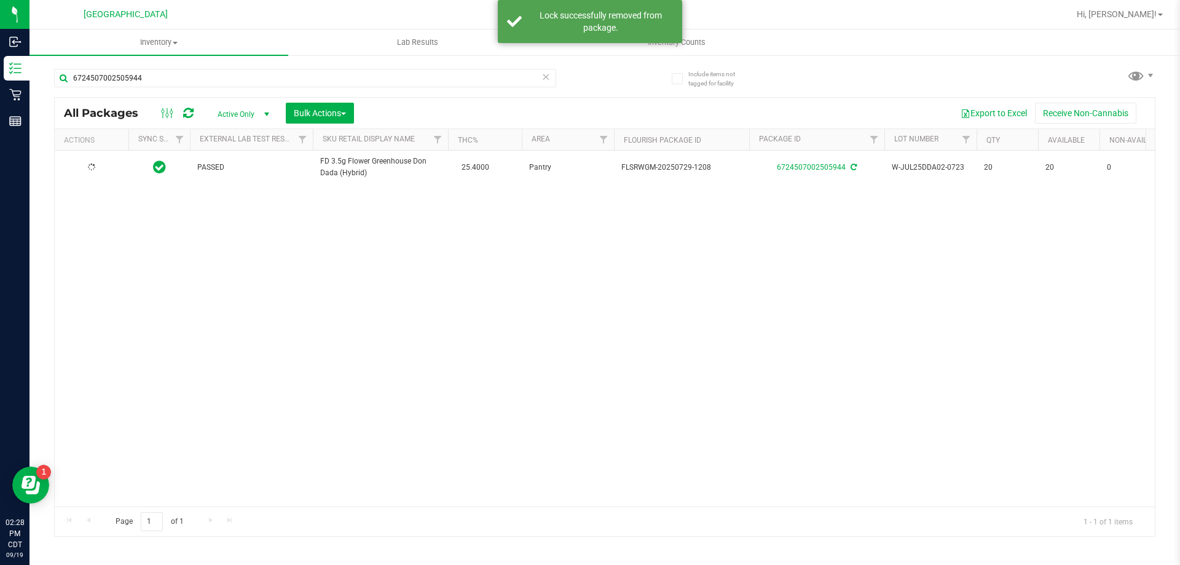
click at [97, 159] on td at bounding box center [92, 167] width 74 height 33
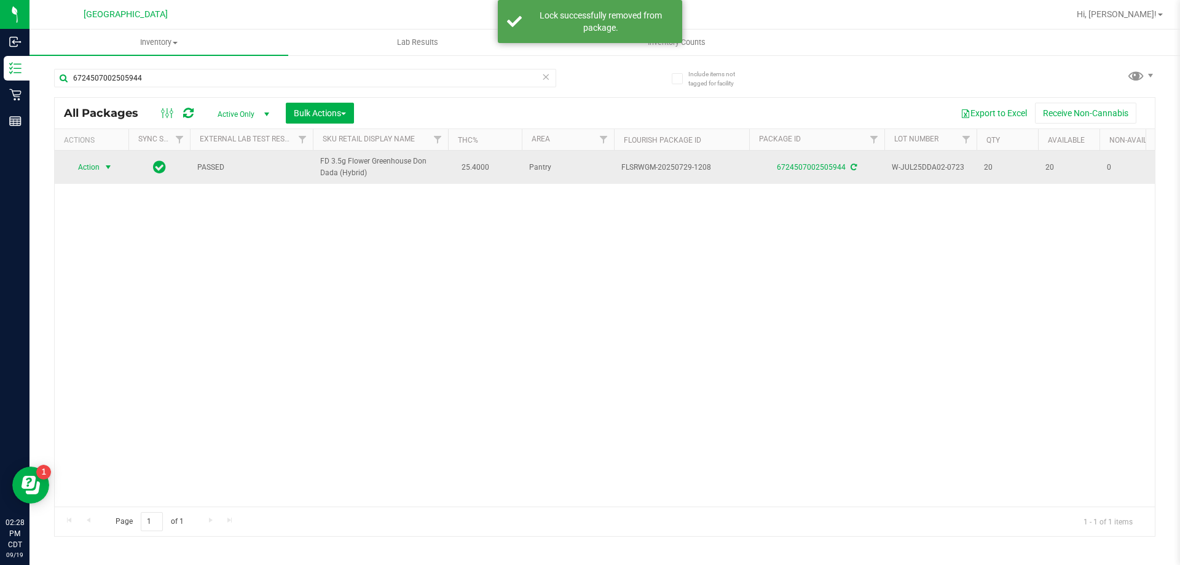
click at [95, 173] on span "Action" at bounding box center [83, 167] width 33 height 17
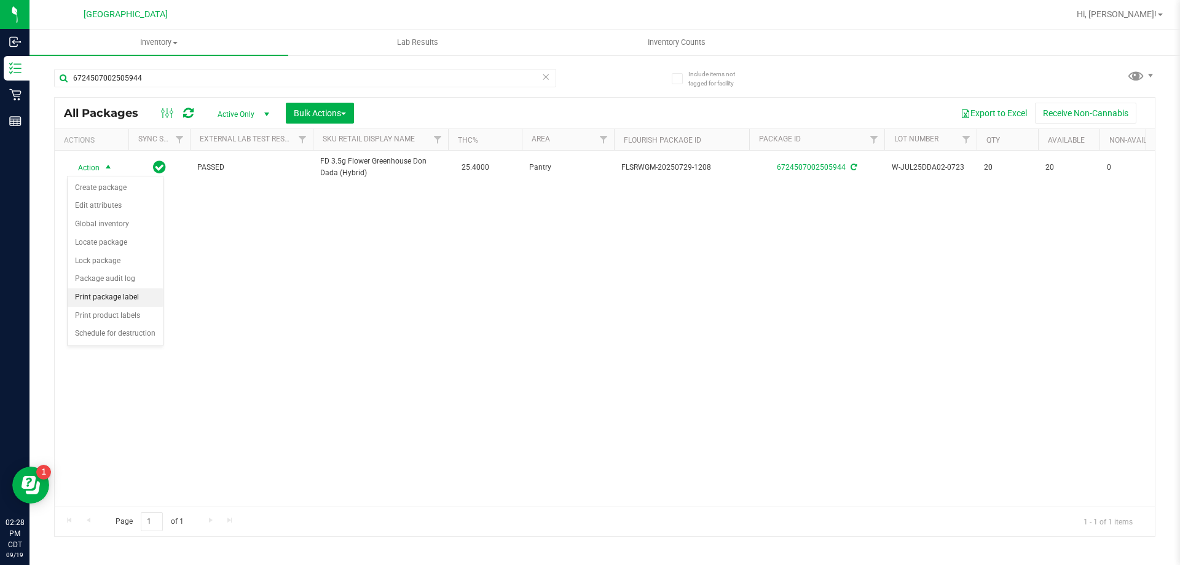
click at [116, 296] on li "Print package label" at bounding box center [115, 297] width 95 height 18
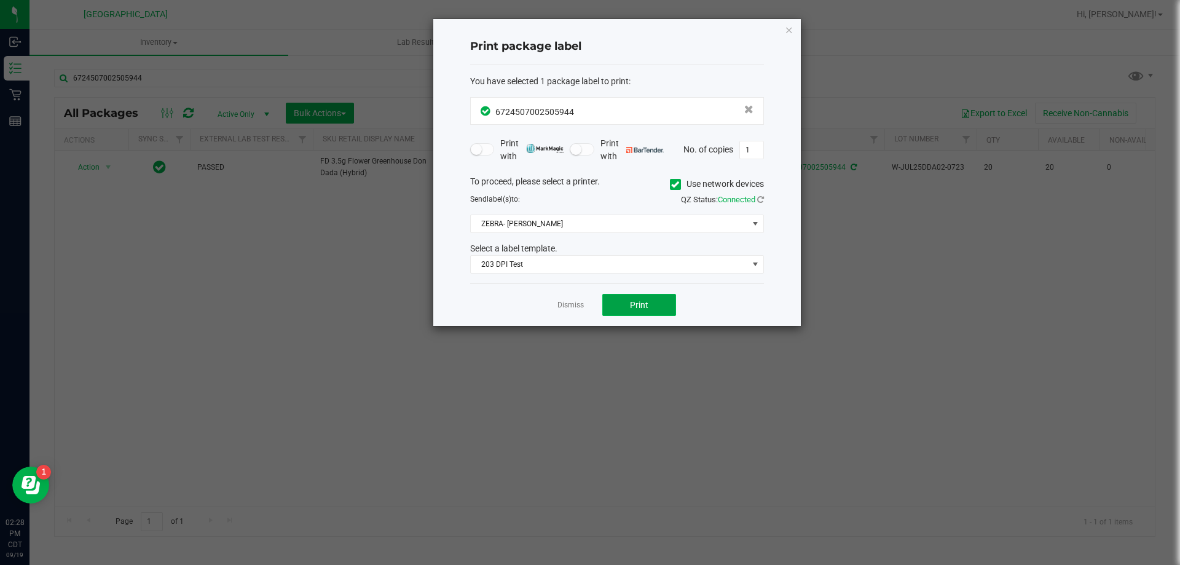
click at [622, 302] on button "Print" at bounding box center [640, 305] width 74 height 22
click at [582, 306] on link "Dismiss" at bounding box center [571, 305] width 26 height 10
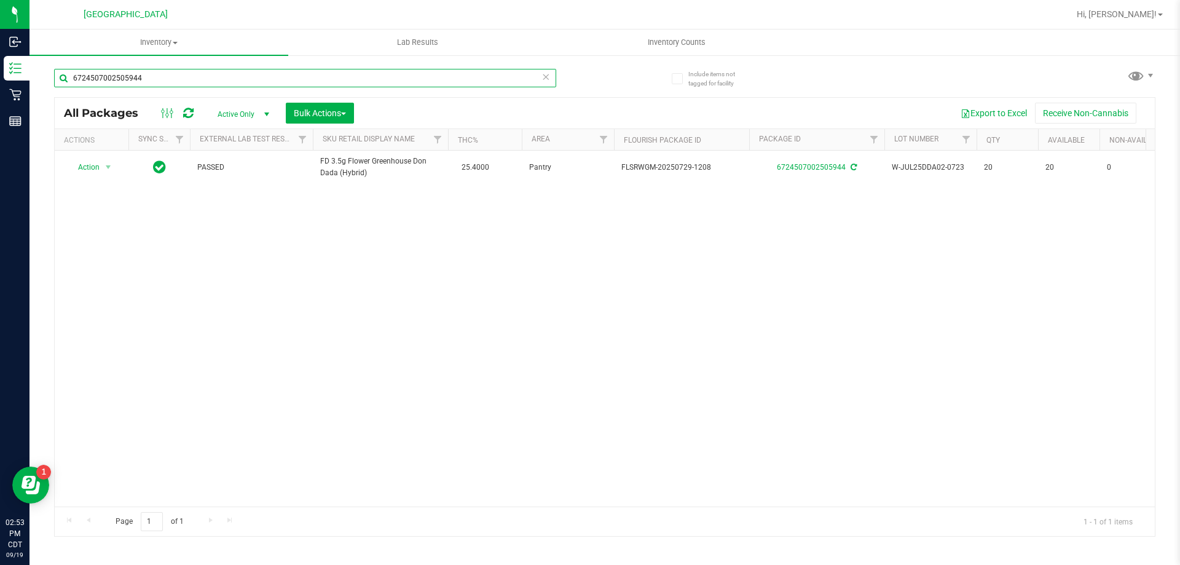
drag, startPoint x: 167, startPoint y: 79, endPoint x: 73, endPoint y: 65, distance: 95.1
click at [73, 65] on div "6724507002505944" at bounding box center [329, 77] width 551 height 39
type input "3955101258180409"
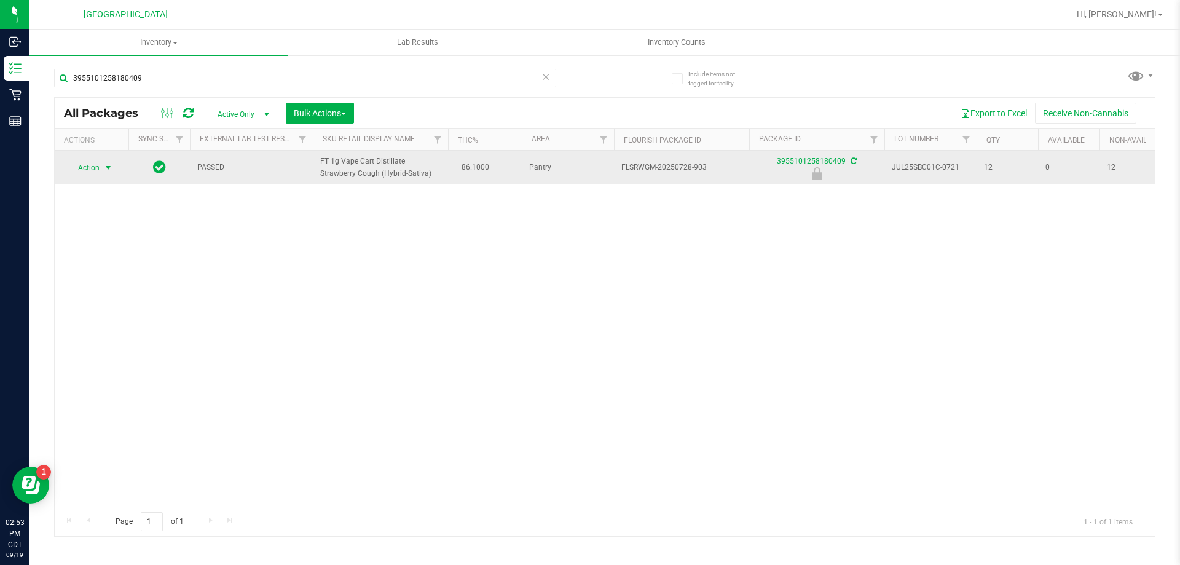
click at [92, 170] on span "Action" at bounding box center [83, 167] width 33 height 17
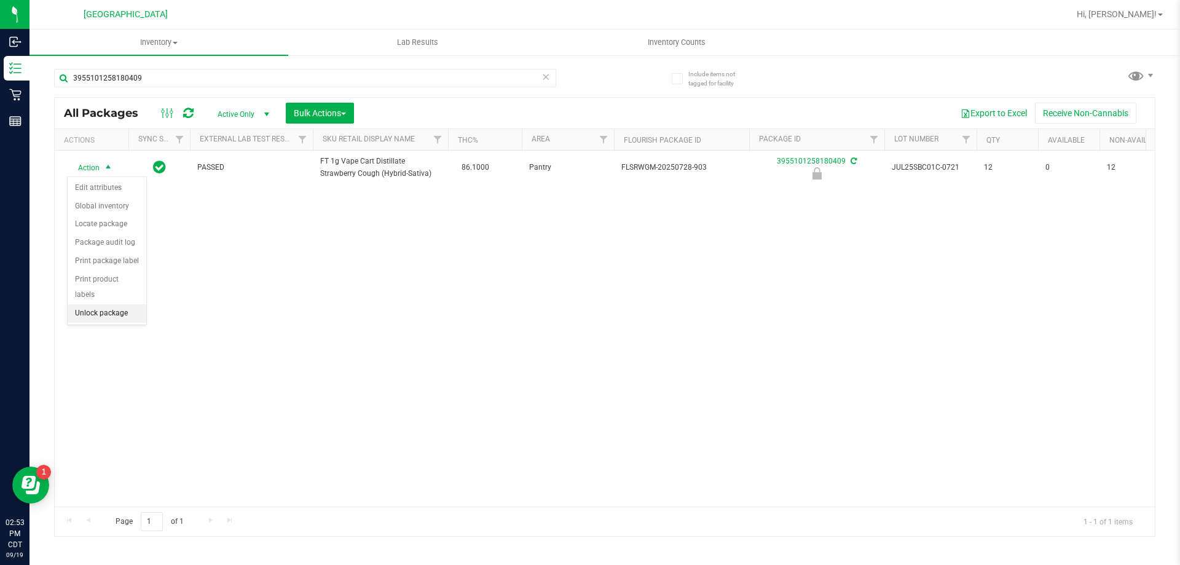
click at [110, 304] on li "Unlock package" at bounding box center [107, 313] width 79 height 18
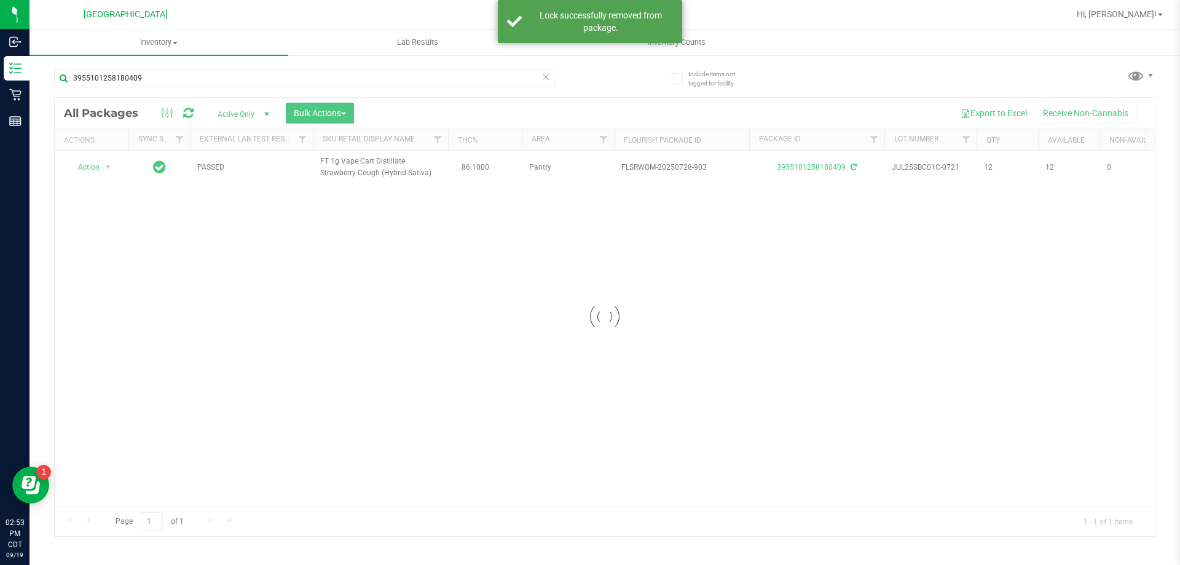
click at [105, 167] on div at bounding box center [605, 317] width 1101 height 438
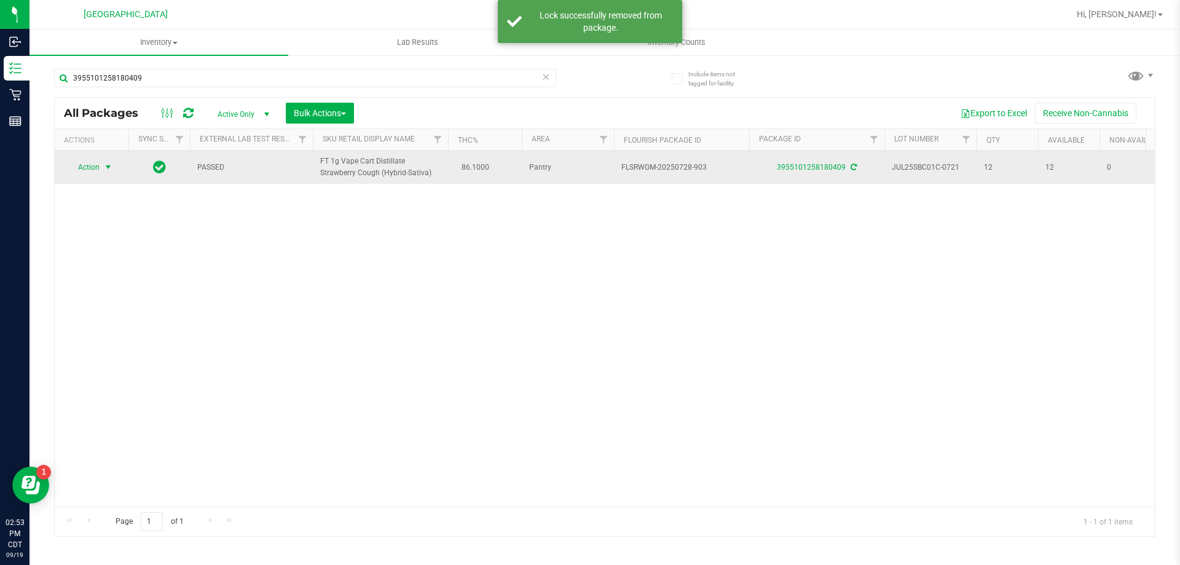
click at [97, 170] on span "Action" at bounding box center [83, 167] width 33 height 17
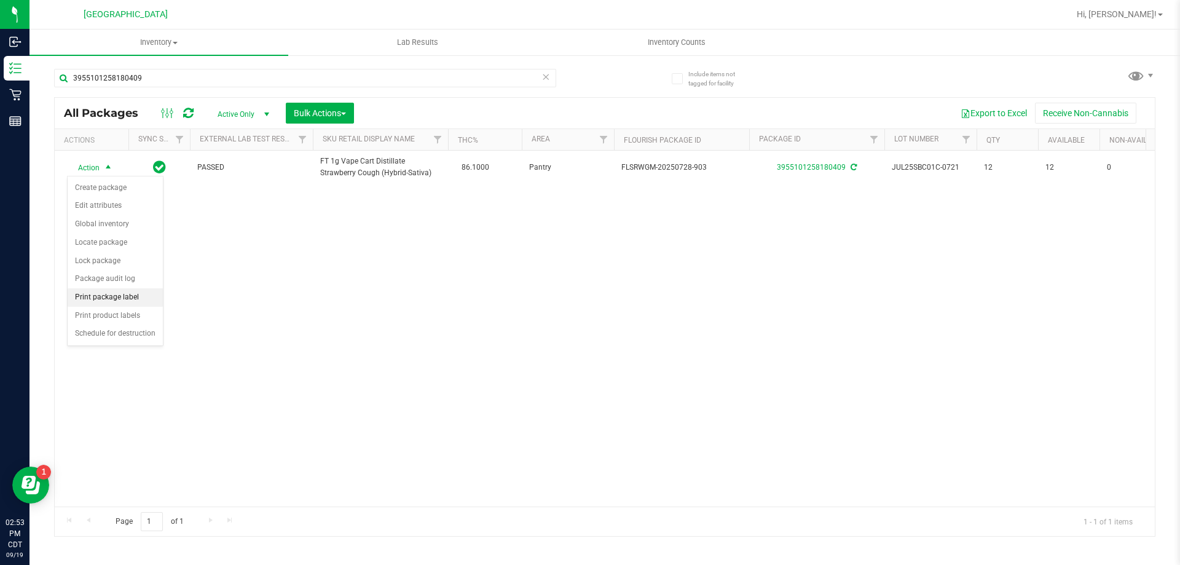
click at [111, 297] on li "Print package label" at bounding box center [115, 297] width 95 height 18
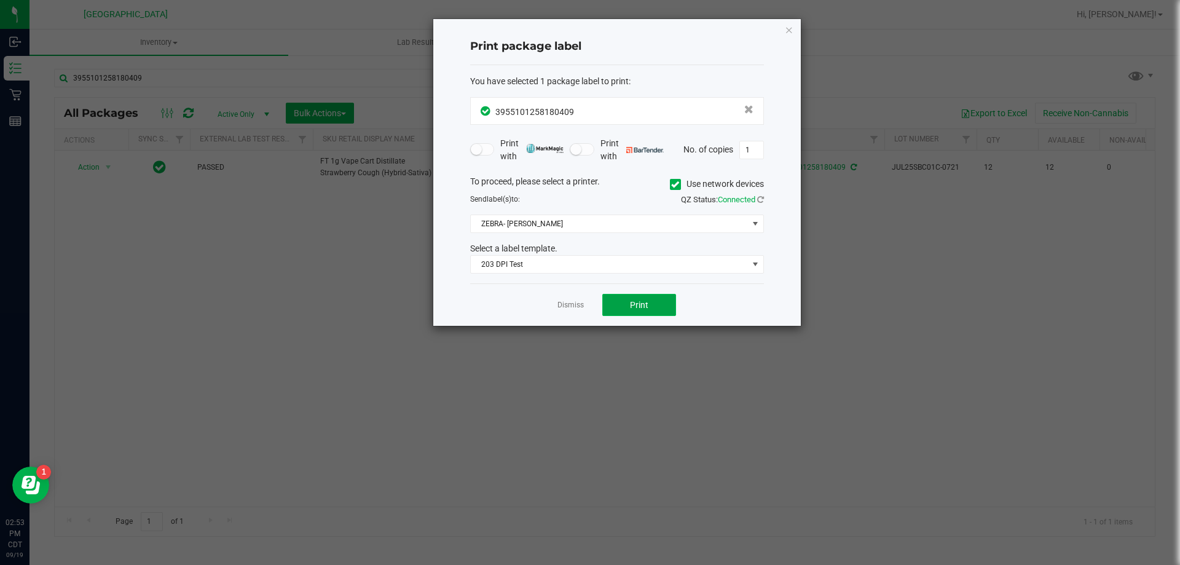
click at [620, 303] on button "Print" at bounding box center [640, 305] width 74 height 22
click at [571, 306] on link "Dismiss" at bounding box center [571, 305] width 26 height 10
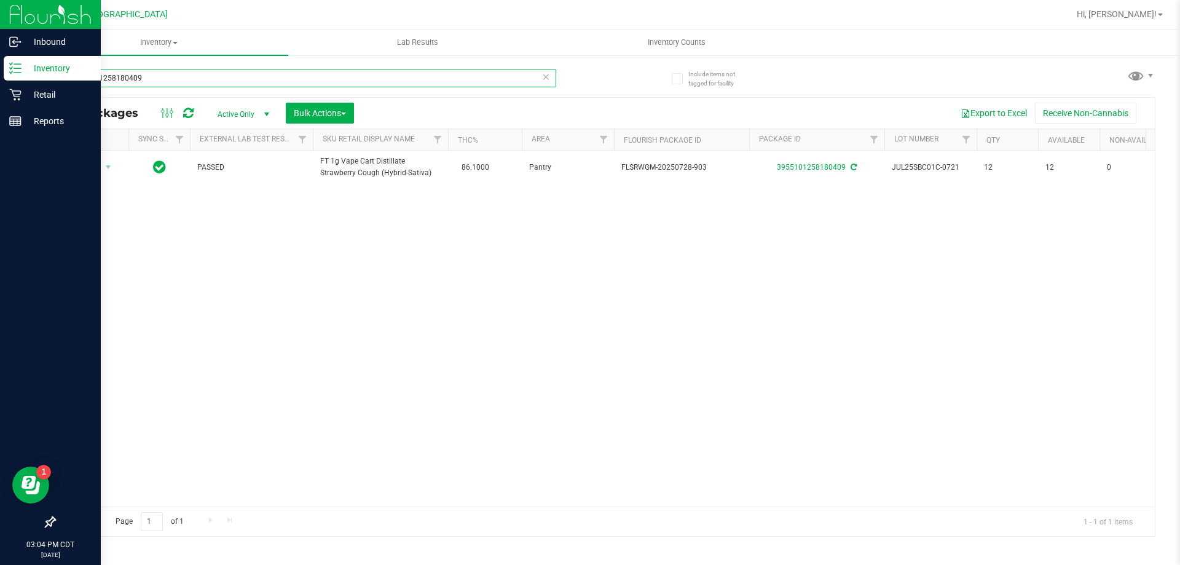
drag, startPoint x: 175, startPoint y: 73, endPoint x: 17, endPoint y: 66, distance: 158.1
click at [17, 66] on div "Inbound Inventory Retail Reports 03:04 PM CDT [DATE] 09/19 [GEOGRAPHIC_DATA] Hi…" at bounding box center [590, 282] width 1180 height 565
type input "AUG25PJ101-0828"
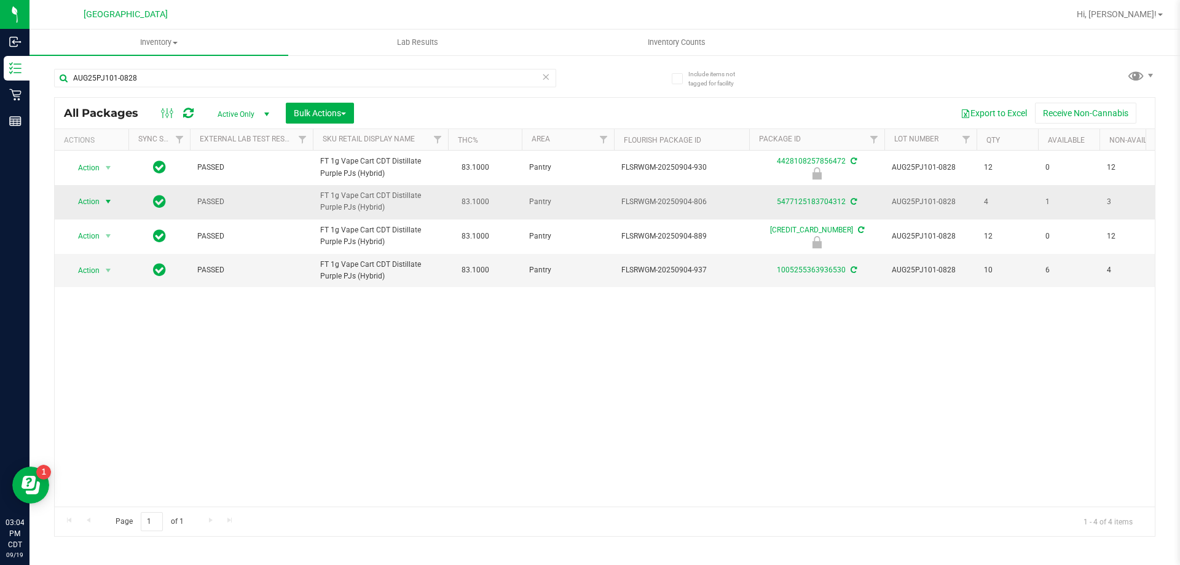
click at [97, 197] on span "Action" at bounding box center [83, 201] width 33 height 17
click at [78, 333] on li "Print package label" at bounding box center [115, 332] width 95 height 18
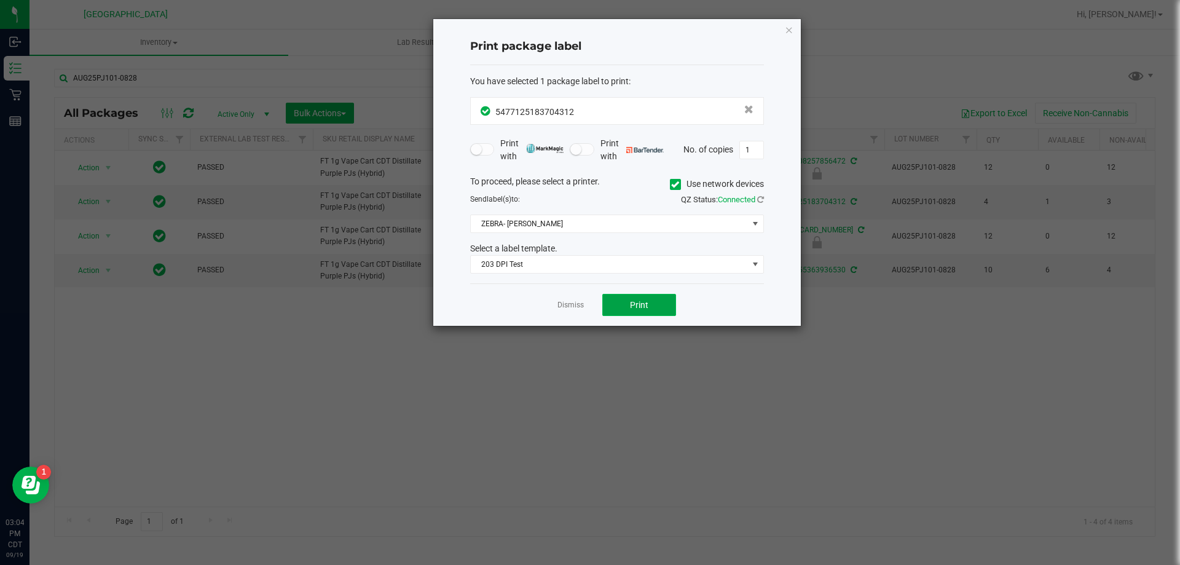
click at [617, 301] on button "Print" at bounding box center [640, 305] width 74 height 22
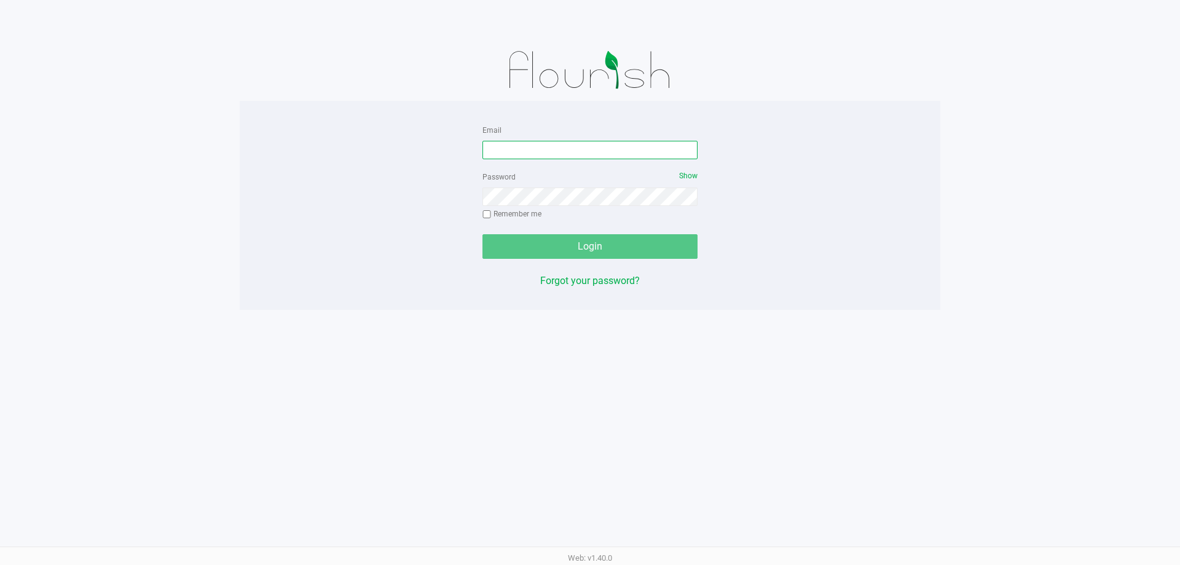
click at [590, 151] on input "Email" at bounding box center [590, 150] width 215 height 18
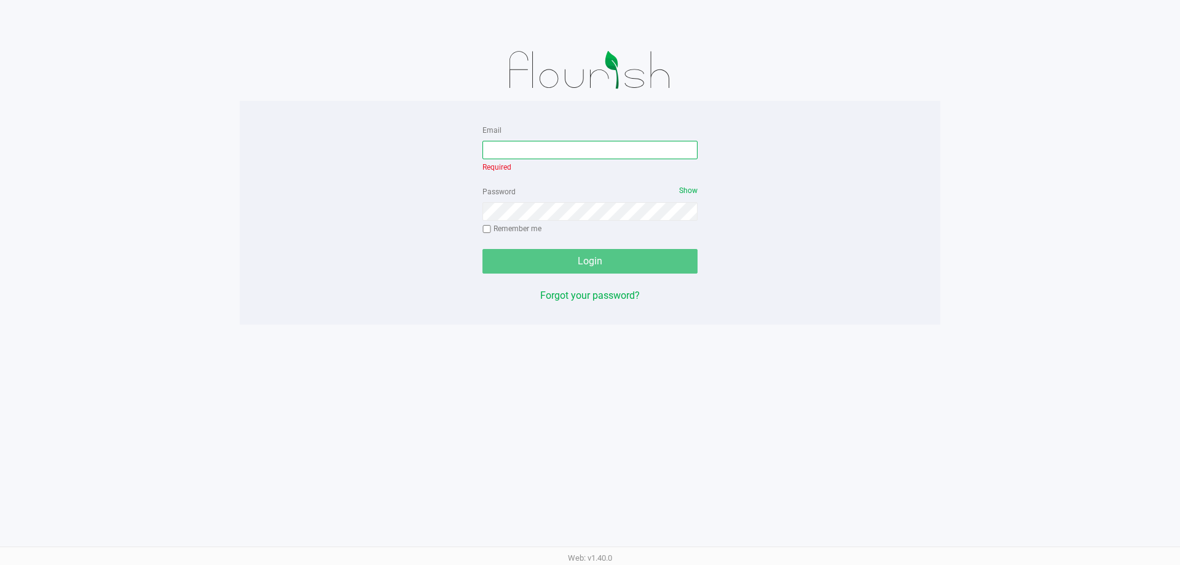
click at [555, 146] on input "Email" at bounding box center [590, 150] width 215 height 18
click at [599, 149] on input "Email" at bounding box center [590, 150] width 215 height 18
type input "csnyder@liveparallel.com"
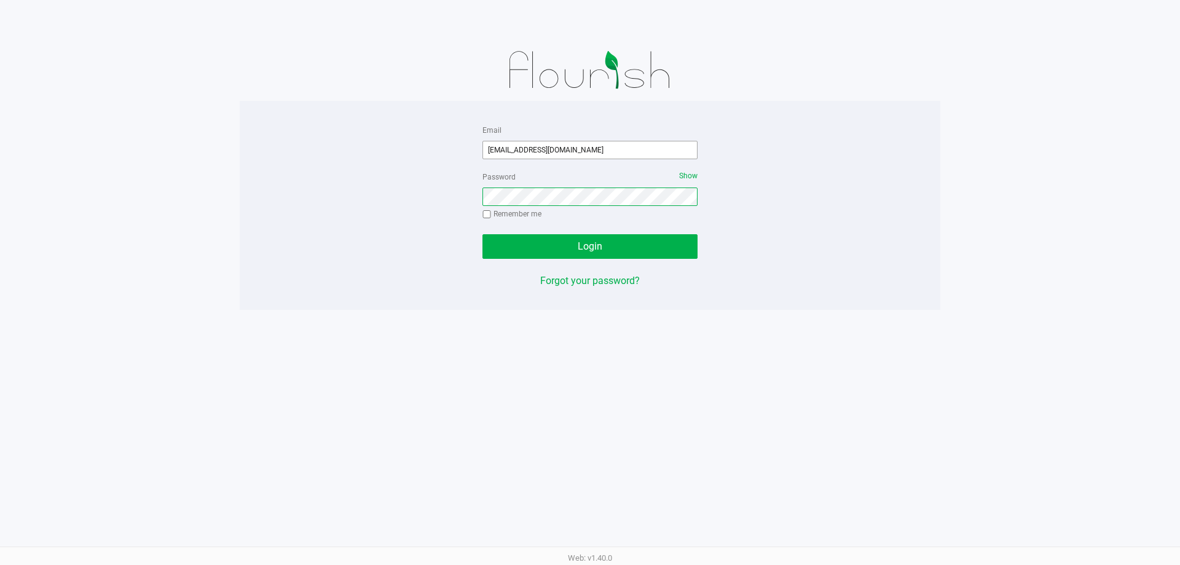
click at [483, 234] on button "Login" at bounding box center [590, 246] width 215 height 25
